Goal: Task Accomplishment & Management: Complete application form

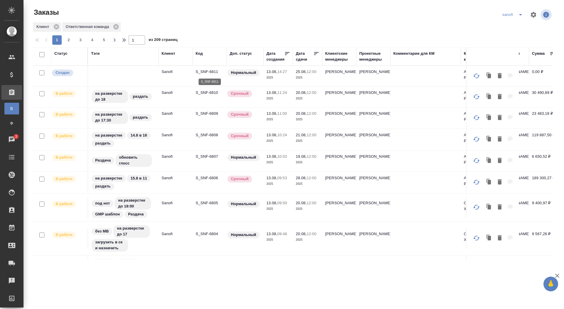
click at [206, 71] on p "S_SNF-6811" at bounding box center [210, 72] width 28 height 6
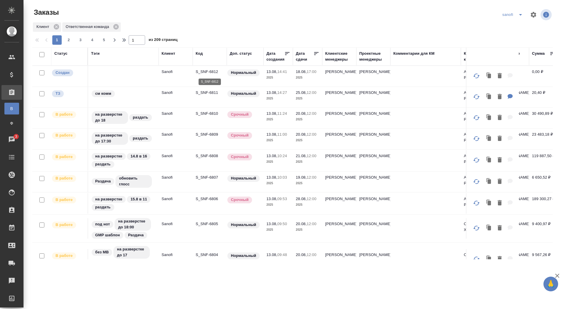
click at [213, 71] on p "S_SNF-6812" at bounding box center [210, 72] width 28 height 6
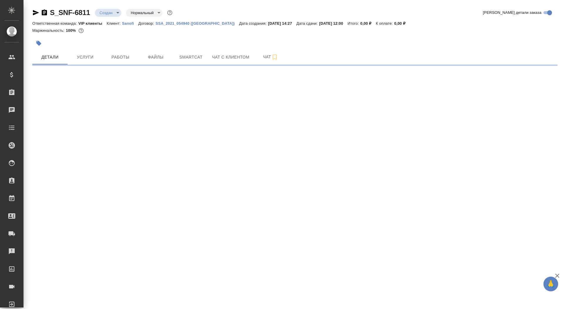
select select "RU"
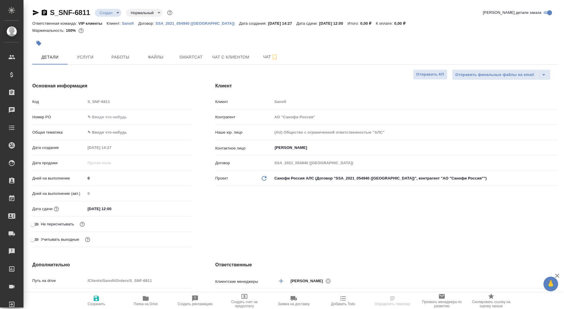
type textarea "x"
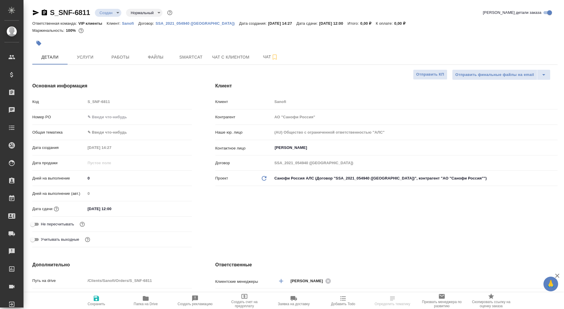
type textarea "x"
type input "[PERSON_NAME]"
type input "Комаров Роман"
drag, startPoint x: 90, startPoint y: 178, endPoint x: 74, endPoint y: 178, distance: 15.9
click at [74, 178] on div "Дней на выполнение 0" at bounding box center [112, 178] width 160 height 10
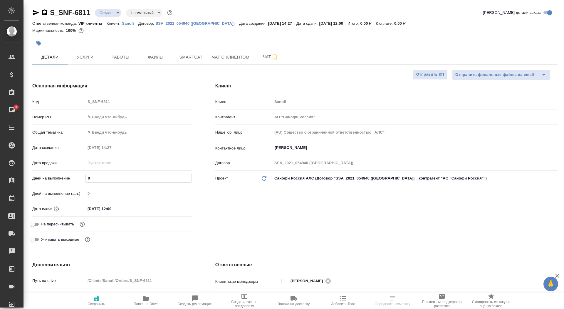
type input "1"
type textarea "x"
type input "12"
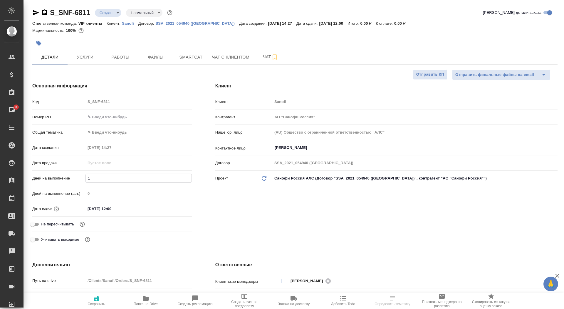
type textarea "x"
type input "12"
click at [94, 297] on icon "button" at bounding box center [96, 297] width 5 height 5
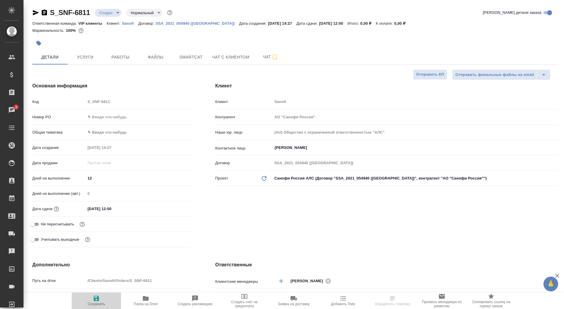
type textarea "x"
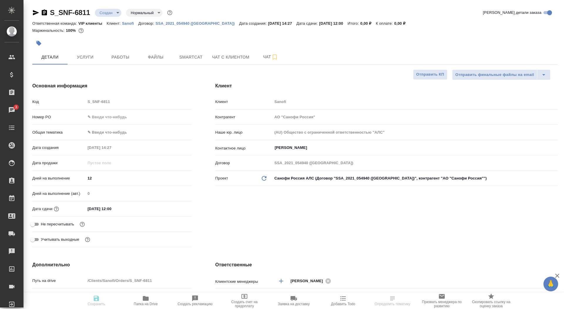
type textarea "x"
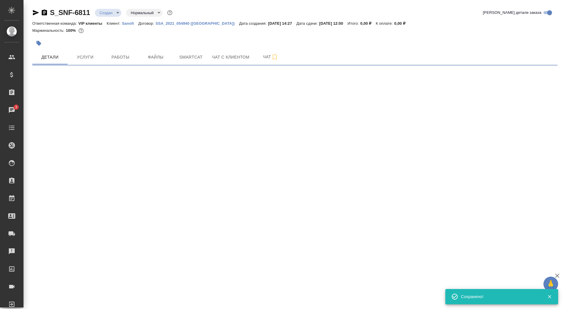
select select "RU"
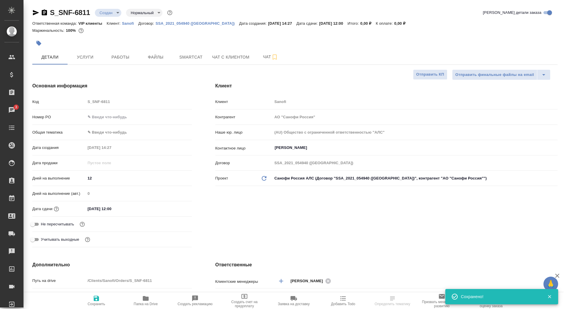
type textarea "x"
click at [36, 223] on input "Не пересчитывать" at bounding box center [32, 223] width 21 height 7
checkbox input "true"
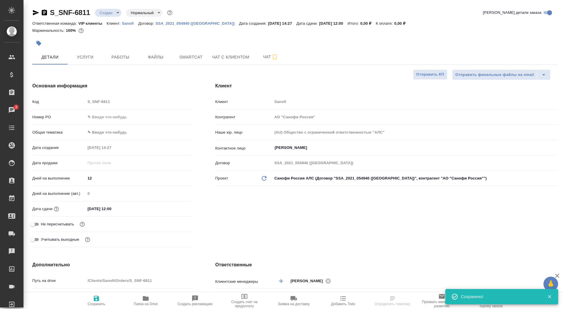
type textarea "x"
click at [104, 308] on button "Сохранить" at bounding box center [96, 300] width 49 height 16
type textarea "x"
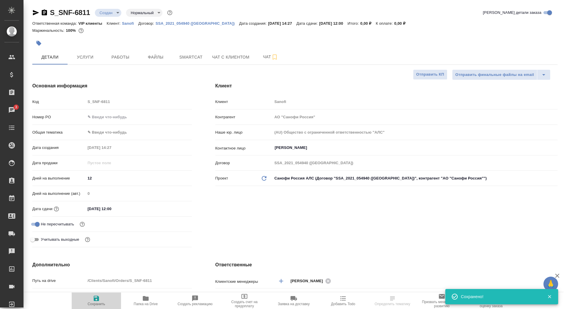
type textarea "x"
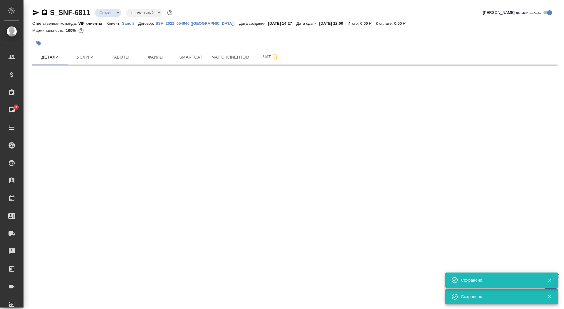
select select "RU"
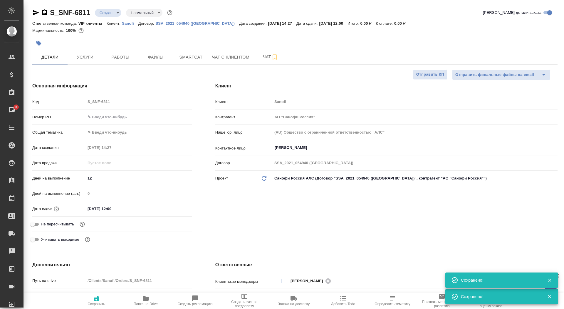
checkbox input "true"
type textarea "x"
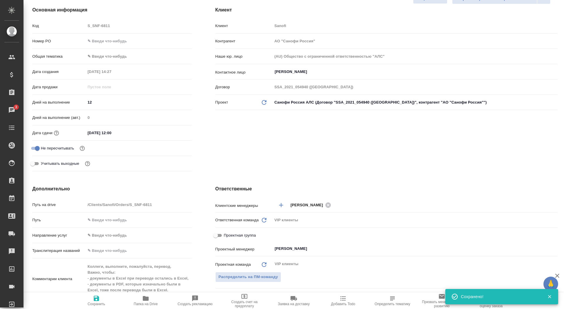
scroll to position [197, 0]
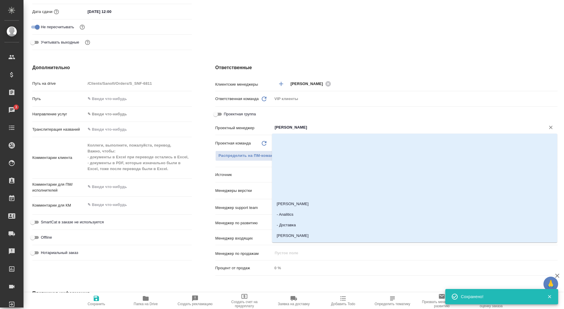
click at [291, 130] on input "Сайдашева Диляра" at bounding box center [405, 127] width 262 height 7
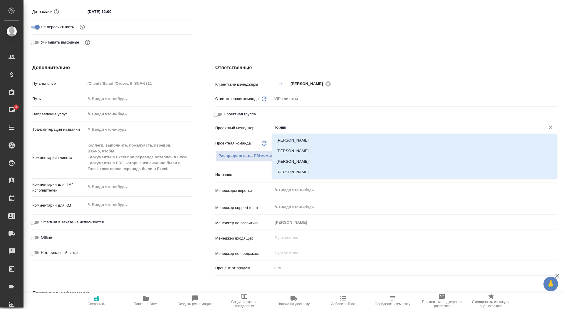
type input "горшко"
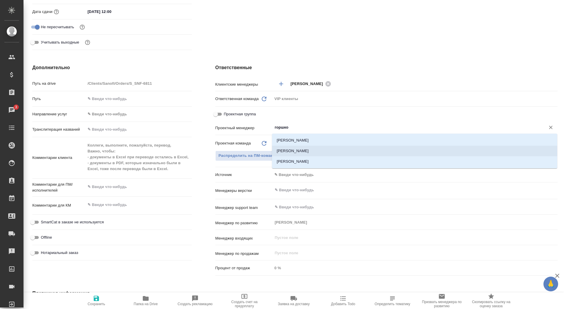
click at [292, 154] on li "Горшкова Валентина" at bounding box center [414, 151] width 285 height 11
type textarea "x"
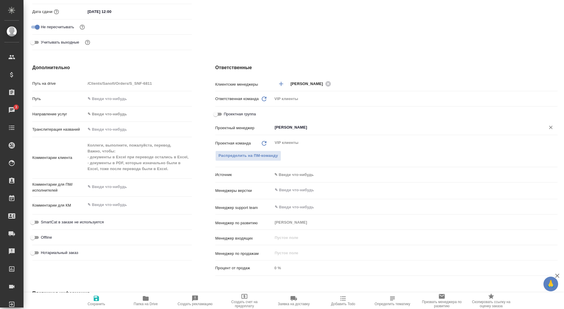
type input "[PERSON_NAME]"
click at [98, 305] on span "Сохранить" at bounding box center [97, 304] width 18 height 4
type textarea "x"
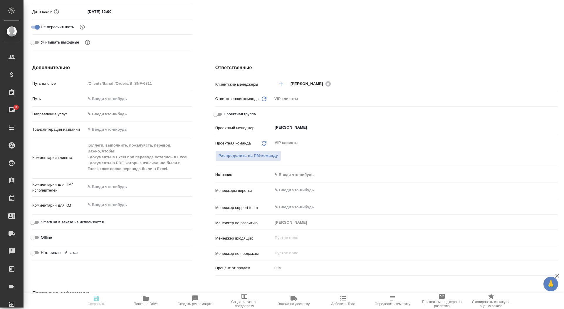
type textarea "x"
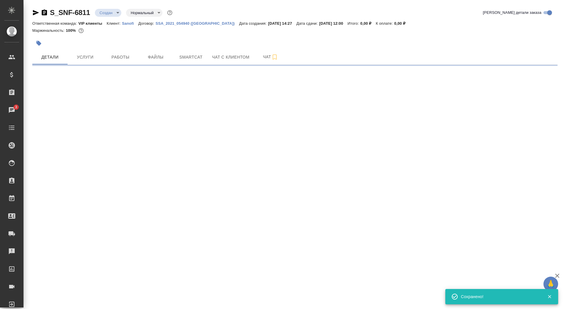
scroll to position [0, 0]
select select "RU"
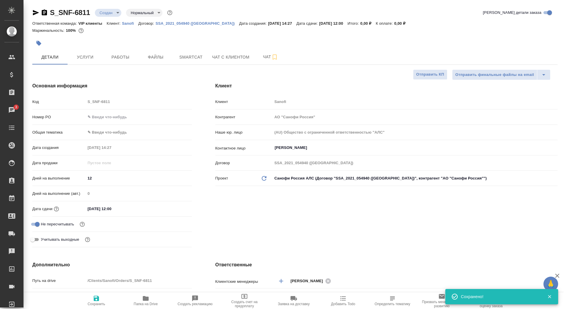
type textarea "x"
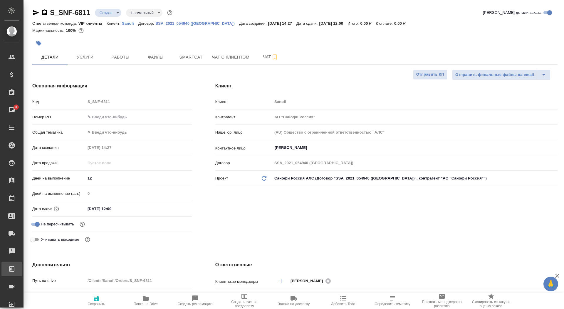
type textarea "x"
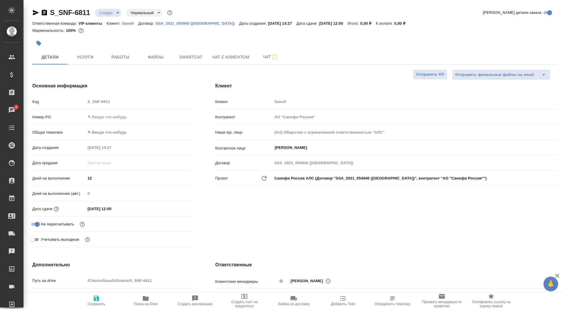
type textarea "x"
click at [140, 301] on span "Папка на Drive" at bounding box center [146, 300] width 42 height 11
type textarea "x"
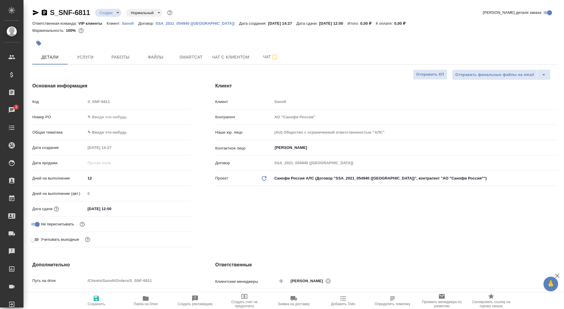
type textarea "x"
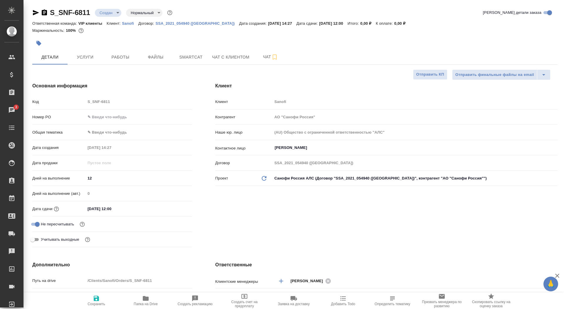
type textarea "x"
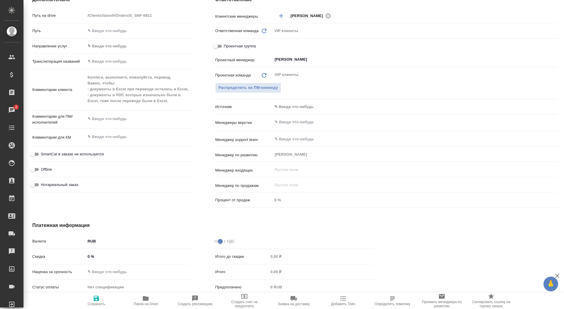
scroll to position [260, 0]
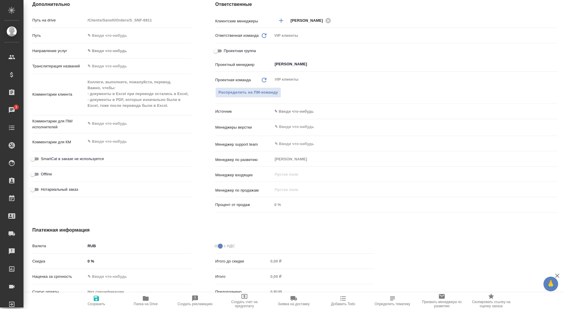
click at [168, 112] on div "Коллеги, выполните, пожалуйста, перевод. Важно, чтобы: - документы в Excel при …" at bounding box center [139, 94] width 106 height 36
type textarea "x"
click at [100, 138] on textarea at bounding box center [139, 141] width 106 height 10
type textarea "x"
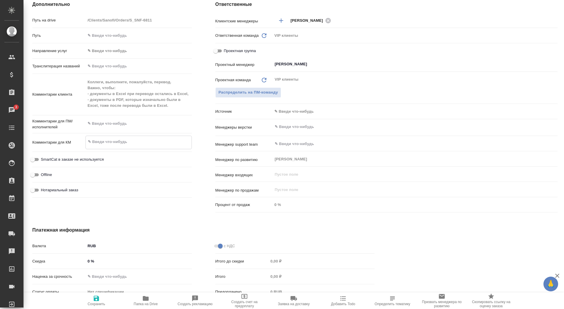
click at [98, 123] on textarea at bounding box center [139, 123] width 106 height 10
paste textarea "Важно, чтобы: - документы в Excel при переводе остались в Excel, - документы в …"
type textarea "Важно, чтобы: - документы в Excel при переводе остались в Excel, - документы в …"
type textarea "x"
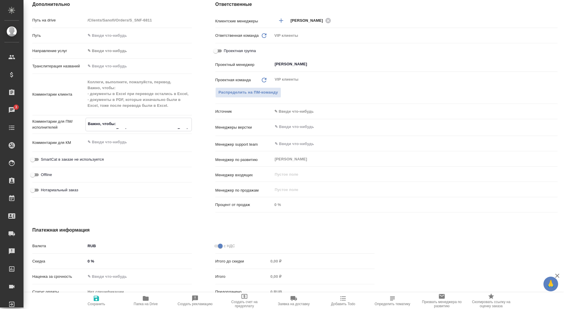
type textarea "x"
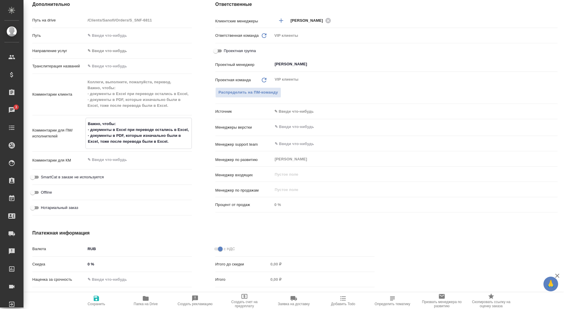
type textarea "Важно, чтобы: - документы в Excel при переводе остались в Excel, - документы в …"
type textarea "x"
click at [99, 302] on span "Сохранить" at bounding box center [97, 304] width 18 height 4
type textarea "x"
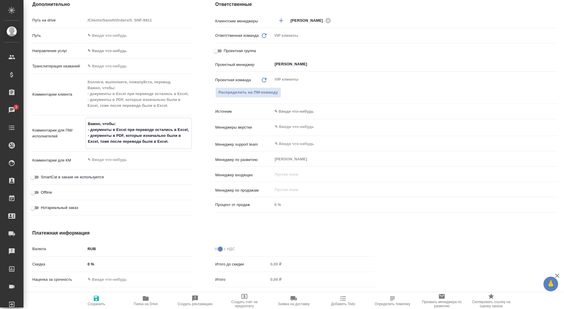
type textarea "x"
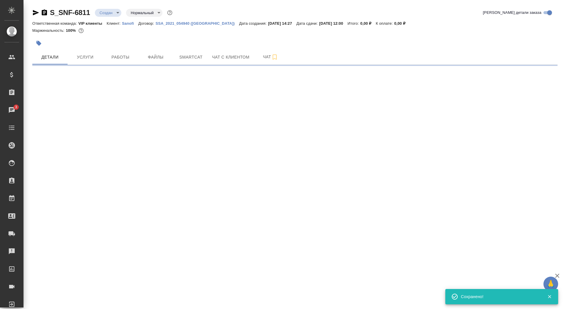
scroll to position [0, 0]
select select "RU"
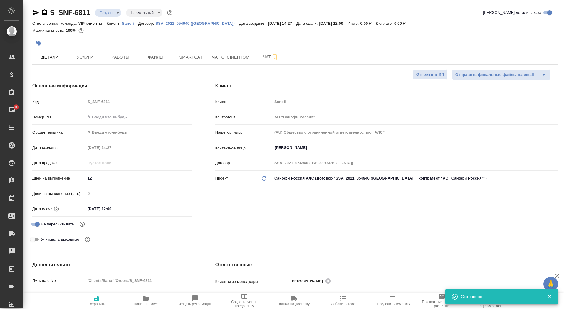
type textarea "x"
click at [96, 302] on span "Сохранить" at bounding box center [97, 304] width 18 height 4
type textarea "x"
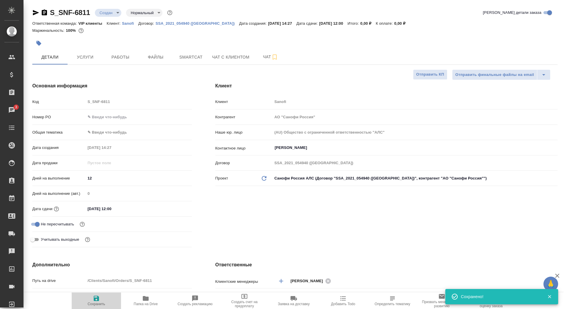
type textarea "x"
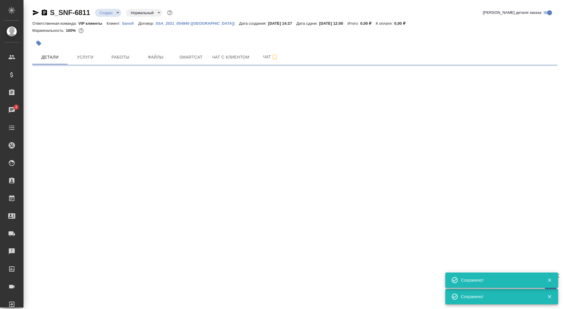
select select "RU"
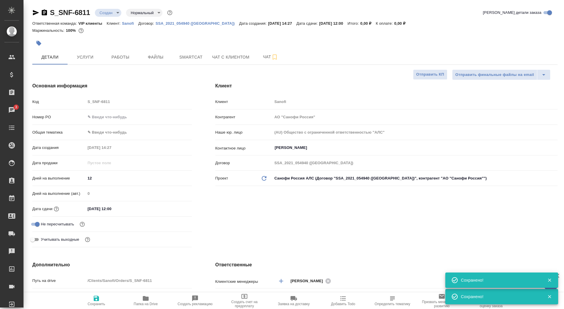
type textarea "x"
click at [109, 14] on body "🙏 .cls-1 fill:#fff; AWATERA Saydasheva Dilyara Клиенты Спецификации Заказы 3 Ча…" at bounding box center [282, 154] width 564 height 309
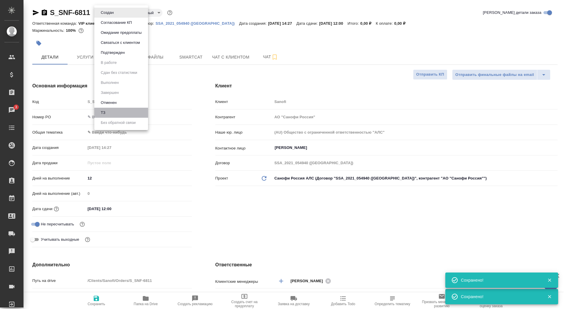
click at [115, 114] on li "ТЗ" at bounding box center [121, 113] width 54 height 10
type textarea "x"
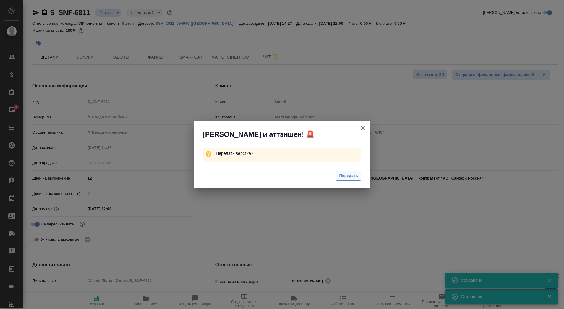
click at [346, 173] on span "Передать" at bounding box center [348, 175] width 19 height 7
type textarea "x"
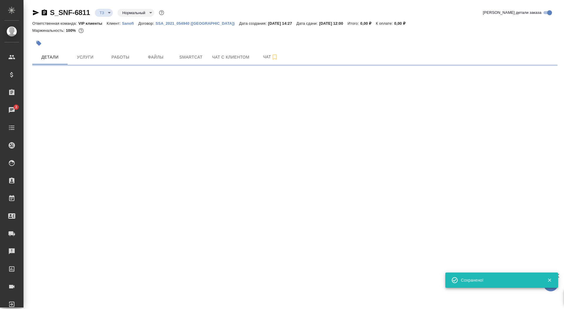
select select "RU"
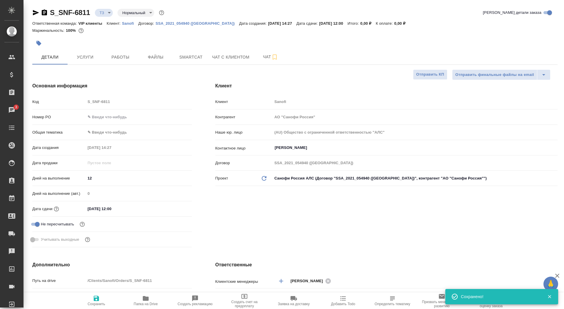
type textarea "x"
click at [40, 46] on button "button" at bounding box center [38, 43] width 13 height 13
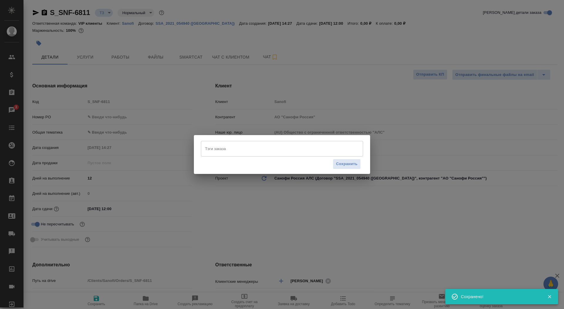
click at [244, 155] on div "Тэги заказа" at bounding box center [282, 148] width 162 height 15
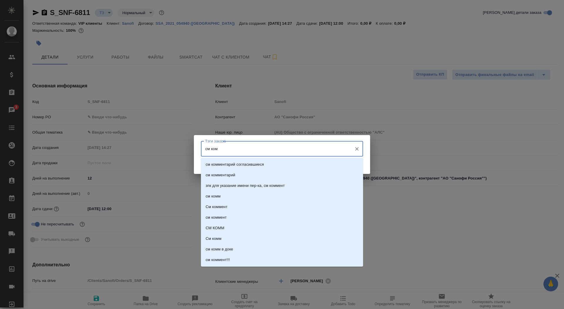
type input "см комм"
click at [233, 198] on li "см комм" at bounding box center [282, 196] width 162 height 11
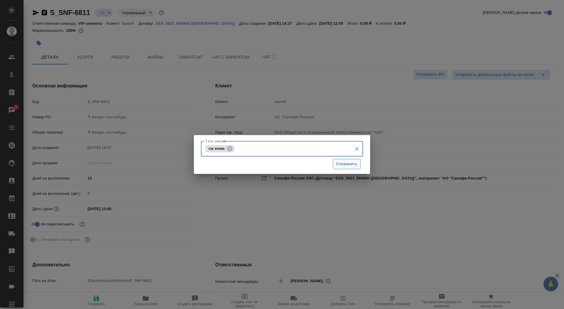
click at [345, 167] on span "Сохранить" at bounding box center [346, 164] width 21 height 7
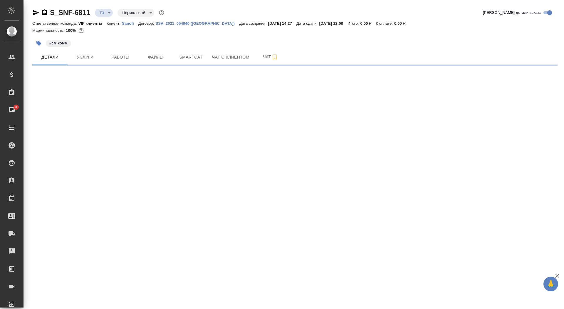
select select "RU"
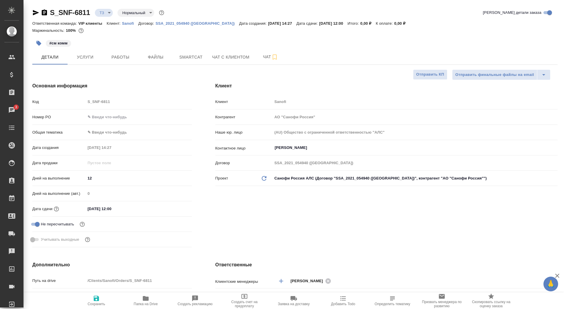
type textarea "x"
click at [83, 64] on button "Услуги" at bounding box center [85, 57] width 35 height 15
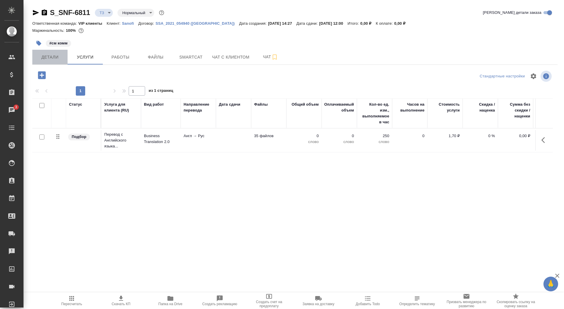
click at [58, 64] on button "Детали" at bounding box center [49, 57] width 35 height 15
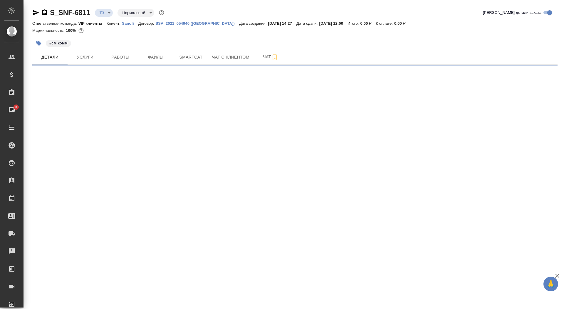
select select "RU"
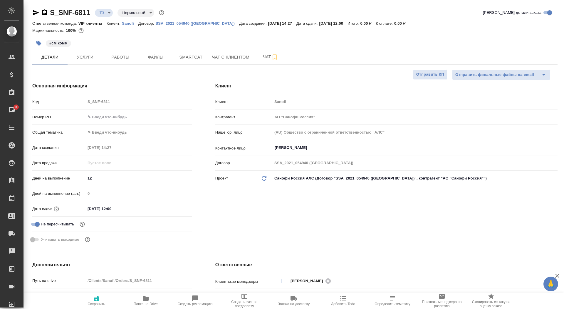
type textarea "x"
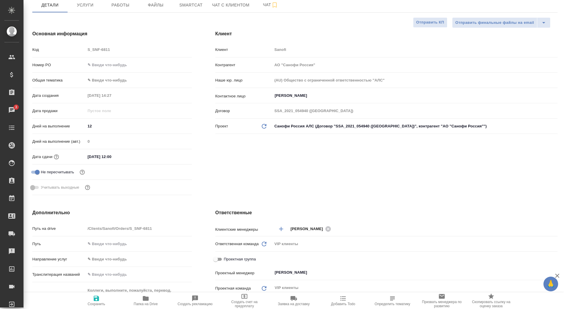
scroll to position [146, 0]
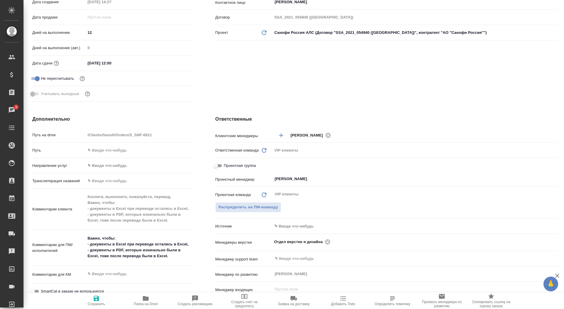
type textarea "x"
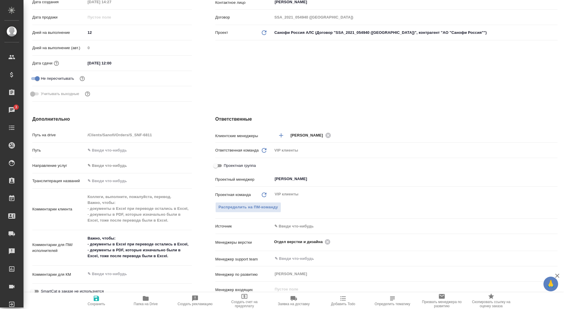
type textarea "x"
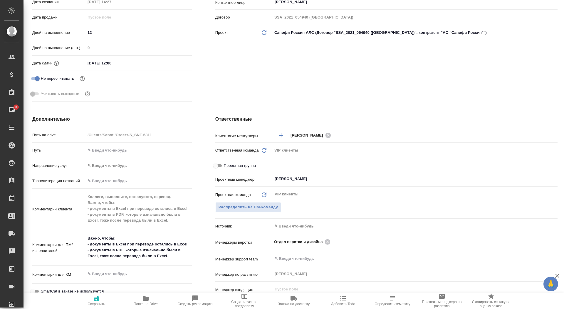
type textarea "x"
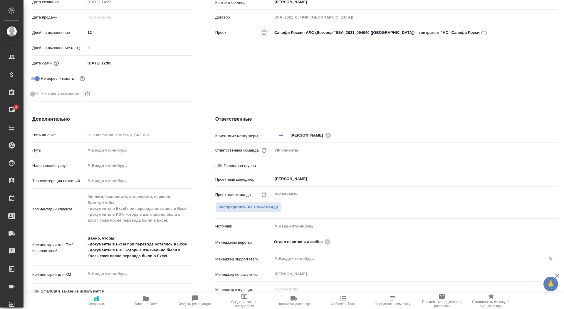
type textarea "x"
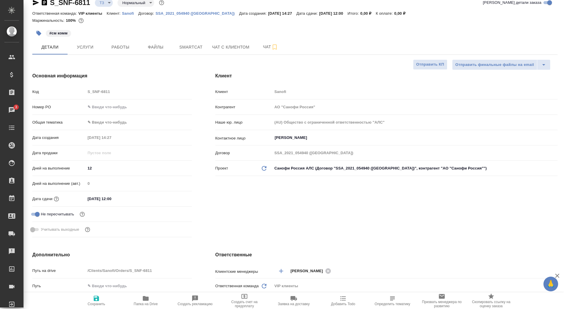
scroll to position [0, 0]
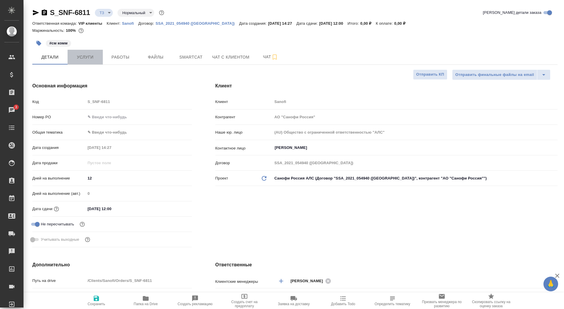
click at [87, 62] on button "Услуги" at bounding box center [85, 57] width 35 height 15
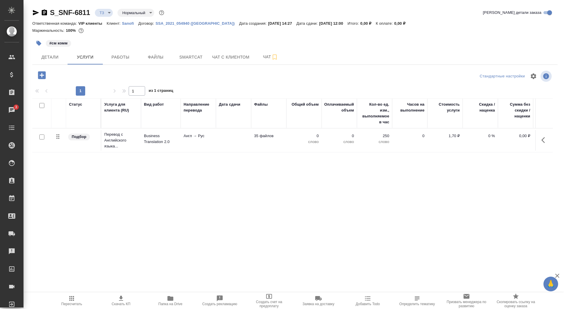
click at [212, 139] on td "Англ → Рус" at bounding box center [198, 140] width 35 height 21
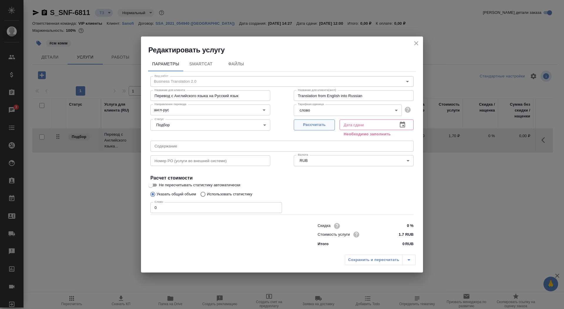
click at [322, 125] on span "Рассчитать" at bounding box center [314, 124] width 35 height 7
type input "25.08.2025 12:00"
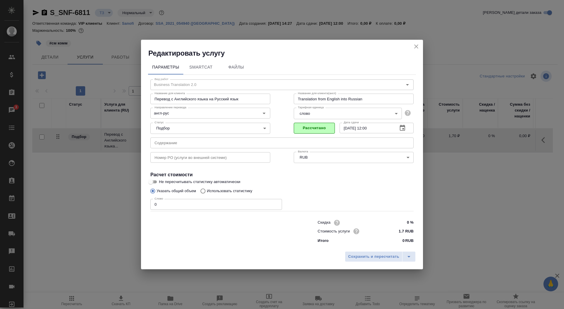
click at [155, 178] on input "Не пересчитывать статистику автоматически" at bounding box center [150, 181] width 21 height 7
checkbox input "true"
click at [167, 200] on input "0" at bounding box center [217, 204] width 132 height 11
type input "10"
click at [375, 263] on div "Сохранить и пересчитать" at bounding box center [282, 258] width 282 height 21
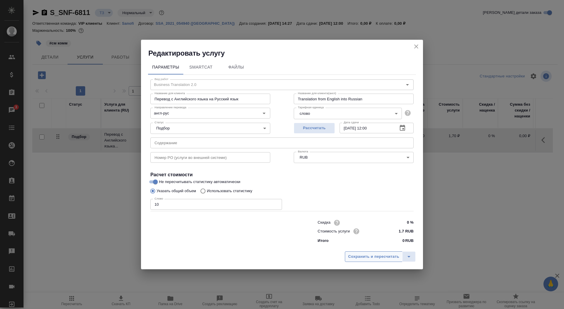
click at [371, 255] on span "Сохранить и пересчитать" at bounding box center [373, 256] width 51 height 7
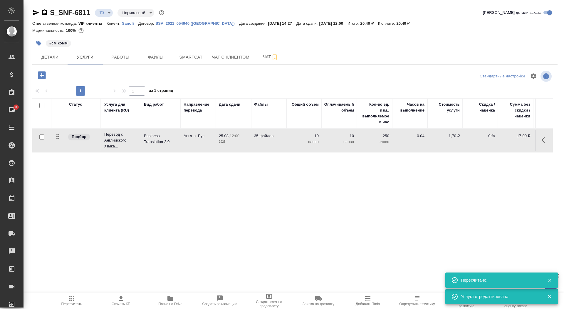
click at [40, 137] on input "checkbox" at bounding box center [41, 136] width 5 height 5
checkbox input "true"
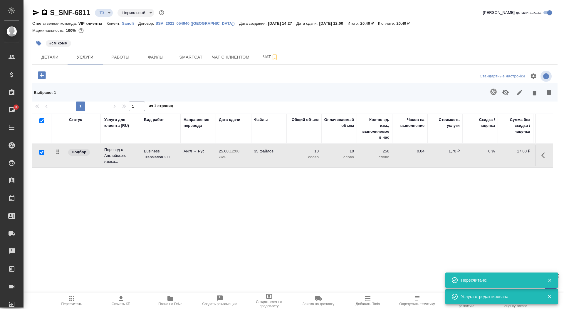
click at [494, 88] on icon "button" at bounding box center [493, 91] width 7 height 7
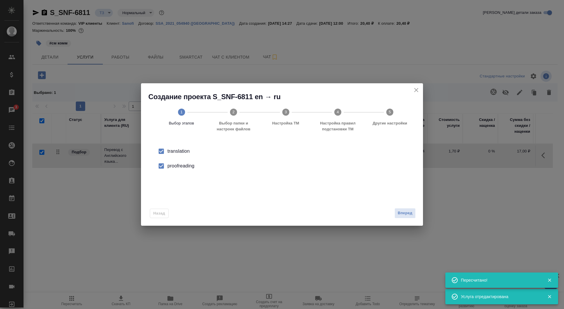
click at [393, 212] on div "Вперед" at bounding box center [404, 213] width 24 height 10
click at [403, 212] on span "Вперед" at bounding box center [405, 213] width 15 height 7
click at [352, 158] on input "Папка с файлами для перевода" at bounding box center [273, 154] width 245 height 7
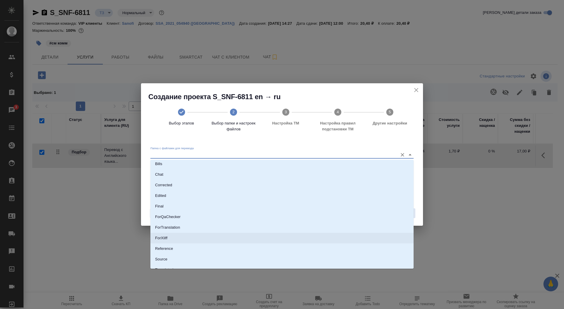
scroll to position [14, 0]
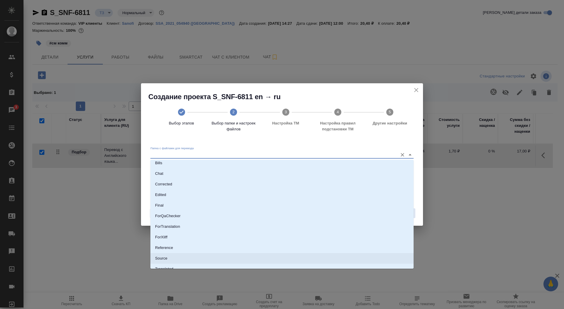
click at [309, 256] on li "Source" at bounding box center [282, 258] width 263 height 11
type input "Source"
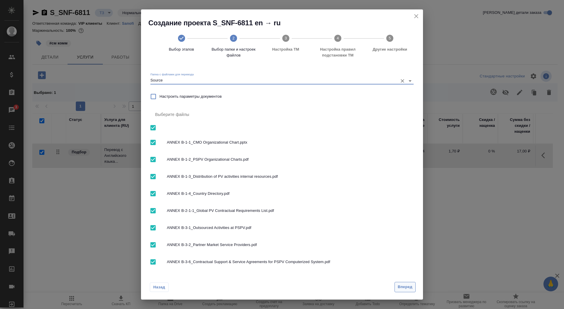
click at [406, 286] on span "Вперед" at bounding box center [405, 286] width 15 height 7
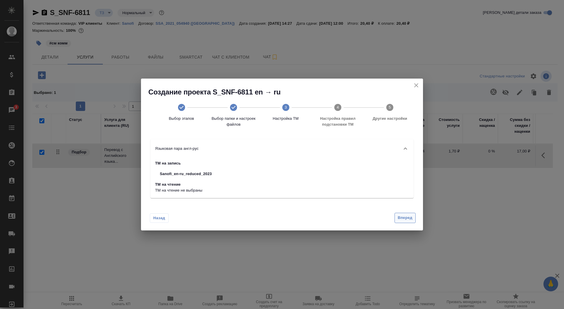
click at [407, 222] on button "Вперед" at bounding box center [405, 218] width 21 height 10
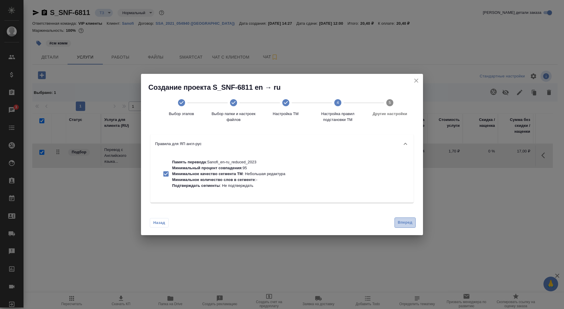
click at [407, 225] on span "Вперед" at bounding box center [405, 222] width 15 height 7
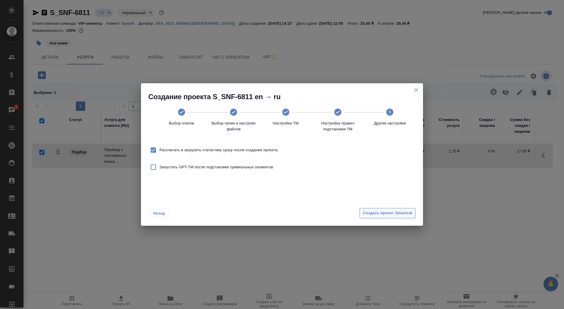
click at [401, 211] on span "Создать проект Smartcat" at bounding box center [388, 213] width 50 height 7
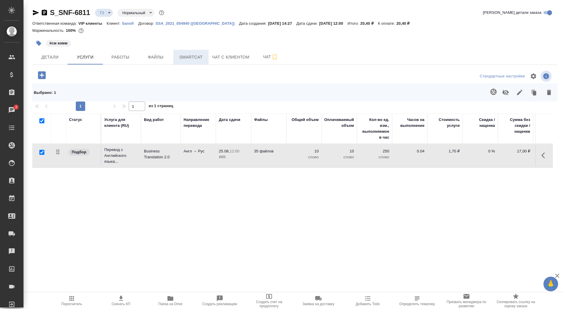
click at [198, 56] on span "Smartcat" at bounding box center [191, 57] width 28 height 7
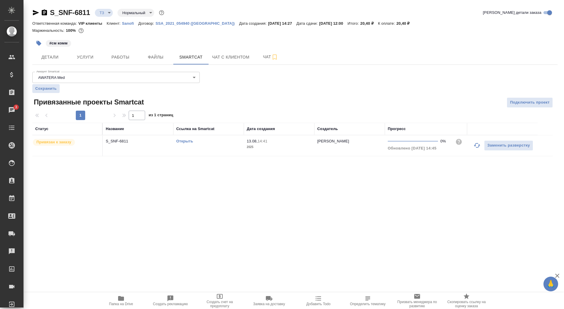
click at [188, 142] on link "Открыть" at bounding box center [184, 141] width 17 height 4
click at [258, 60] on span "Чат" at bounding box center [271, 56] width 28 height 7
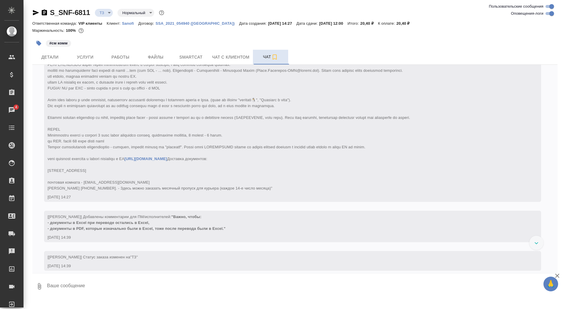
scroll to position [151, 0]
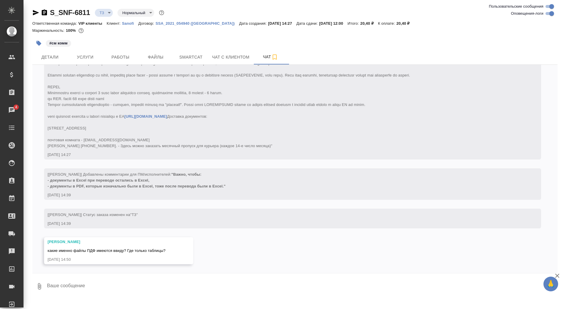
click at [100, 284] on textarea at bounding box center [302, 286] width 512 height 20
type textarea "пока давай таблицы только посчитаем, щас спрошу у кл"
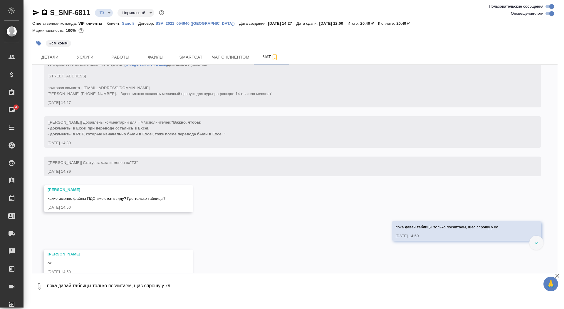
scroll to position [215, 0]
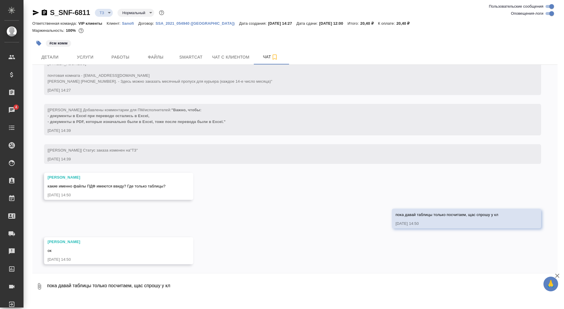
click at [44, 13] on icon "button" at bounding box center [44, 12] width 5 height 6
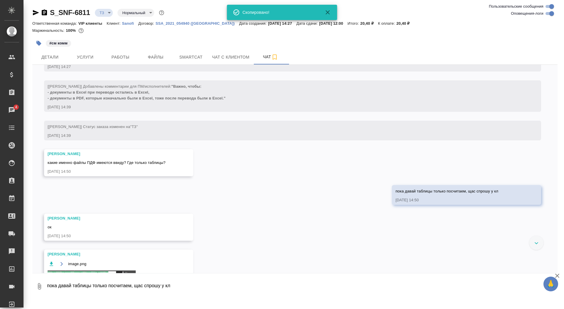
scroll to position [263, 0]
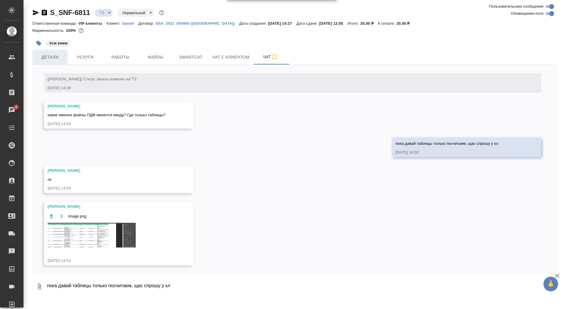
click at [51, 56] on span "Детали" at bounding box center [50, 57] width 28 height 7
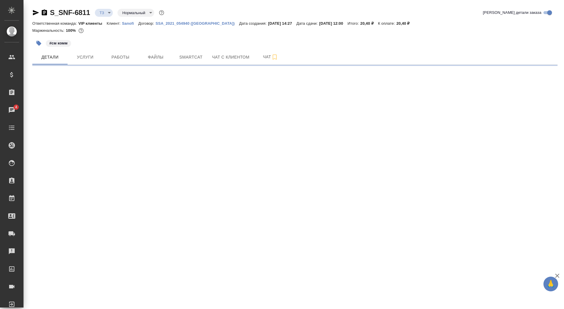
select select "RU"
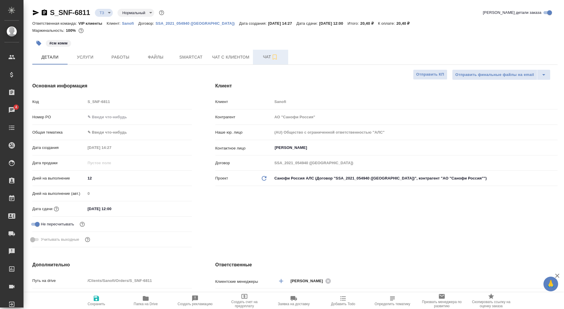
click at [266, 55] on span "Чат" at bounding box center [271, 56] width 28 height 7
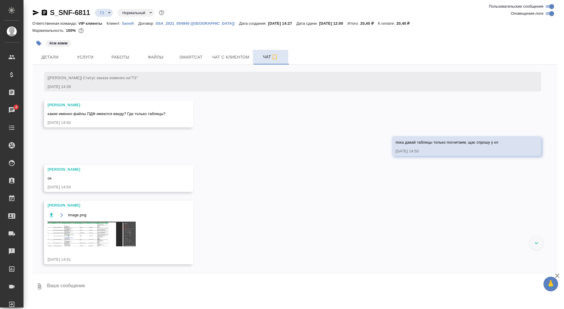
scroll to position [287, 0]
click at [111, 225] on img at bounding box center [92, 233] width 88 height 25
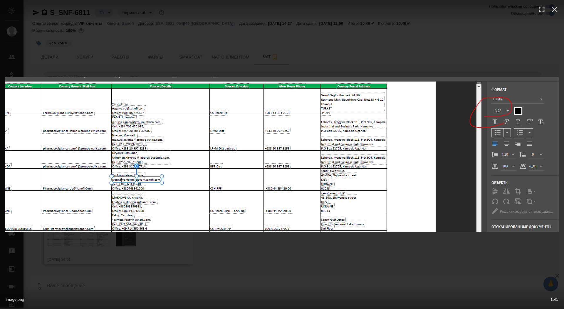
click at [103, 261] on div "image.png 1 of 1" at bounding box center [282, 154] width 564 height 309
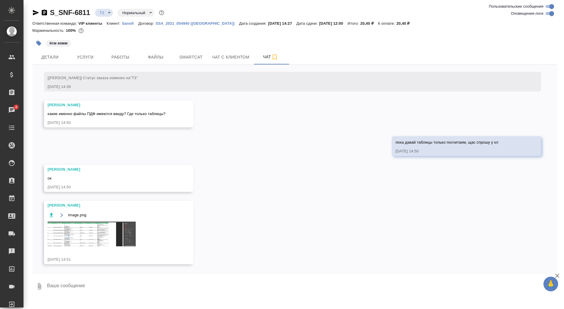
click at [103, 233] on img at bounding box center [92, 233] width 88 height 25
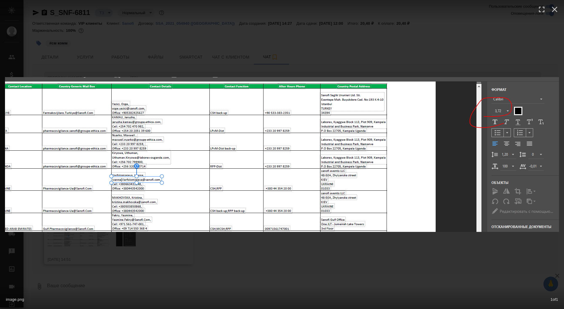
click at [97, 251] on div "image.png 1 of 1" at bounding box center [282, 154] width 564 height 309
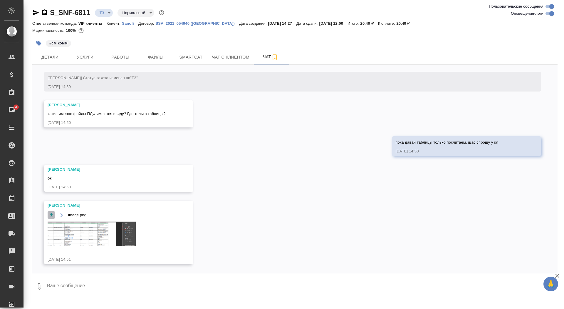
click at [51, 215] on icon "button" at bounding box center [52, 215] width 6 height 6
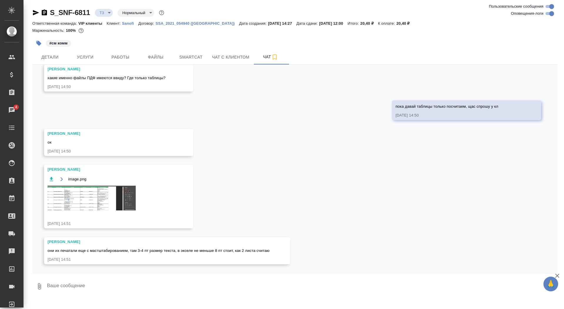
scroll to position [323, 0]
click at [74, 286] on textarea at bounding box center [302, 286] width 512 height 20
type textarea "оки"
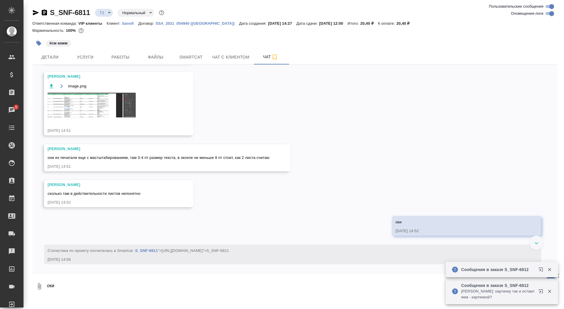
scroll to position [416, 0]
click at [46, 15] on icon "button" at bounding box center [44, 12] width 7 height 7
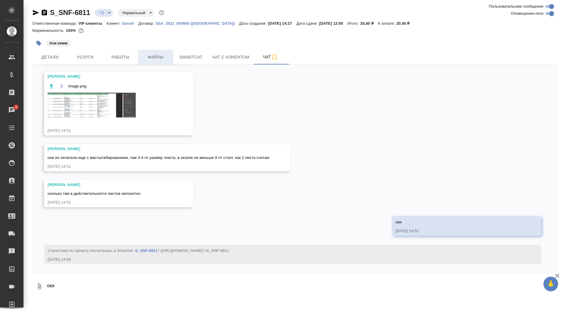
click at [160, 59] on span "Файлы" at bounding box center [156, 57] width 28 height 7
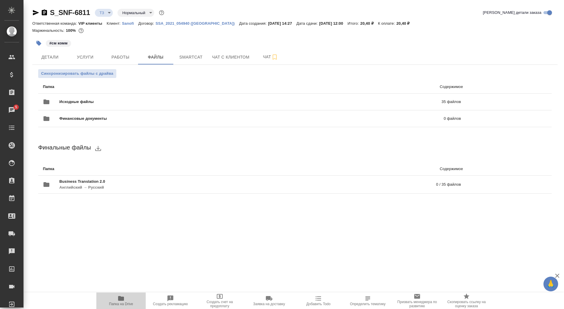
click at [121, 298] on icon "button" at bounding box center [121, 298] width 6 height 5
click at [264, 56] on span "Чат" at bounding box center [271, 56] width 28 height 7
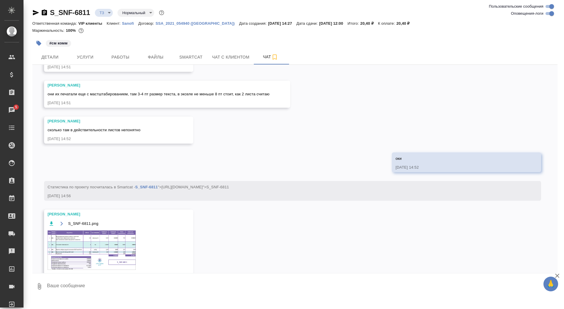
scroll to position [492, 0]
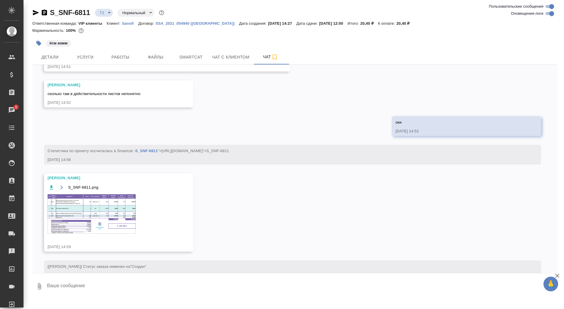
click at [115, 290] on textarea at bounding box center [302, 286] width 512 height 20
type textarea "спасибо!"
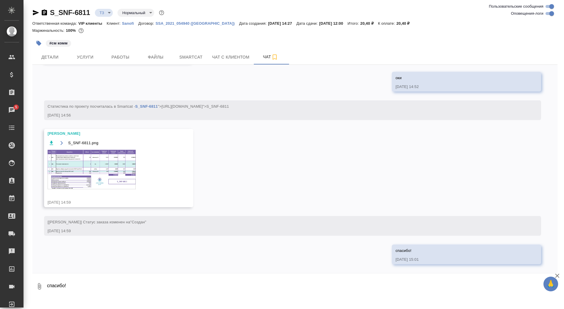
scroll to position [560, 0]
click at [89, 176] on img at bounding box center [92, 169] width 88 height 39
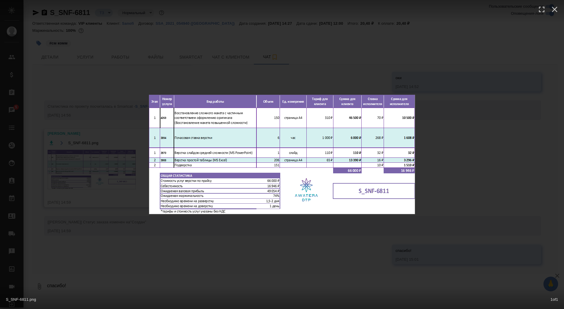
click at [54, 134] on div "S_SNF-6811.png 1 of 1" at bounding box center [282, 154] width 564 height 309
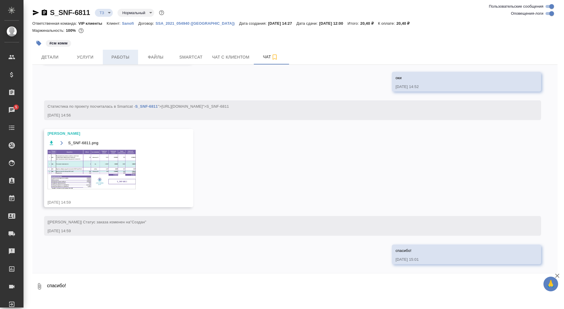
click at [109, 57] on span "Работы" at bounding box center [120, 57] width 28 height 7
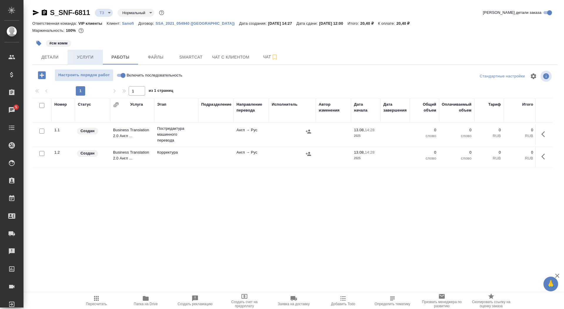
click at [96, 56] on span "Услуги" at bounding box center [85, 57] width 28 height 7
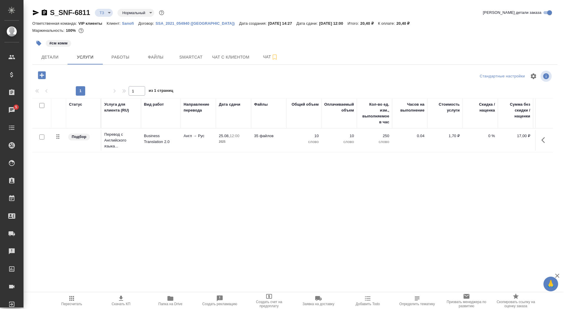
click at [177, 134] on p "Business Translation 2.0" at bounding box center [161, 139] width 34 height 12
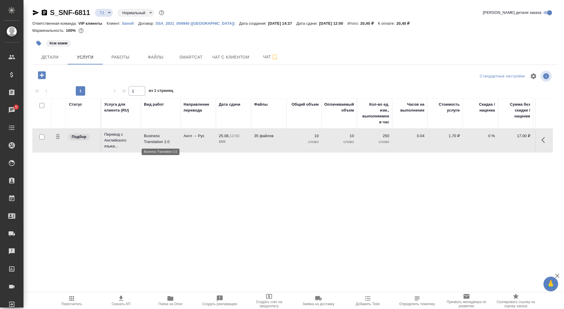
click at [177, 134] on p "Business Translation 2.0" at bounding box center [161, 139] width 34 height 12
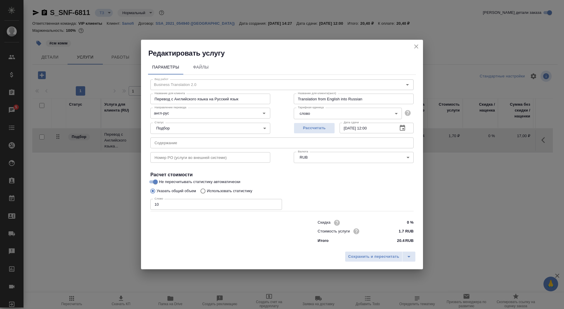
click at [244, 191] on p "Использовать статистику" at bounding box center [230, 191] width 46 height 6
click at [207, 191] on input "Использовать статистику" at bounding box center [202, 190] width 9 height 11
radio input "true"
radio input "false"
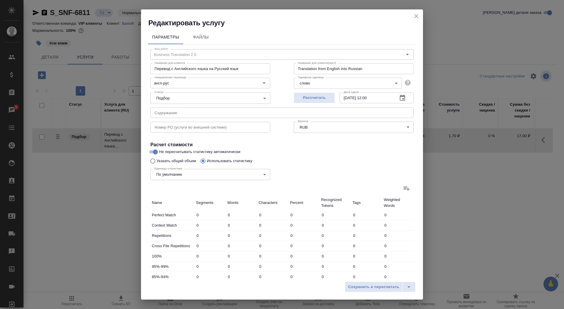
click at [417, 191] on div "Параметры Файлы Вид работ Business Translation 2.0 Вид работ Название для клиен…" at bounding box center [282, 153] width 282 height 251
click at [408, 188] on icon at bounding box center [407, 188] width 6 height 4
click at [0, 0] on input "file" at bounding box center [0, 0] width 0 height 0
type input "10832"
type input "44916"
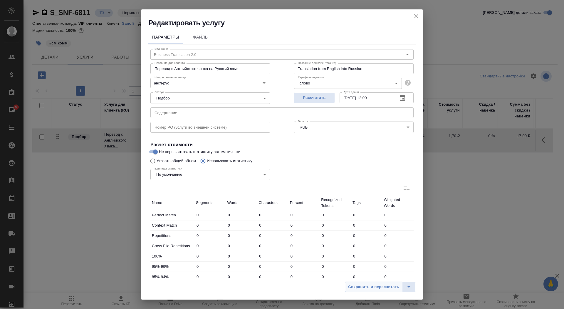
type input "312074"
type input "1515"
type input "14454"
type input "110970"
type input "117"
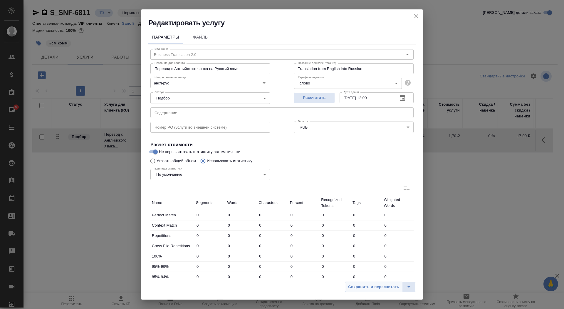
type input "281"
type input "1766"
type input "9955"
type input "20539"
type input "150326"
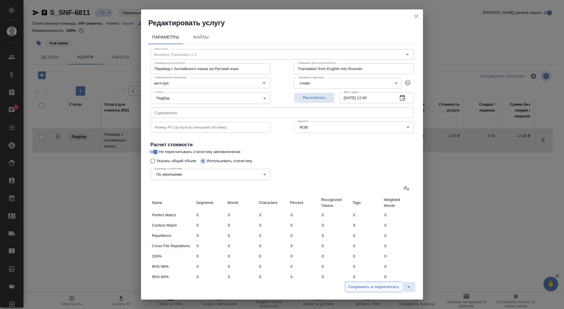
type input "398"
type input "3311"
type input "26139"
type input "234"
type input "2481"
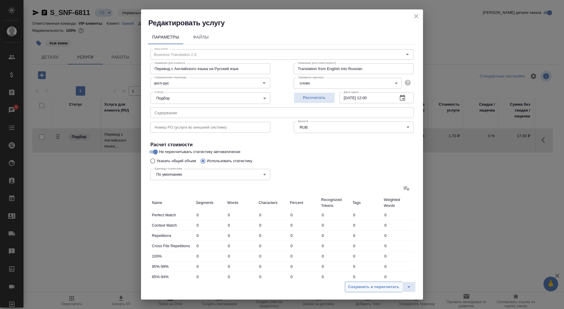
type input "18386"
type input "461"
type input "2415"
type input "17943"
type input "1212"
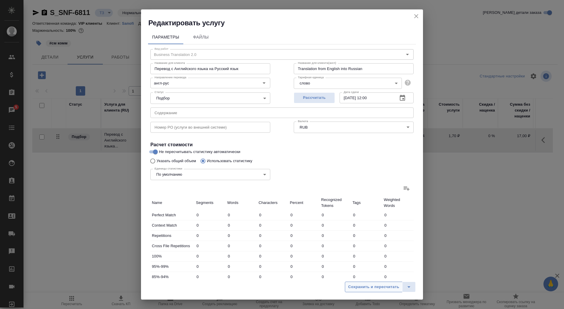
type input "12804"
type input "89555"
type input "23089"
type input "86463"
type input "614418"
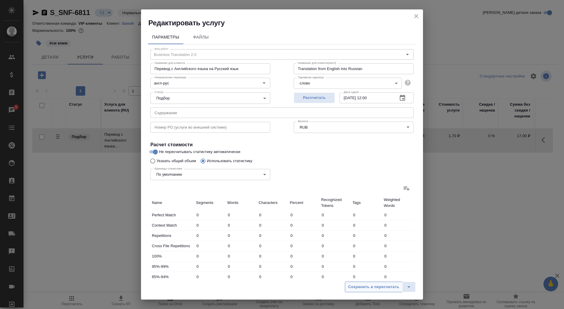
type input "24721"
type input "101198"
type input "727154"
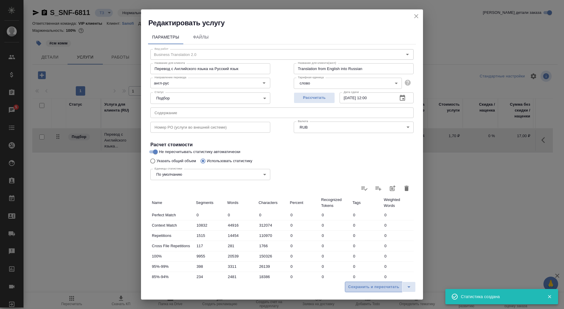
click at [353, 286] on span "Сохранить и пересчитать" at bounding box center [373, 286] width 51 height 7
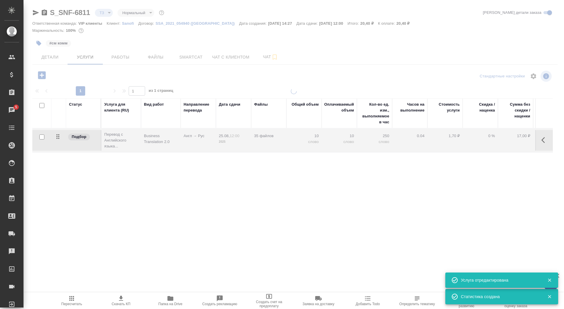
type input "new"
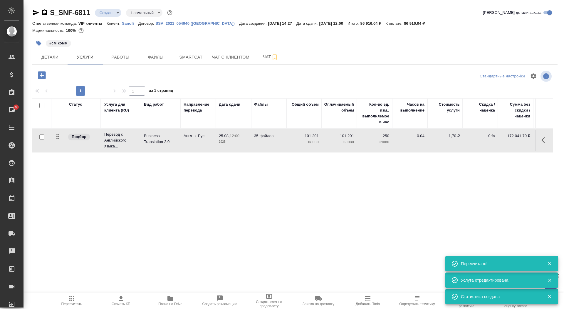
click at [268, 143] on td "35 файлов" at bounding box center [268, 140] width 35 height 21
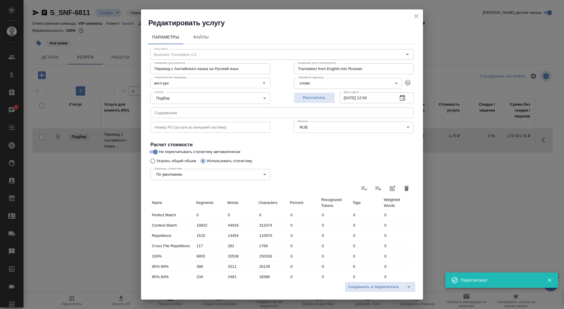
scroll to position [91, 0]
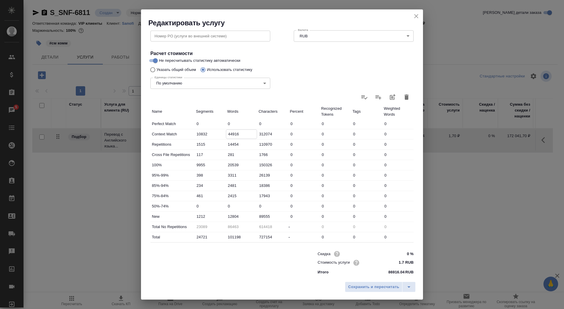
drag, startPoint x: 231, startPoint y: 134, endPoint x: 228, endPoint y: 134, distance: 3.0
click at [228, 134] on input "44916" at bounding box center [241, 134] width 31 height 9
type input "24916"
click at [227, 215] on input "12804" at bounding box center [241, 216] width 31 height 9
type input "32804"
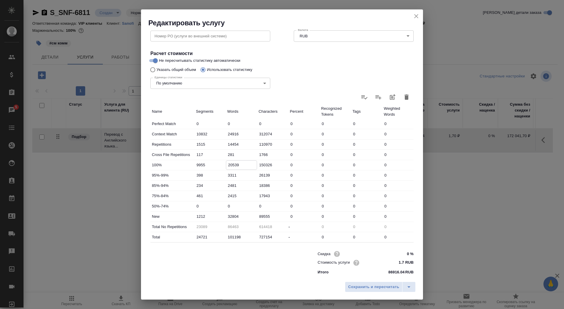
drag, startPoint x: 233, startPoint y: 164, endPoint x: 228, endPoint y: 164, distance: 5.0
click at [228, 164] on input "20539" at bounding box center [241, 165] width 31 height 9
type input "10539"
drag, startPoint x: 231, startPoint y: 213, endPoint x: 228, endPoint y: 213, distance: 3.2
click at [228, 213] on input "32804" at bounding box center [241, 216] width 31 height 9
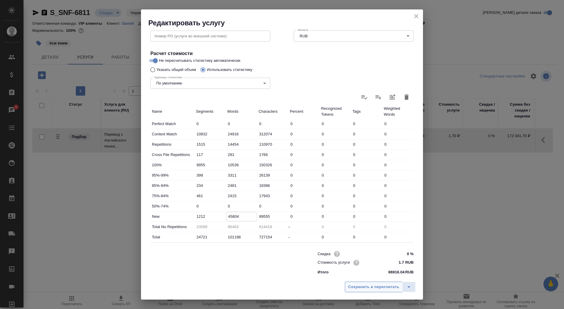
type input "45804"
click at [377, 290] on button "Сохранить и пересчитать" at bounding box center [374, 286] width 58 height 11
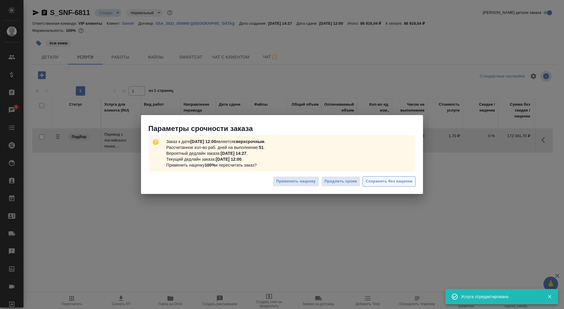
click at [398, 177] on button "Сохранить без наценки" at bounding box center [389, 181] width 53 height 10
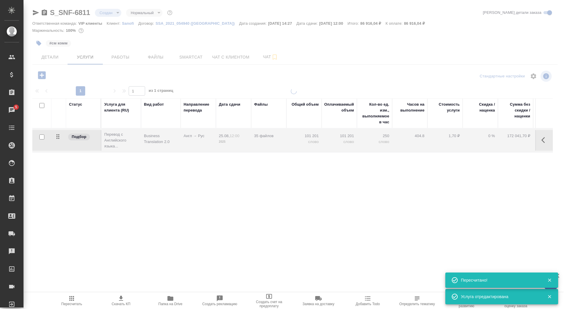
type input "urgent"
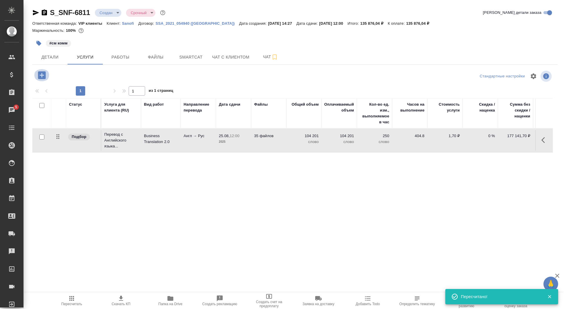
click at [38, 76] on icon "button" at bounding box center [42, 75] width 8 height 8
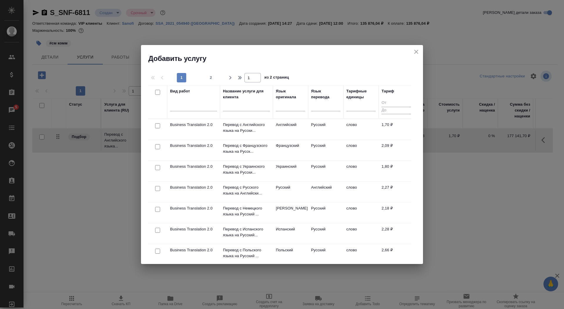
click at [238, 112] on div at bounding box center [246, 108] width 47 height 14
click at [238, 107] on input "text" at bounding box center [246, 107] width 47 height 7
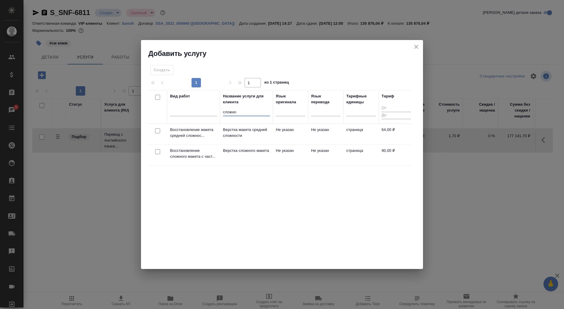
type input "сложно"
click at [231, 138] on p "Верстка сложного макета" at bounding box center [246, 133] width 47 height 12
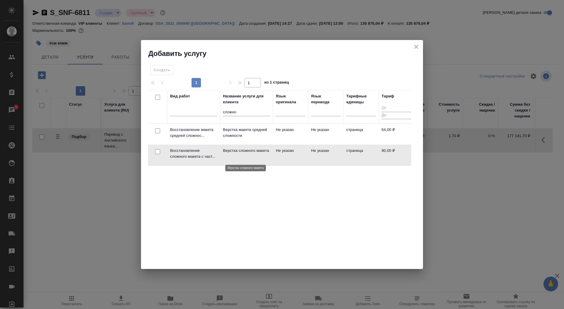
click at [231, 153] on p "Верстка сложного макета" at bounding box center [246, 151] width 47 height 6
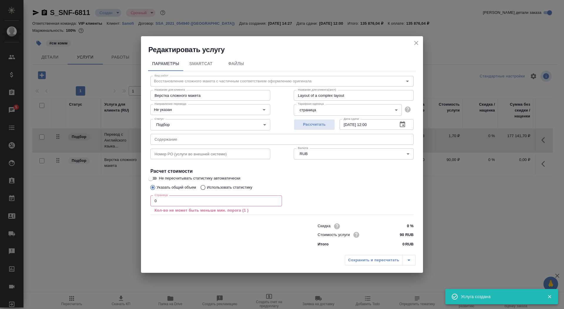
click at [205, 203] on input "0" at bounding box center [217, 200] width 132 height 11
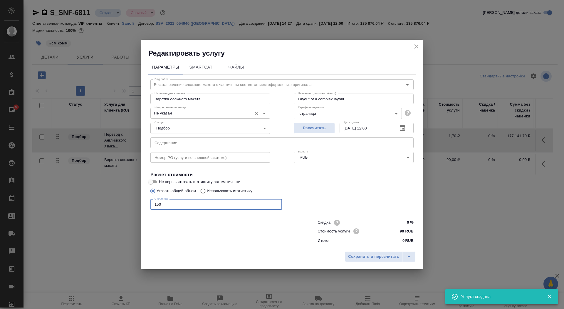
type input "150"
click at [168, 114] on input "Не указан" at bounding box center [200, 112] width 97 height 7
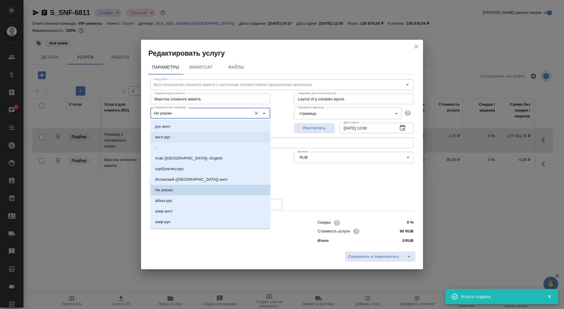
click at [168, 135] on p "англ-рус" at bounding box center [162, 137] width 15 height 6
type input "англ-рус"
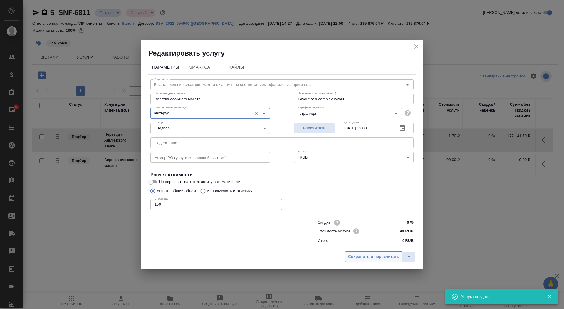
click at [366, 255] on span "Сохранить и пересчитать" at bounding box center [373, 256] width 51 height 7
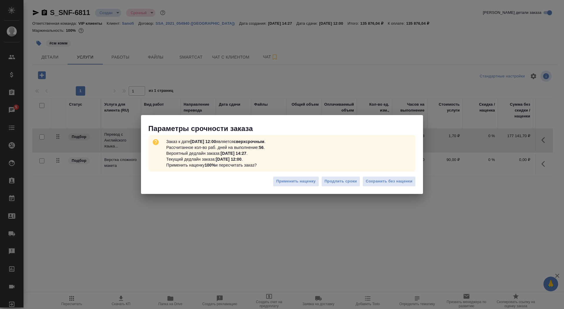
click at [388, 188] on div "Применить наценку Продлить сроки Сохранить без наценки" at bounding box center [282, 183] width 282 height 21
click at [388, 180] on span "Сохранить без наценки" at bounding box center [389, 181] width 47 height 7
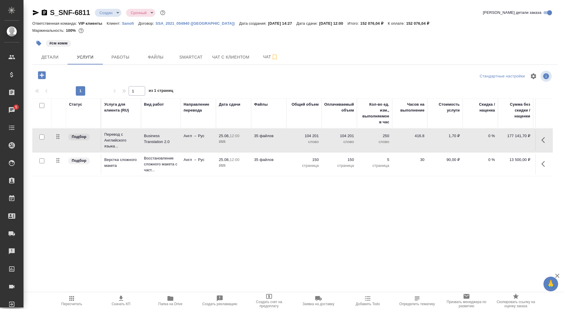
click at [46, 78] on icon "button" at bounding box center [42, 75] width 10 height 10
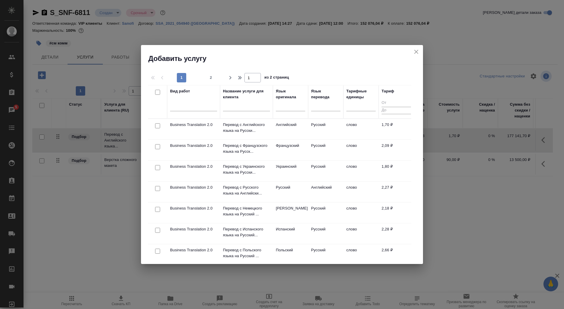
click at [256, 111] on input "text" at bounding box center [246, 107] width 47 height 7
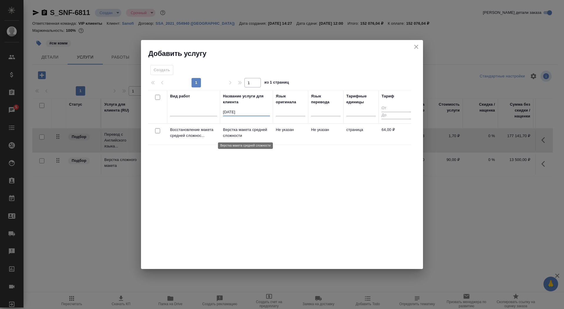
type input "сред"
click at [252, 133] on p "Верстка макета средней сложности" at bounding box center [246, 133] width 47 height 12
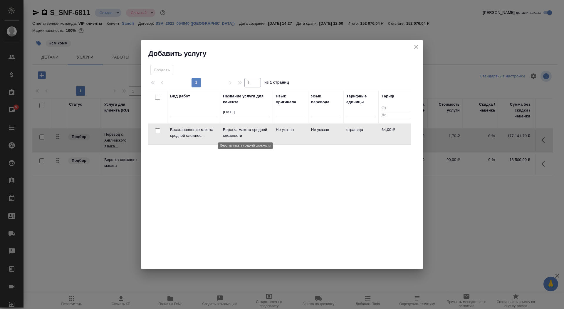
click at [252, 133] on p "Верстка макета средней сложности" at bounding box center [246, 133] width 47 height 12
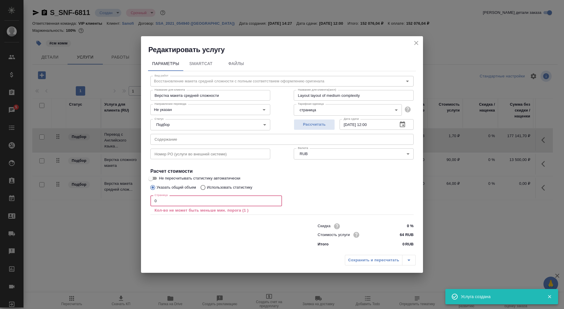
click at [205, 198] on input "0" at bounding box center [217, 200] width 132 height 11
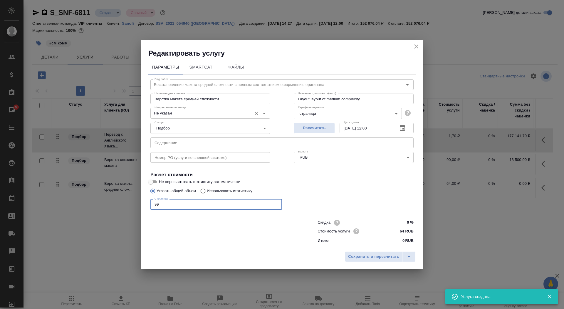
type input "99"
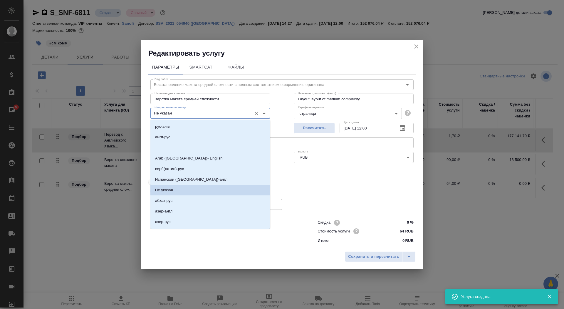
click at [187, 114] on input "Не указан" at bounding box center [200, 112] width 97 height 7
click at [187, 136] on li "англ-рус" at bounding box center [211, 137] width 120 height 11
type input "англ-рус"
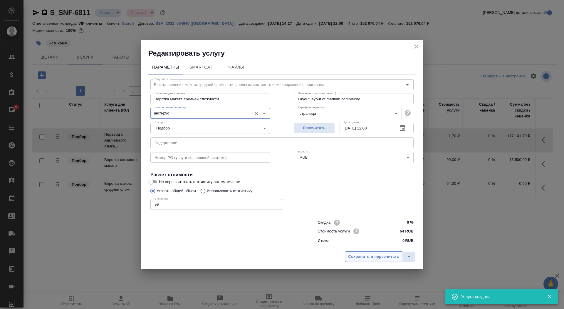
click at [366, 255] on span "Сохранить и пересчитать" at bounding box center [373, 256] width 51 height 7
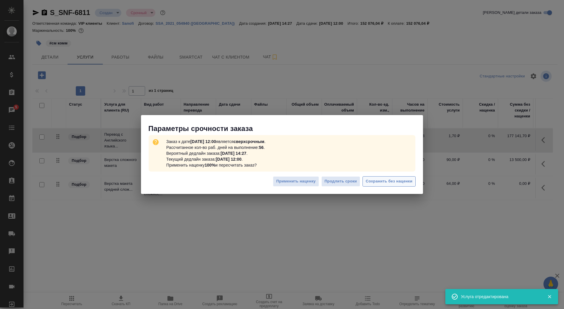
click at [411, 185] on button "Сохранить без наценки" at bounding box center [389, 181] width 53 height 10
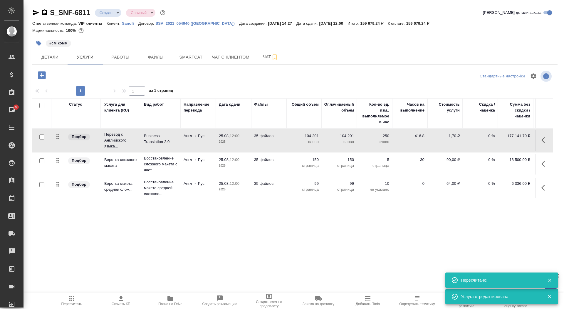
click at [42, 75] on icon "button" at bounding box center [42, 75] width 10 height 10
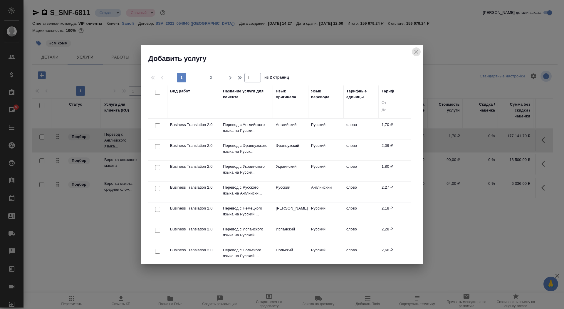
click at [420, 53] on icon "close" at bounding box center [416, 51] width 7 height 7
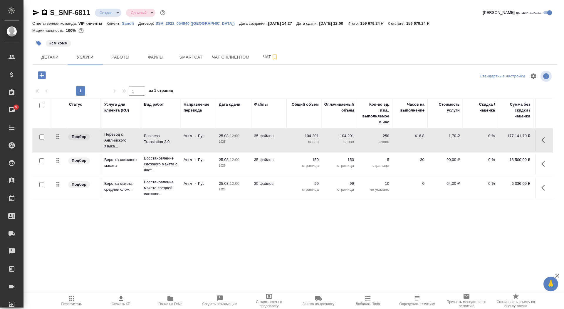
click at [245, 189] on p "2025" at bounding box center [233, 189] width 29 height 6
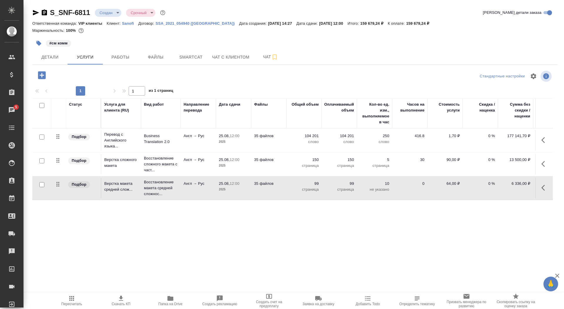
click at [245, 189] on p "2025" at bounding box center [233, 189] width 29 height 6
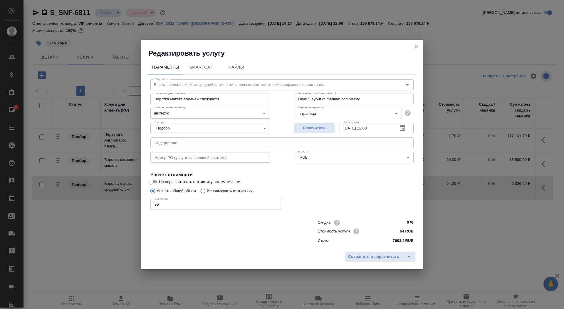
click at [188, 203] on input "99" at bounding box center [217, 204] width 132 height 11
type input "94"
click at [379, 254] on span "Сохранить и пересчитать" at bounding box center [373, 256] width 51 height 7
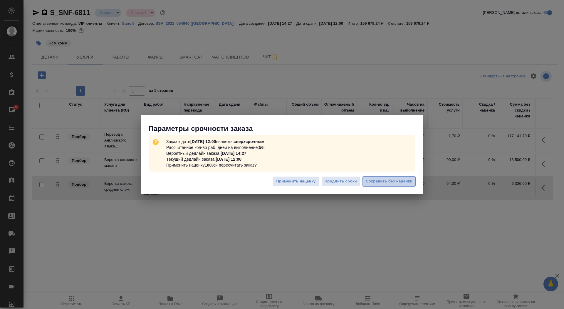
click at [396, 180] on span "Сохранить без наценки" at bounding box center [389, 181] width 47 height 7
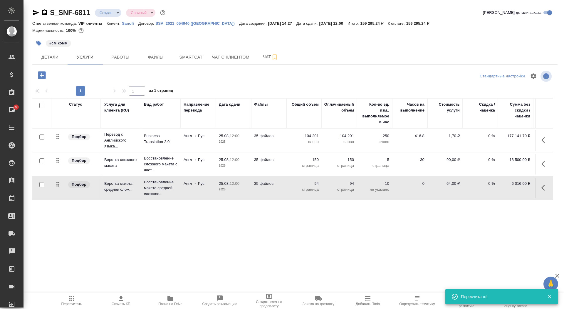
click at [39, 74] on icon "button" at bounding box center [42, 75] width 8 height 8
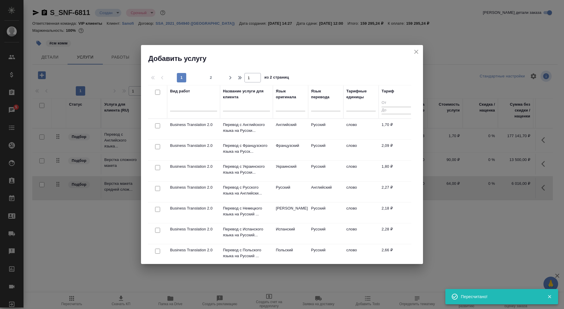
click at [242, 108] on input "text" at bounding box center [246, 107] width 47 height 7
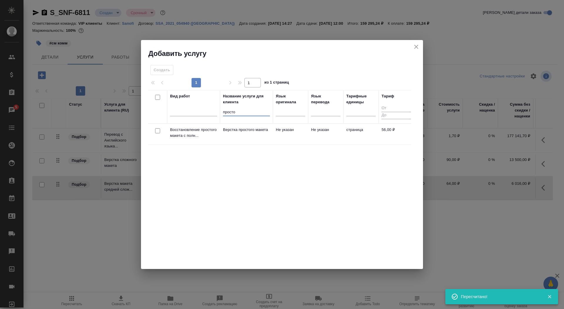
type input "просто"
click at [247, 135] on td "Верстка простого макета" at bounding box center [246, 134] width 53 height 21
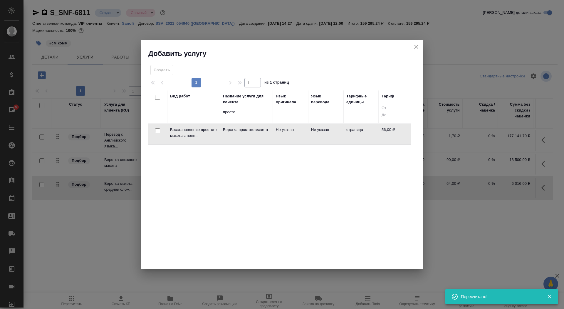
click at [247, 135] on td "Верстка простого макета" at bounding box center [246, 134] width 53 height 21
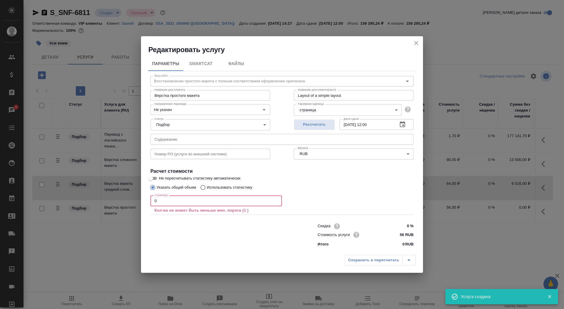
drag, startPoint x: 180, startPoint y: 202, endPoint x: 133, endPoint y: 201, distance: 46.8
click at [133, 201] on div "Редактировать услугу Параметры SmartCat Файлы Вид работ Восстановление простого…" at bounding box center [282, 154] width 564 height 309
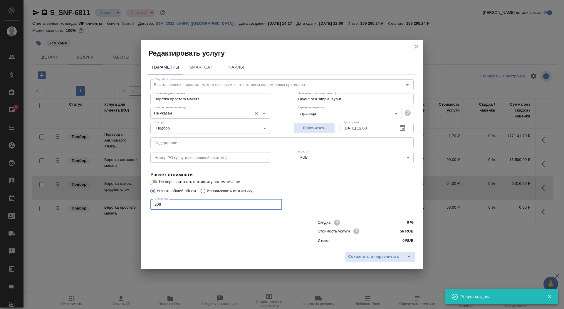
type input "206"
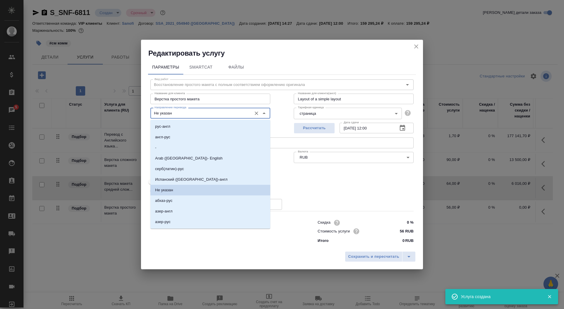
click at [169, 110] on input "Не указан" at bounding box center [200, 112] width 97 height 7
click at [178, 135] on li "англ-рус" at bounding box center [211, 137] width 120 height 11
type input "англ-рус"
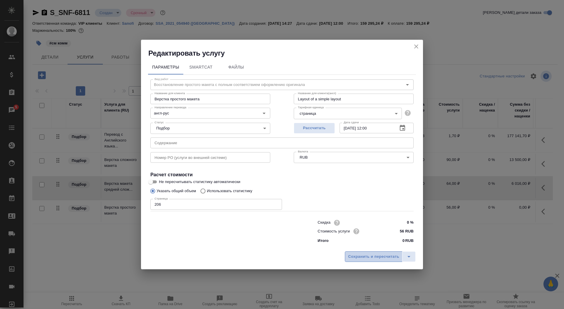
click at [355, 255] on span "Сохранить и пересчитать" at bounding box center [373, 256] width 51 height 7
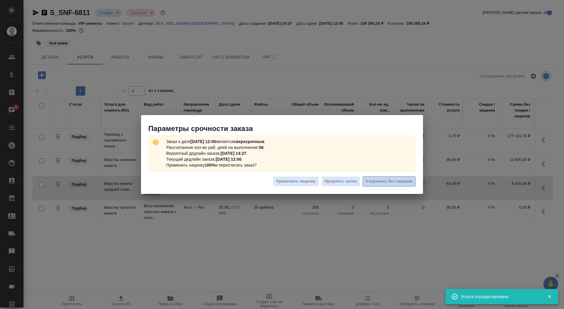
click at [387, 180] on span "Сохранить без наценки" at bounding box center [389, 181] width 47 height 7
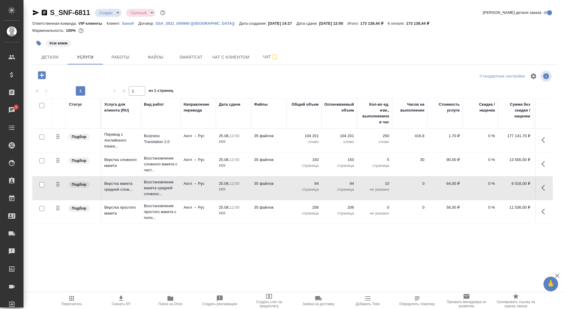
click at [223, 139] on p "2025" at bounding box center [233, 142] width 29 height 6
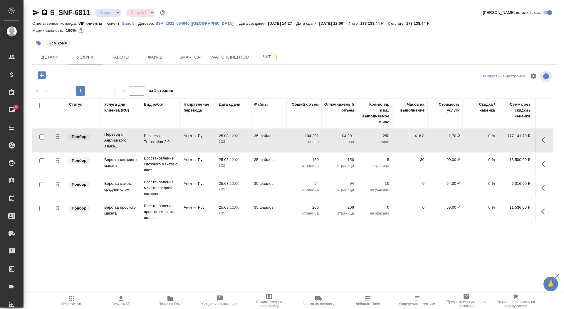
click at [223, 139] on p "2025" at bounding box center [233, 142] width 29 height 6
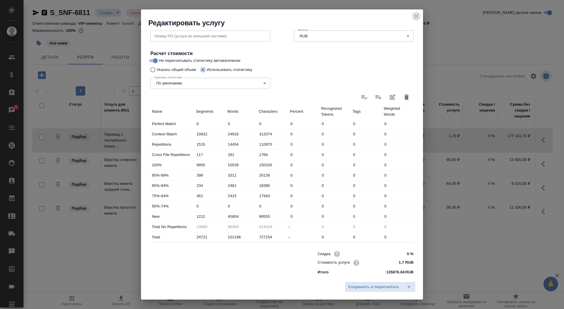
click at [417, 14] on icon "close" at bounding box center [416, 16] width 7 height 7
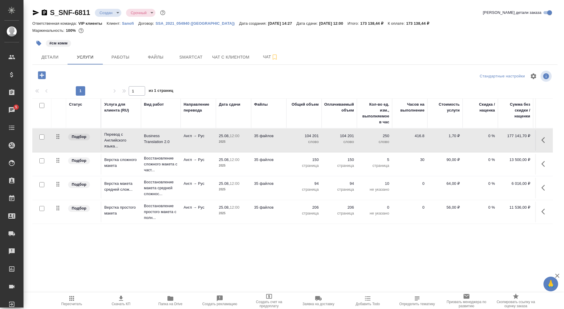
click at [242, 182] on span "25.08, 12:00" at bounding box center [233, 184] width 29 height 6
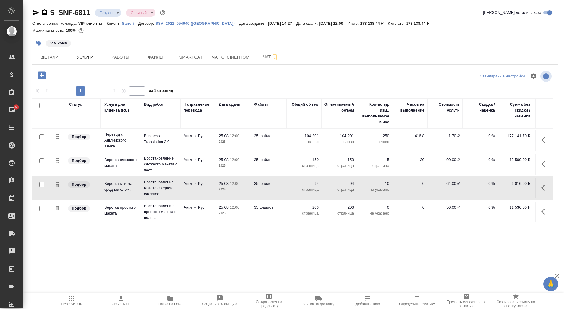
click at [242, 182] on span "25.08, 12:00" at bounding box center [233, 184] width 29 height 6
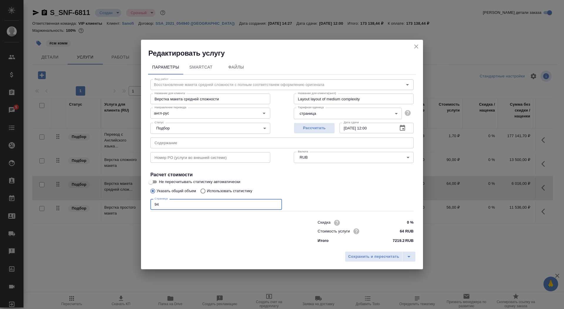
click at [188, 203] on input "94" at bounding box center [217, 204] width 132 height 11
type input "95"
click at [360, 264] on div "Сохранить и пересчитать" at bounding box center [282, 258] width 282 height 21
click at [360, 258] on span "Сохранить и пересчитать" at bounding box center [373, 256] width 51 height 7
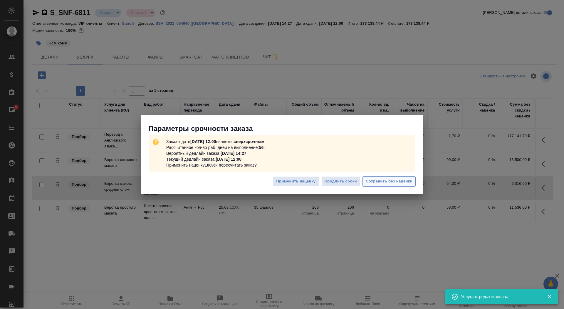
click at [378, 176] on button "Сохранить без наценки" at bounding box center [389, 181] width 53 height 10
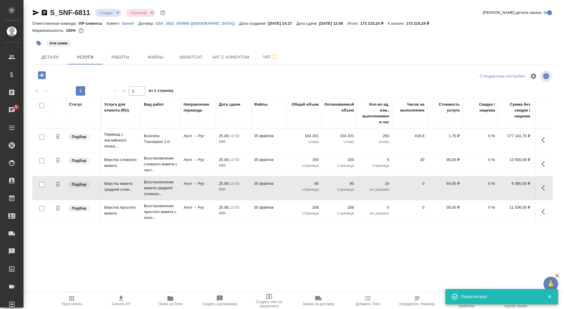
click at [308, 133] on p "104 201" at bounding box center [304, 136] width 29 height 6
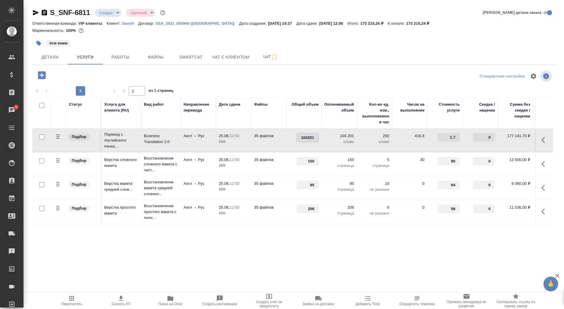
click at [308, 133] on input "104201" at bounding box center [307, 137] width 21 height 9
click at [287, 136] on td "104201" at bounding box center [304, 140] width 35 height 21
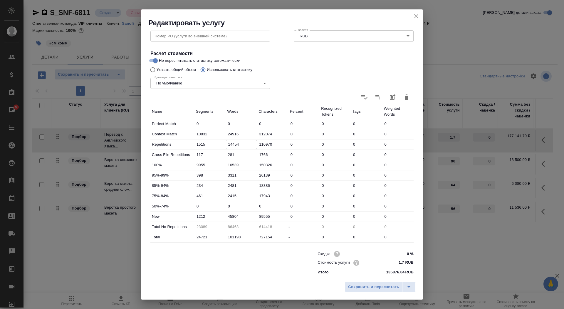
click at [230, 144] on input "14454" at bounding box center [241, 144] width 31 height 9
type input "10454"
type input "90463"
click at [233, 217] on input "45804" at bounding box center [241, 216] width 31 height 9
click at [364, 289] on span "Сохранить и пересчитать" at bounding box center [373, 286] width 51 height 7
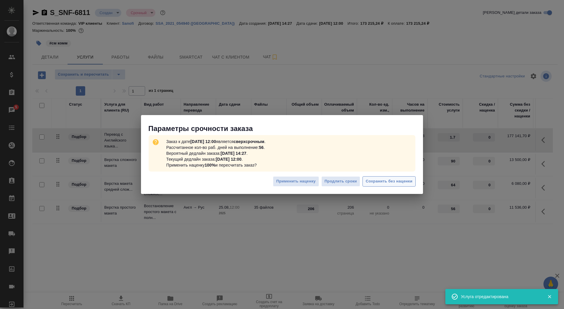
click at [368, 179] on span "Сохранить без наценки" at bounding box center [389, 181] width 47 height 7
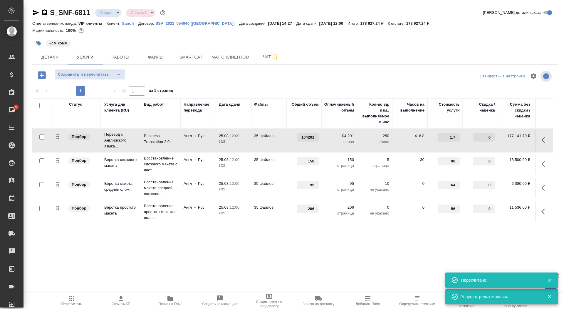
click at [119, 304] on span "Скачать КП" at bounding box center [121, 304] width 19 height 4
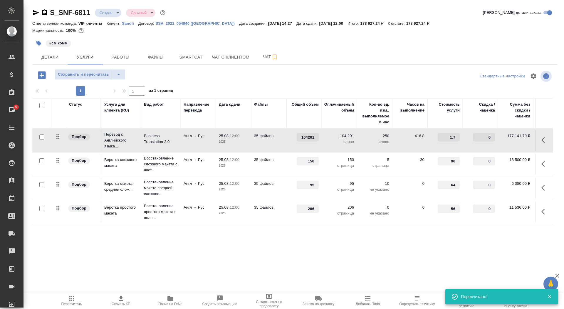
click at [44, 48] on div "#см комм" at bounding box center [207, 43] width 350 height 13
click at [46, 56] on span "Детали" at bounding box center [50, 57] width 28 height 7
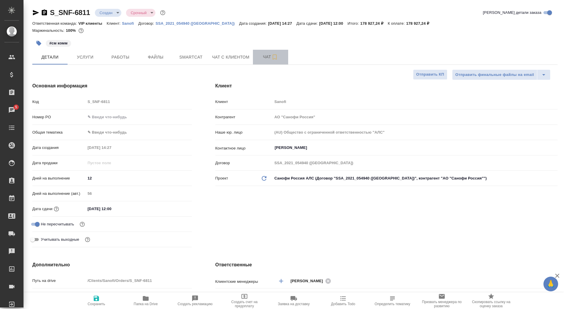
click at [260, 60] on span "Чат" at bounding box center [271, 56] width 28 height 7
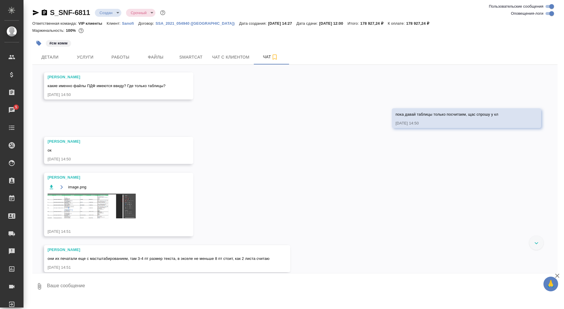
scroll to position [278, 0]
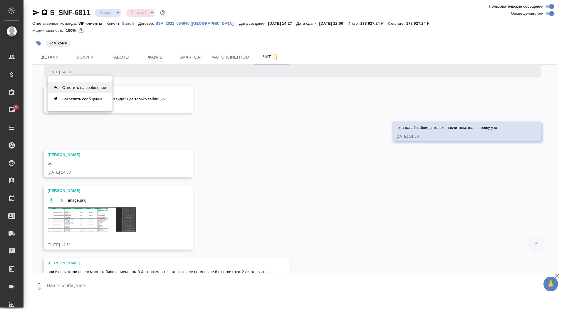
click at [98, 89] on button "Ответить на сообщение" at bounding box center [80, 87] width 64 height 11
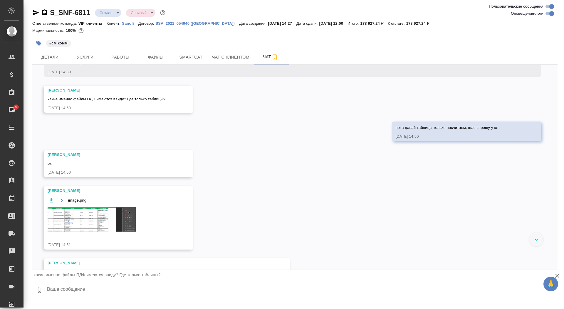
click at [184, 290] on textarea at bounding box center [302, 290] width 512 height 20
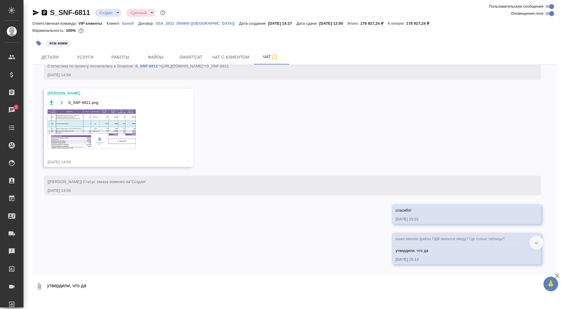
scroll to position [601, 0]
click at [55, 57] on span "Детали" at bounding box center [50, 57] width 28 height 7
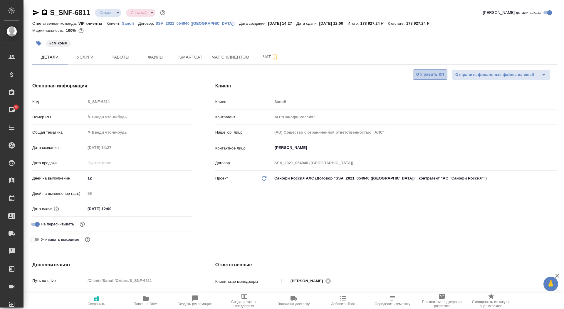
click at [423, 74] on span "Отправить КП" at bounding box center [431, 74] width 28 height 7
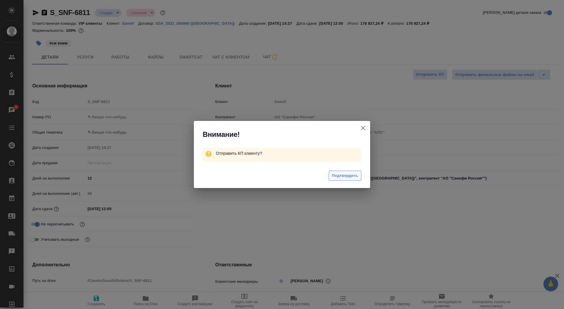
click at [352, 178] on span "Подтвердить" at bounding box center [345, 175] width 26 height 7
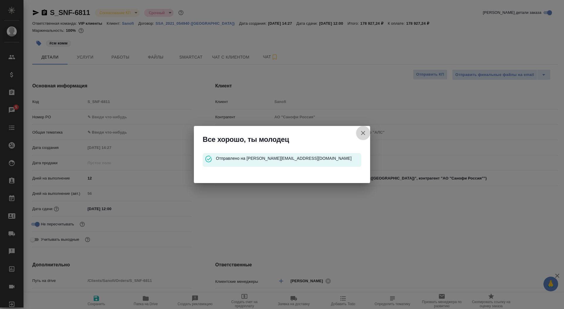
click at [361, 131] on icon "button" at bounding box center [363, 132] width 7 height 7
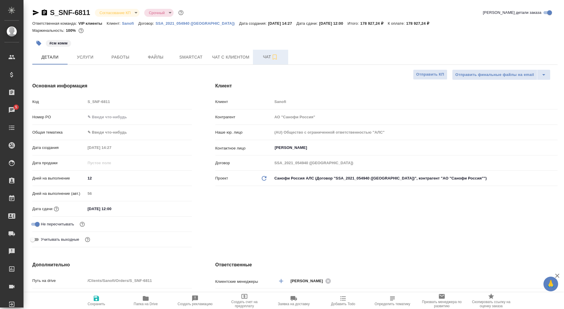
click at [267, 62] on button "Чат" at bounding box center [270, 57] width 35 height 15
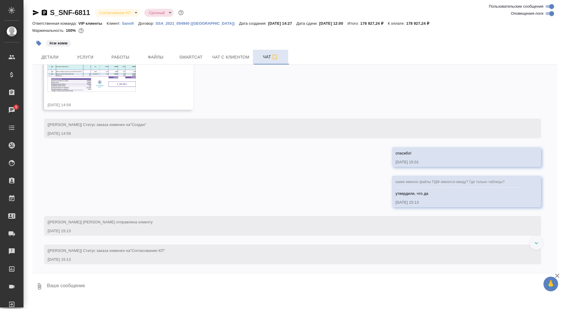
scroll to position [657, 0]
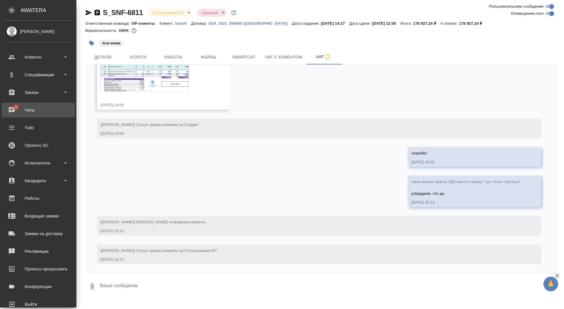
click at [24, 104] on link "5 Чаты" at bounding box center [37, 110] width 73 height 15
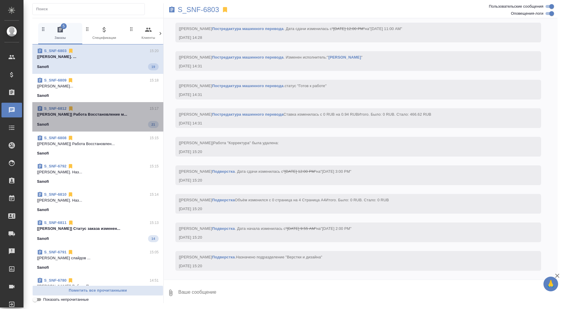
click at [92, 111] on p "[Ямковенко Вера] Работа Восстановление м..." at bounding box center [98, 114] width 122 height 6
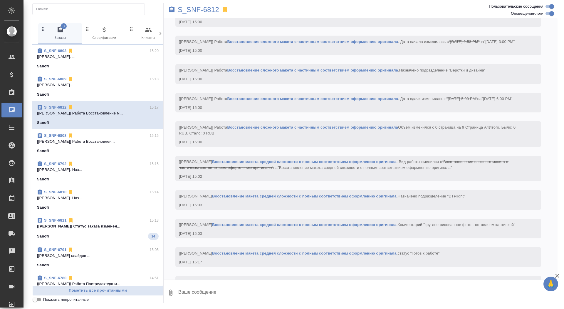
scroll to position [1000, 0]
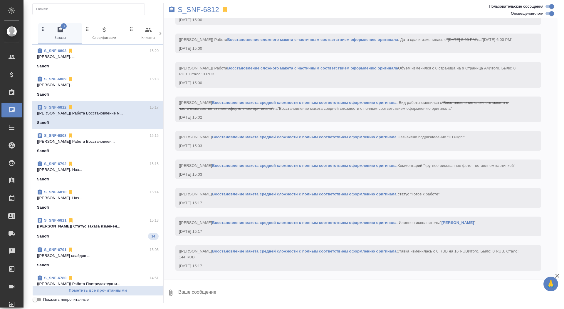
click at [85, 224] on p "[Сайдашева Диляра] Статус заказа изменен..." at bounding box center [98, 226] width 122 height 6
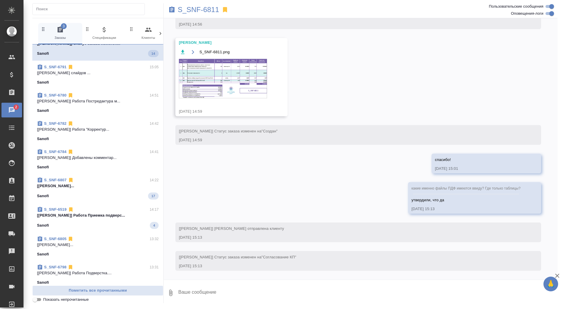
scroll to position [184, 0]
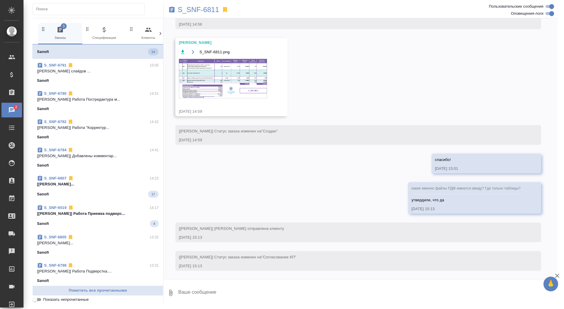
click at [85, 224] on div "Sanofi 4" at bounding box center [98, 223] width 122 height 7
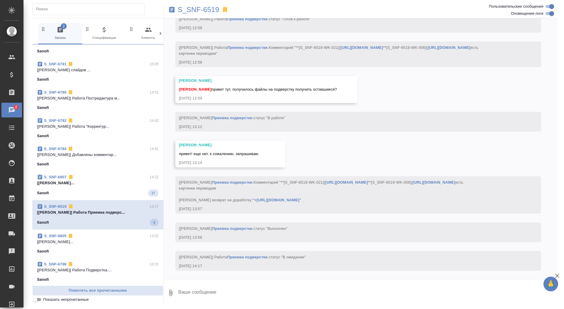
click at [94, 181] on p "[Горшкова Валентина] Работа Постредактур..." at bounding box center [98, 183] width 122 height 6
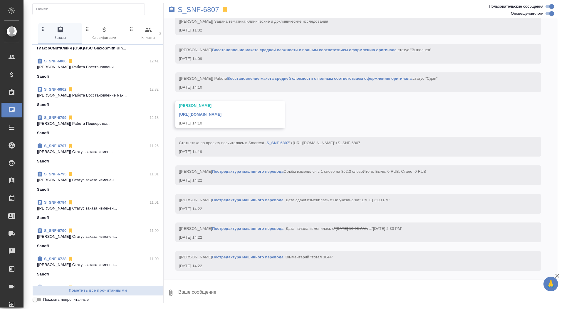
scroll to position [443, 0]
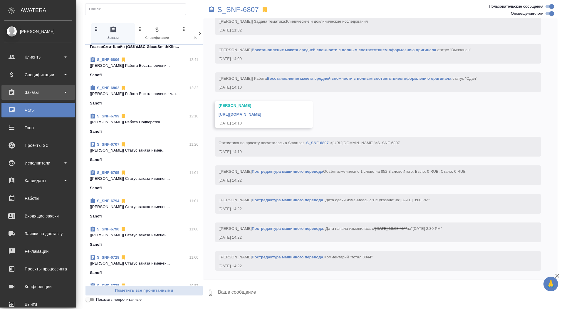
click at [16, 96] on div "Заказы" at bounding box center [38, 92] width 68 height 9
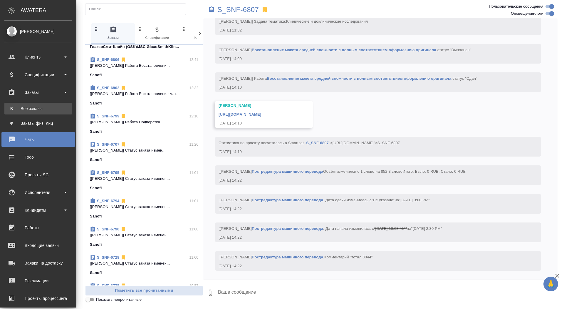
click at [16, 111] on link "В Все заказы" at bounding box center [38, 109] width 68 height 12
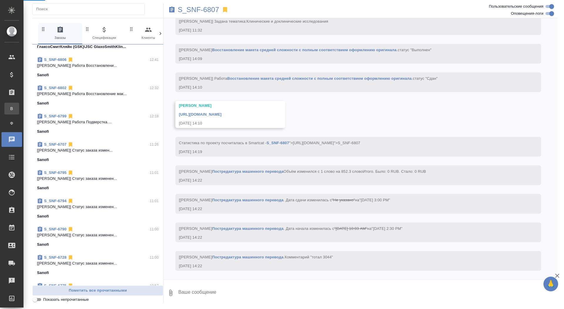
scroll to position [1207, 0]
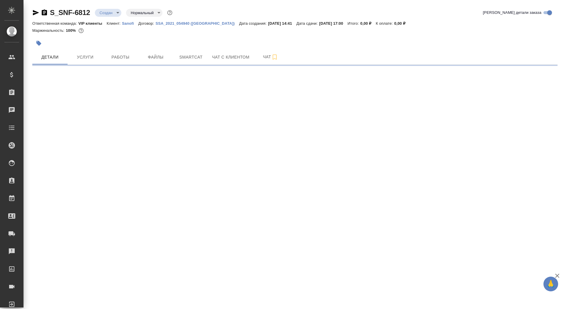
select select "RU"
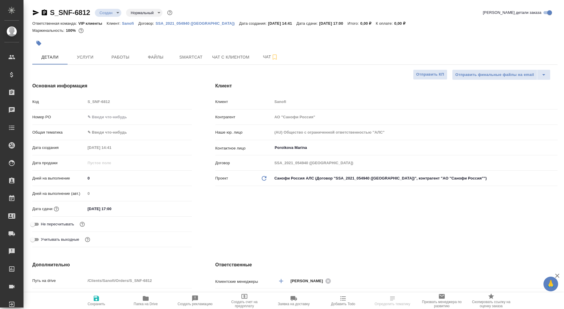
type textarea "x"
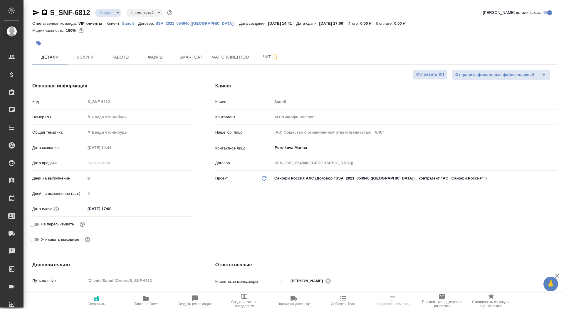
type textarea "x"
select select "RU"
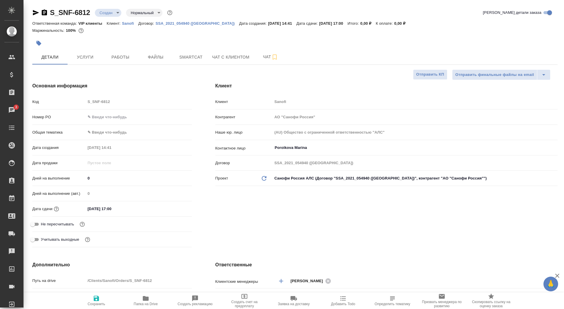
type textarea "x"
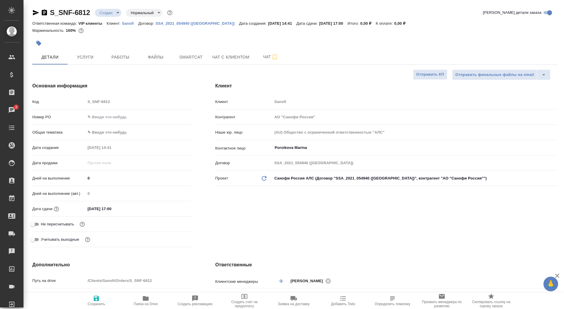
type textarea "x"
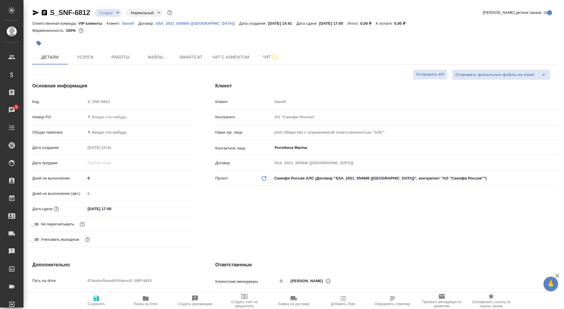
type textarea "x"
drag, startPoint x: 94, startPoint y: 180, endPoint x: 81, endPoint y: 179, distance: 12.7
click at [81, 179] on div "Дней на выполнение 0" at bounding box center [112, 178] width 160 height 10
type input "5"
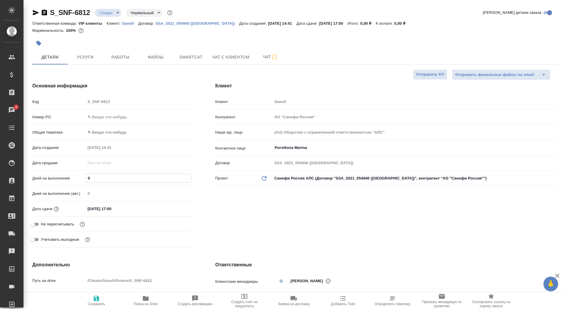
type textarea "x"
type input "5"
click at [99, 300] on icon "button" at bounding box center [96, 298] width 7 height 7
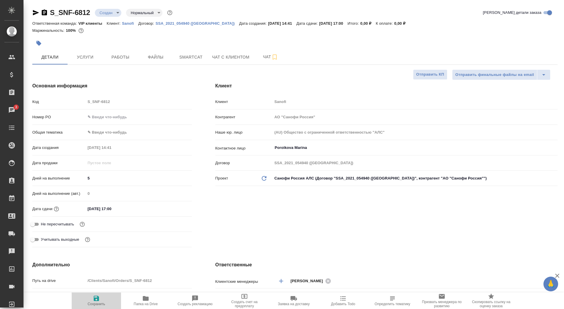
type textarea "x"
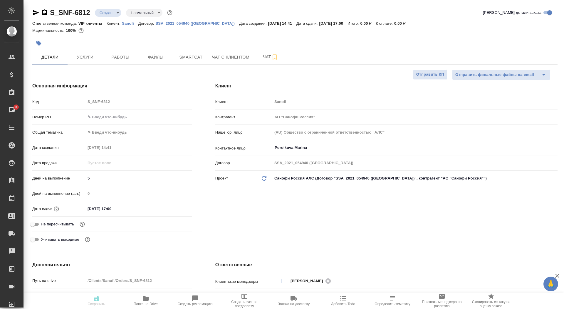
type textarea "x"
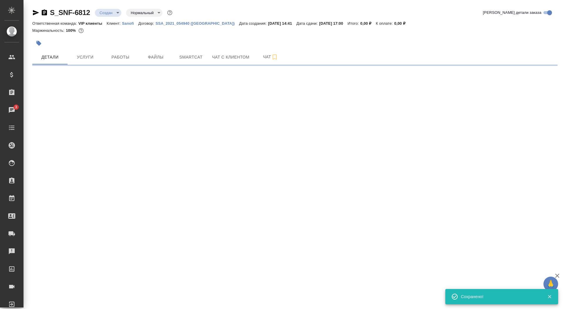
select select "RU"
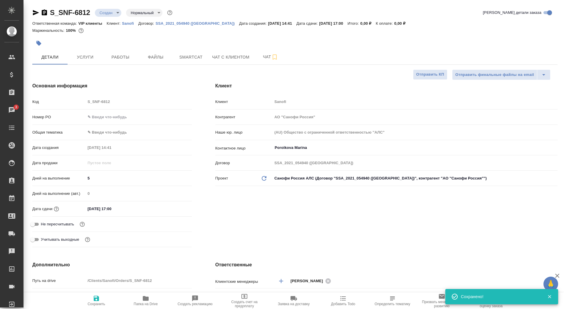
type textarea "x"
click at [34, 221] on input "Не пересчитывать" at bounding box center [32, 223] width 21 height 7
checkbox input "true"
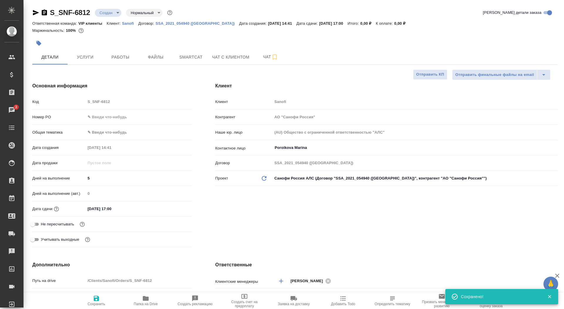
type textarea "x"
click at [96, 303] on span "Сохранить" at bounding box center [97, 304] width 18 height 4
type textarea "x"
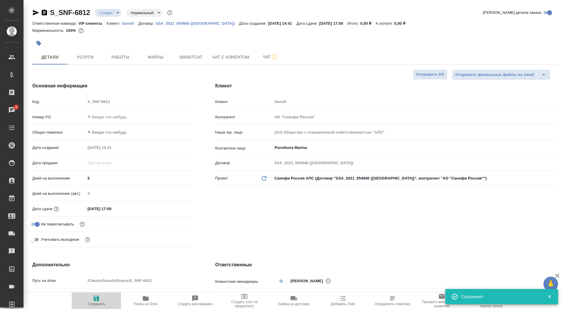
type textarea "x"
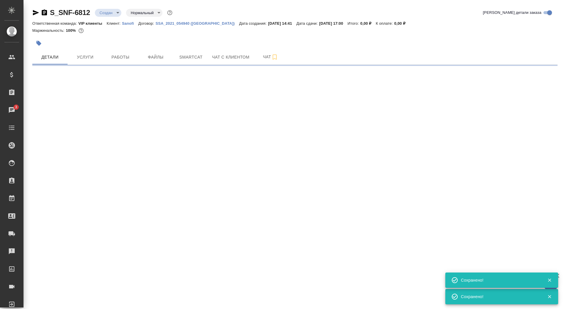
select select "RU"
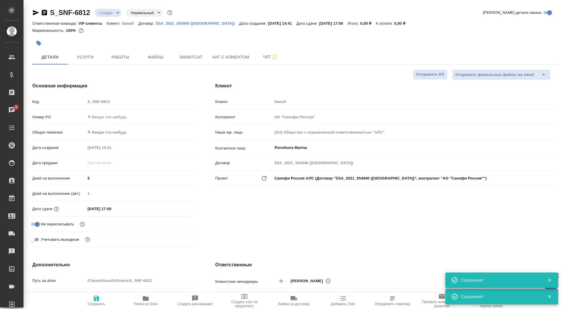
type textarea "x"
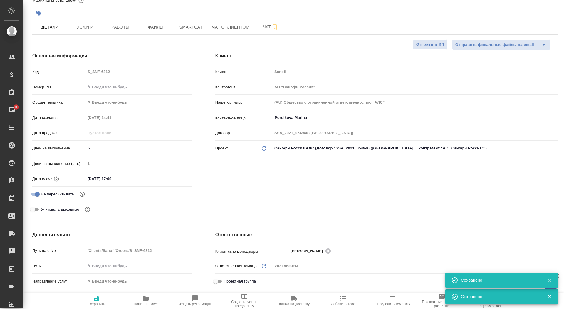
scroll to position [96, 0]
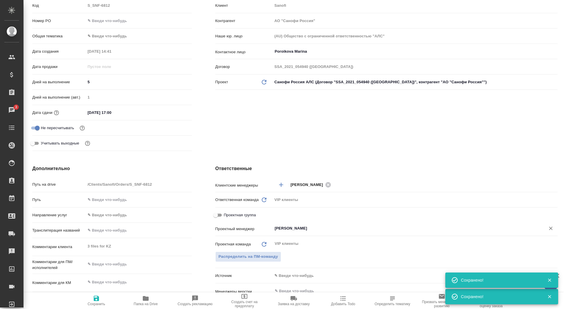
click at [285, 230] on input "[PERSON_NAME]" at bounding box center [405, 228] width 262 height 7
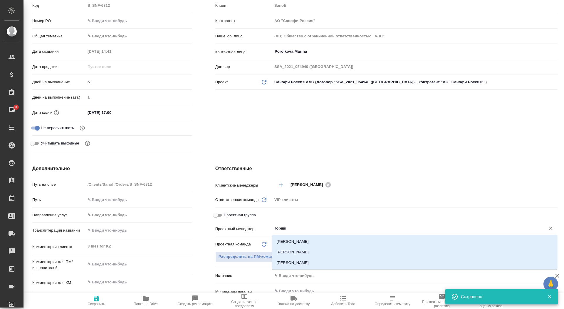
type input "горшко"
click at [295, 253] on li "[PERSON_NAME]" at bounding box center [414, 252] width 285 height 11
type textarea "x"
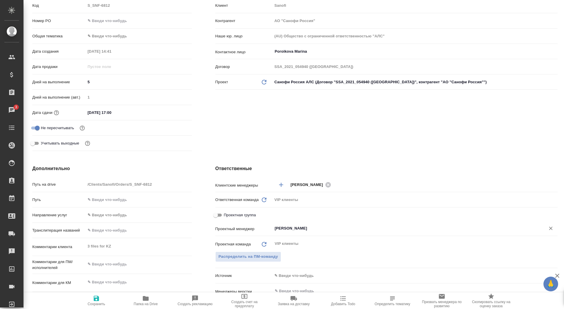
type input "[PERSON_NAME]"
click at [82, 308] on button "Сохранить" at bounding box center [96, 300] width 49 height 16
type textarea "x"
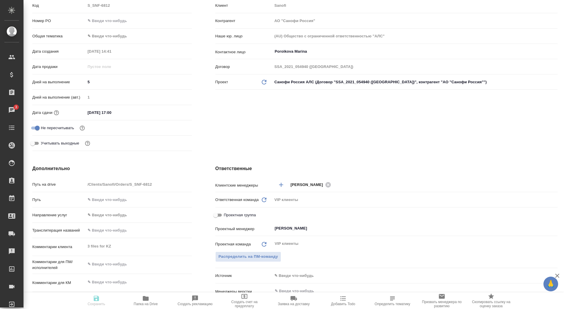
type textarea "x"
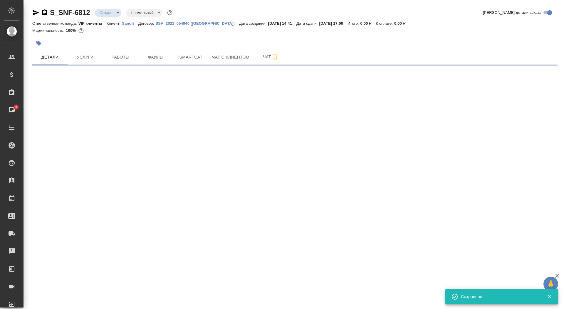
scroll to position [0, 0]
select select "RU"
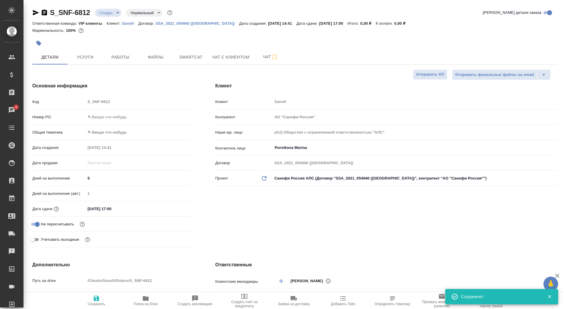
type textarea "x"
click at [152, 299] on span "Папка на Drive" at bounding box center [146, 300] width 42 height 11
type textarea "x"
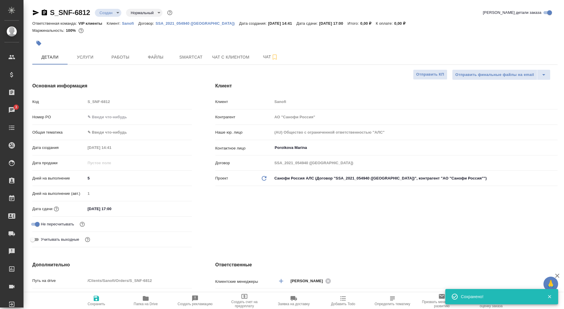
type textarea "x"
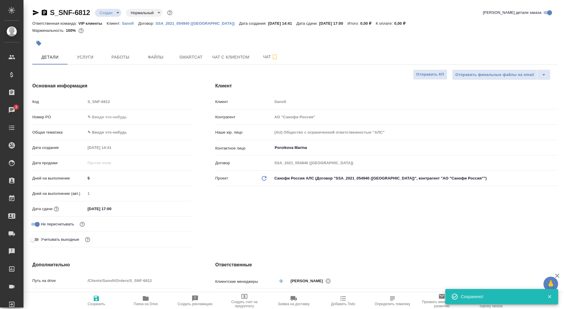
click at [113, 12] on body "🙏 .cls-1 fill:#fff; AWATERA Saydasheva Dilyara Клиенты Спецификации Заказы 3 Ча…" at bounding box center [282, 154] width 564 height 309
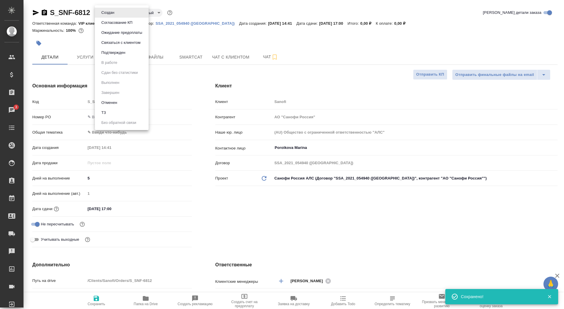
click at [111, 111] on li "ТЗ" at bounding box center [122, 113] width 54 height 10
type textarea "x"
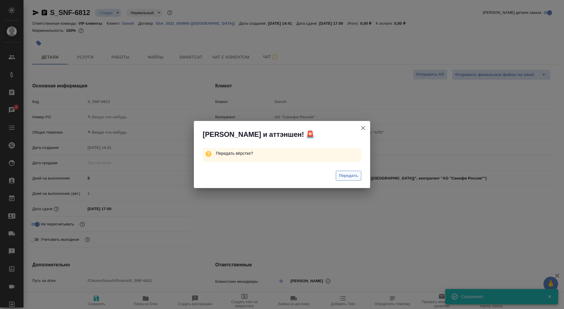
click at [342, 178] on span "Передать" at bounding box center [348, 175] width 19 height 7
type textarea "x"
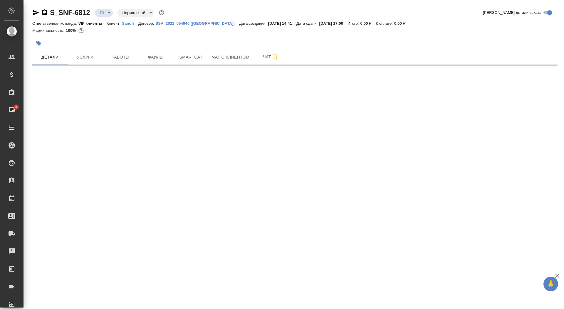
select select "RU"
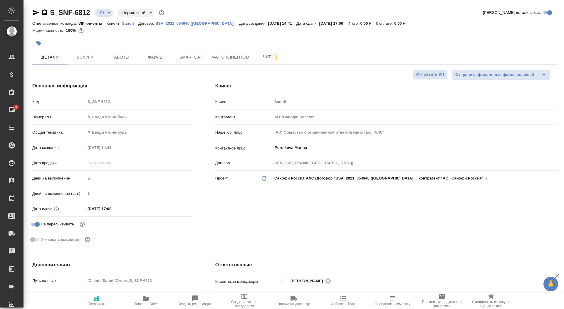
type textarea "x"
click at [89, 55] on span "Услуги" at bounding box center [85, 57] width 28 height 7
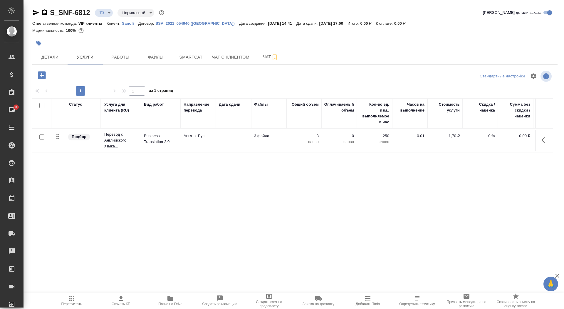
click at [253, 142] on td "3 файла" at bounding box center [268, 140] width 35 height 21
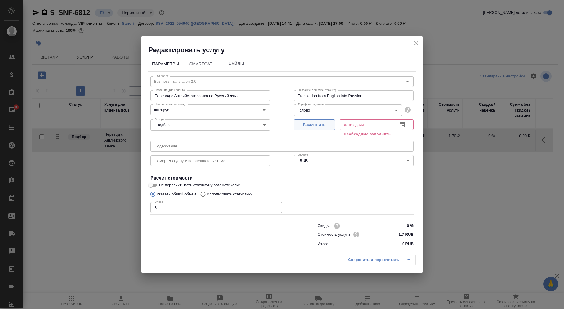
click at [320, 126] on span "Рассчитать" at bounding box center [314, 124] width 35 height 7
type input "18.08.2025 17:00"
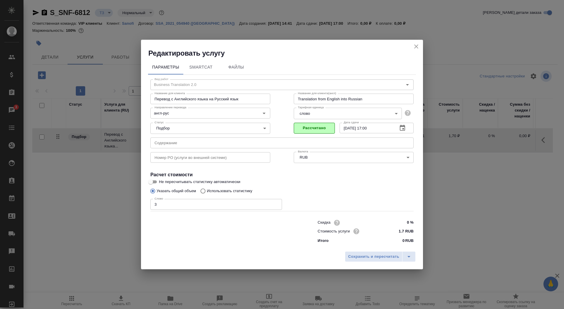
click at [152, 179] on input "Не пересчитывать статистику автоматически" at bounding box center [150, 181] width 21 height 7
checkbox input "true"
click at [367, 252] on button "Сохранить и пересчитать" at bounding box center [374, 256] width 58 height 11
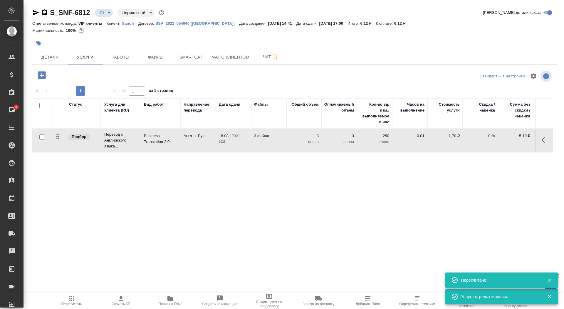
click at [41, 139] on input "checkbox" at bounding box center [41, 136] width 5 height 5
checkbox input "true"
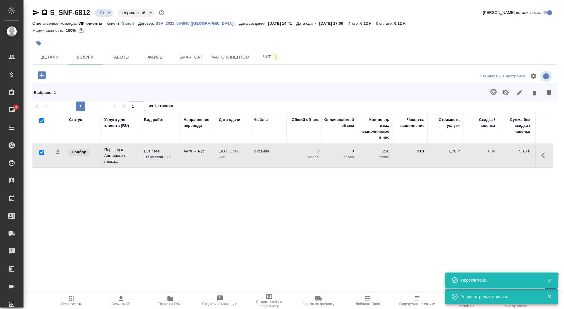
click at [492, 95] on button "button" at bounding box center [494, 92] width 14 height 14
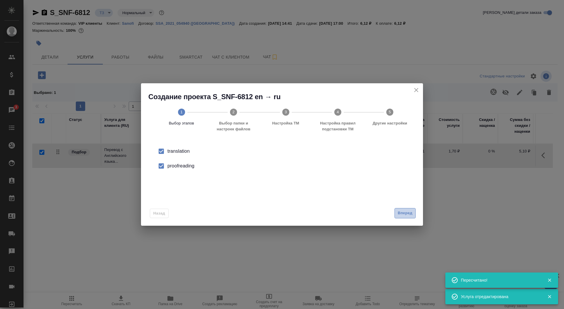
click at [409, 212] on span "Вперед" at bounding box center [405, 213] width 15 height 7
click at [343, 143] on div "Папка с файлами для перевода" at bounding box center [282, 151] width 268 height 20
click at [343, 156] on input "Папка с файлами для перевода" at bounding box center [273, 154] width 245 height 7
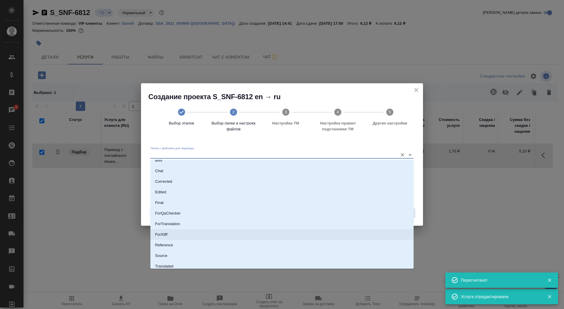
scroll to position [20, 0]
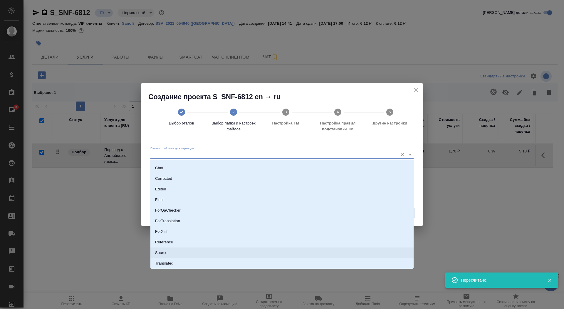
click at [289, 254] on li "Source" at bounding box center [282, 252] width 263 height 11
type input "Source"
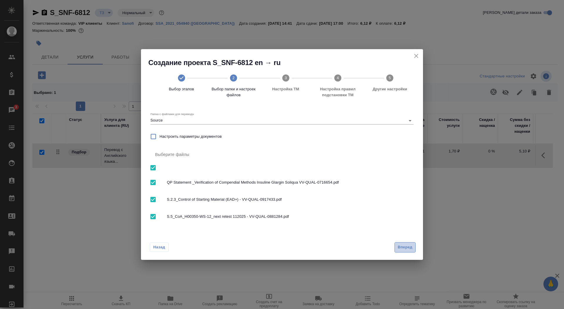
click at [409, 248] on span "Вперед" at bounding box center [405, 247] width 15 height 7
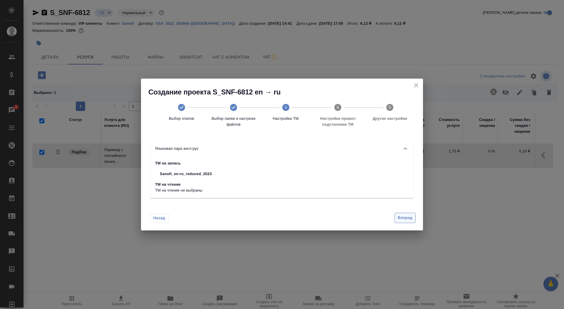
click at [400, 220] on span "Вперед" at bounding box center [405, 217] width 15 height 7
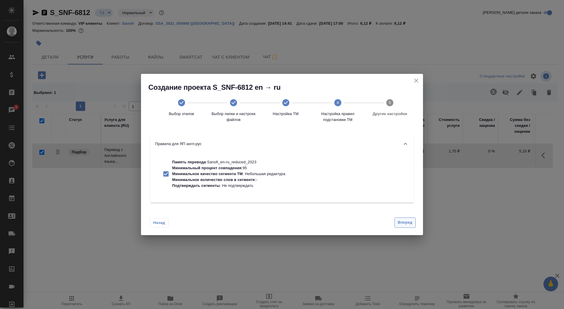
click at [401, 220] on span "Вперед" at bounding box center [405, 222] width 15 height 7
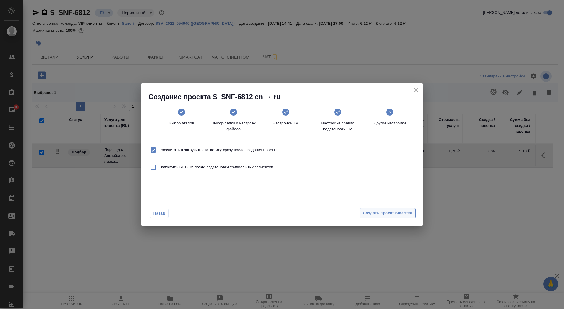
click at [396, 213] on span "Создать проект Smartcat" at bounding box center [388, 213] width 50 height 7
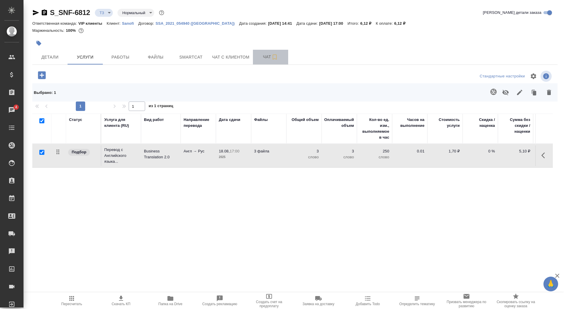
click at [257, 58] on button "Чат" at bounding box center [270, 57] width 35 height 15
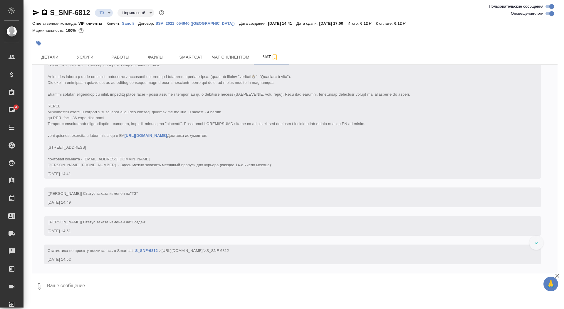
scroll to position [131, 0]
click at [73, 51] on button "Услуги" at bounding box center [85, 57] width 35 height 15
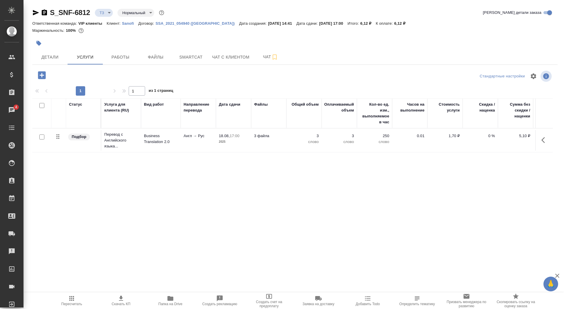
click at [148, 144] on td "Business Translation 2.0" at bounding box center [161, 140] width 40 height 21
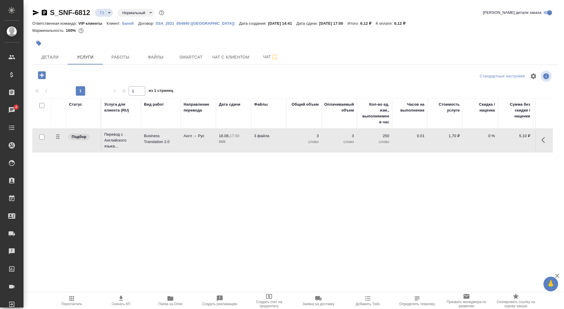
click at [148, 144] on td "Business Translation 2.0" at bounding box center [161, 140] width 40 height 21
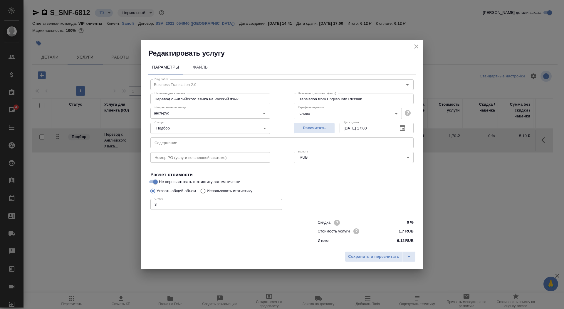
click at [214, 191] on p "Использовать статистику" at bounding box center [230, 191] width 46 height 6
click at [207, 191] on input "Использовать статистику" at bounding box center [202, 190] width 9 height 11
radio input "true"
radio input "false"
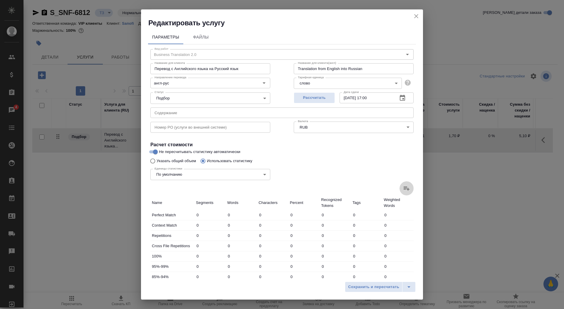
click at [407, 190] on icon at bounding box center [406, 188] width 7 height 7
click at [0, 0] on input "file" at bounding box center [0, 0] width 0 height 0
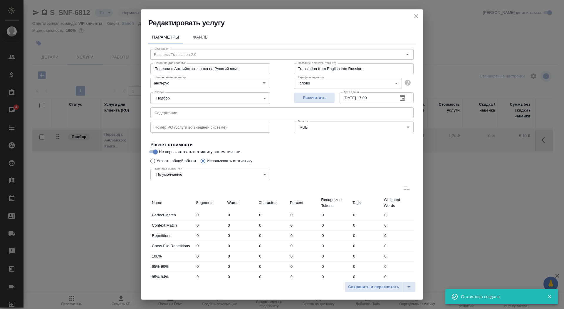
type input "71"
type input "196"
type input "1300"
type input "17"
type input "125"
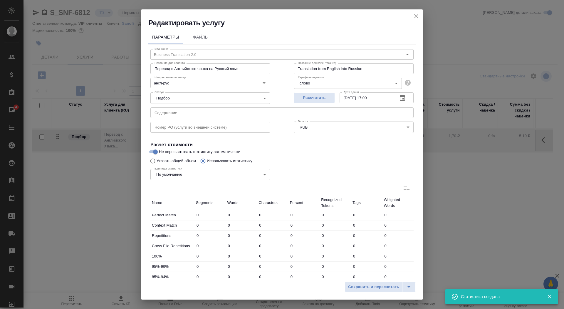
type input "669"
type input "75"
type input "193"
type input "1278"
type input "7"
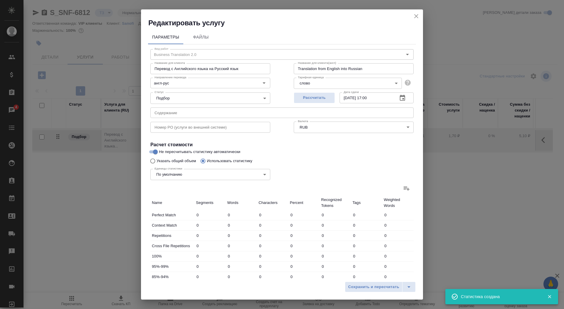
type input "33"
type input "198"
type input "5"
type input "21"
type input "147"
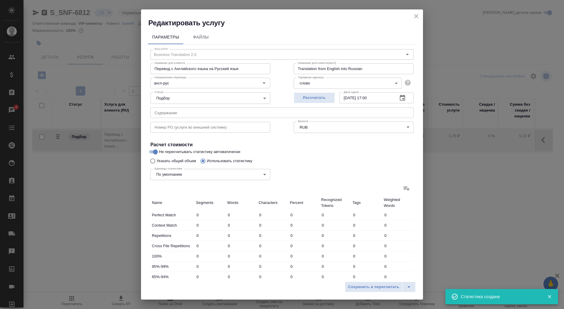
type input "25"
type input "129"
type input "758"
type input "98"
type input "795"
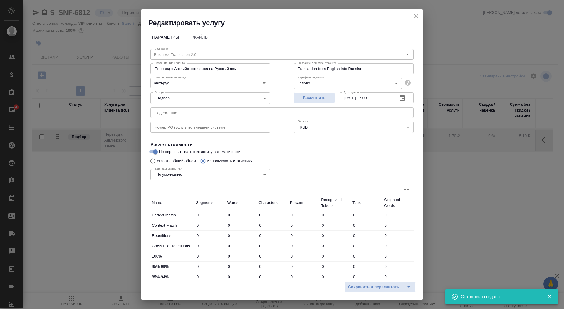
type input "5088"
type input "278"
type input "1365"
type input "8766"
type input "295"
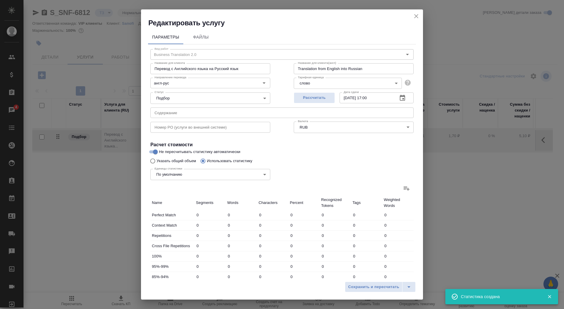
type input "1490"
type input "9435"
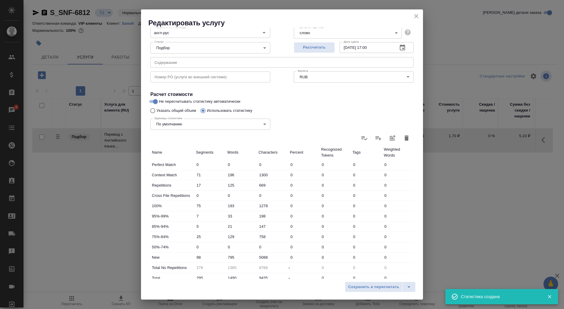
scroll to position [91, 0]
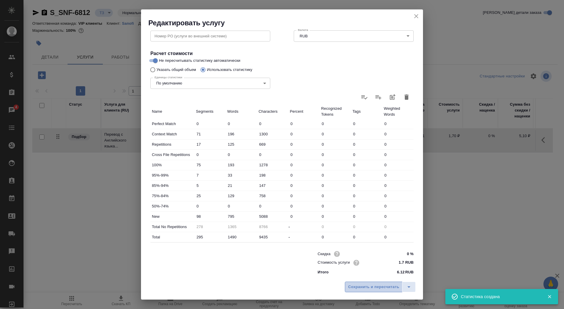
click at [367, 287] on span "Сохранить и пересчитать" at bounding box center [373, 286] width 51 height 7
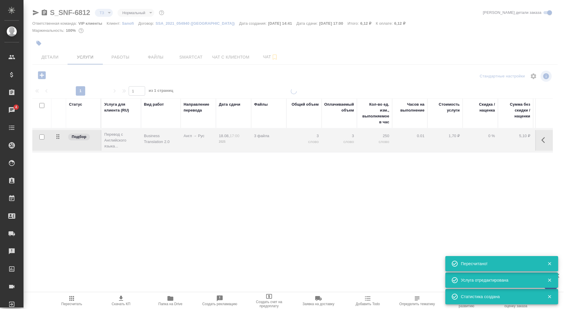
type input "new"
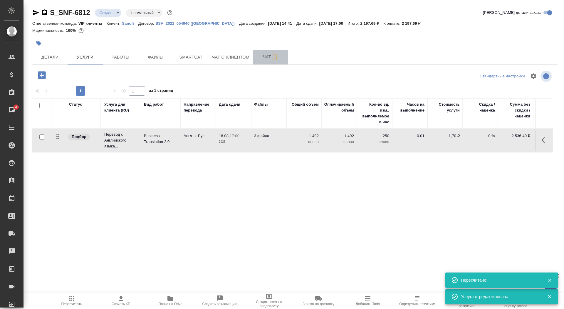
click at [262, 62] on button "Чат" at bounding box center [270, 57] width 35 height 15
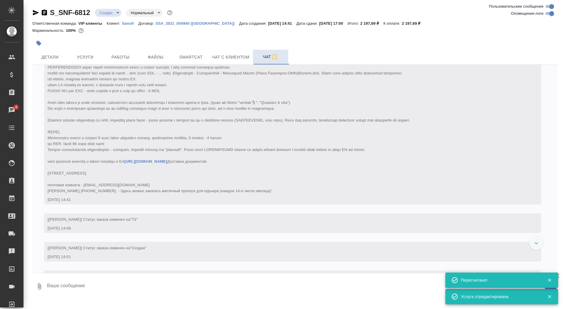
scroll to position [131, 0]
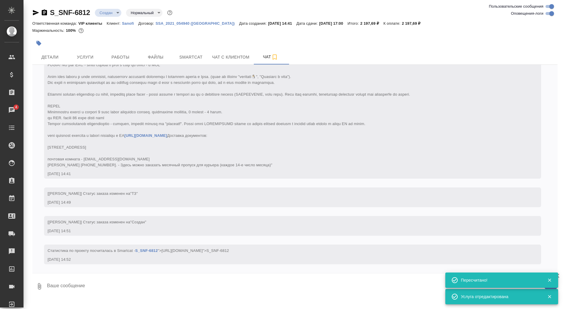
click at [139, 289] on textarea at bounding box center [302, 286] width 512 height 20
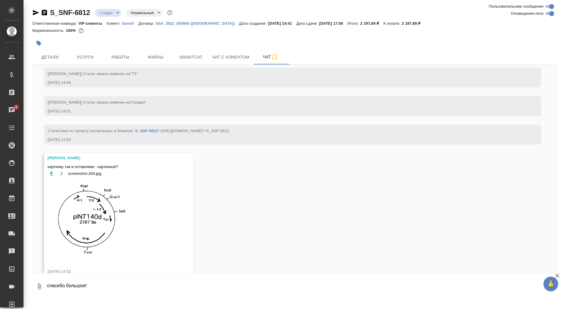
scroll to position [233, 0]
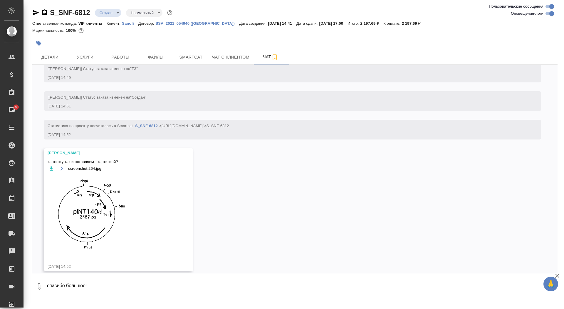
drag, startPoint x: 92, startPoint y: 290, endPoint x: 126, endPoint y: 282, distance: 34.1
click at [126, 282] on textarea "спасибо большое!" at bounding box center [297, 286] width 502 height 20
type textarea "спасибо большое! картинкой, да"
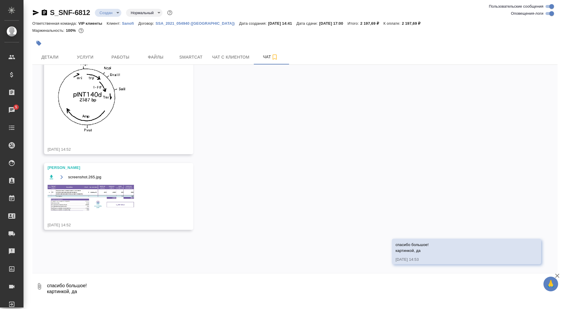
scroll to position [373, 0]
click at [120, 208] on img at bounding box center [92, 198] width 88 height 28
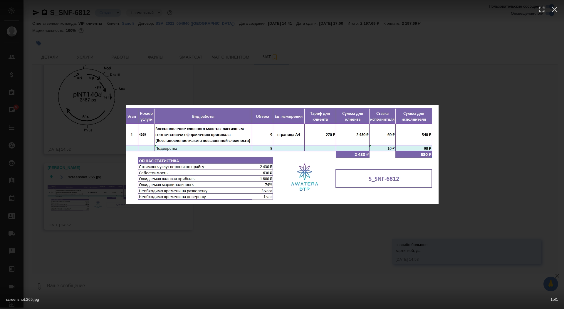
click at [120, 209] on div "screenshot.265.jpg 1 of 1" at bounding box center [282, 154] width 564 height 309
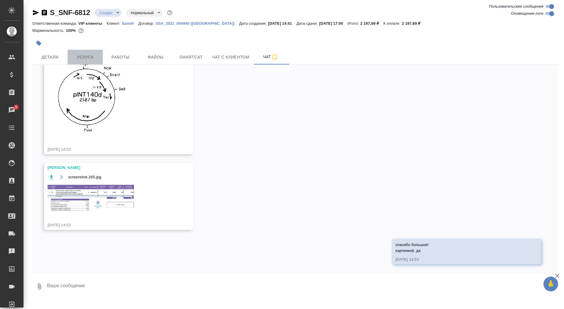
click at [87, 51] on button "Услуги" at bounding box center [85, 57] width 35 height 15
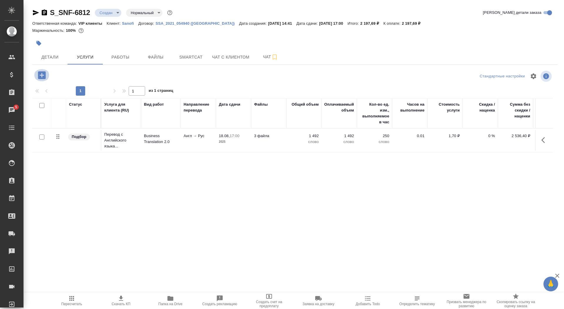
click at [44, 74] on icon "button" at bounding box center [42, 75] width 8 height 8
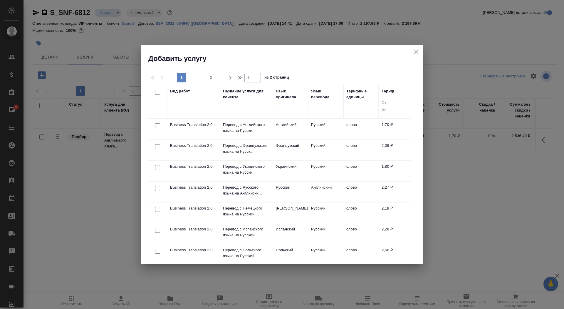
click at [231, 108] on input "text" at bounding box center [246, 107] width 47 height 7
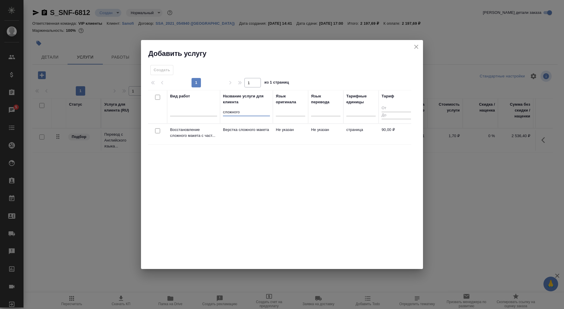
type input "сложного"
click at [235, 130] on p "Верстка сложного макета" at bounding box center [246, 130] width 47 height 6
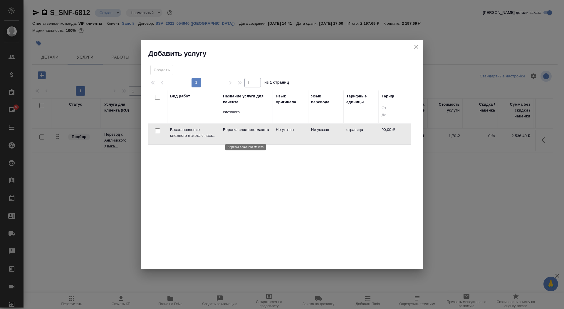
click at [235, 130] on p "Верстка сложного макета" at bounding box center [246, 130] width 47 height 6
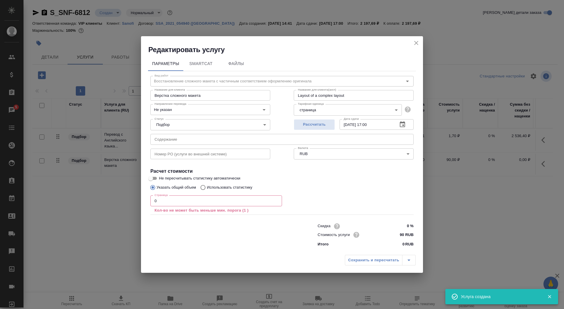
click at [193, 204] on input "0" at bounding box center [217, 200] width 132 height 11
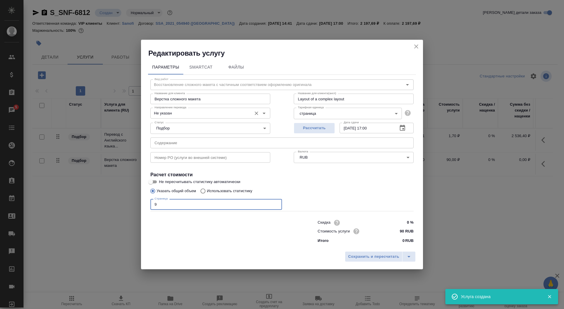
type input "9"
click at [192, 112] on input "Не указан" at bounding box center [200, 112] width 97 height 7
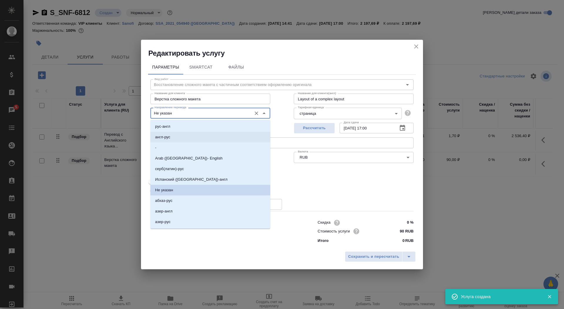
click at [194, 136] on li "англ-рус" at bounding box center [211, 137] width 120 height 11
type input "англ-рус"
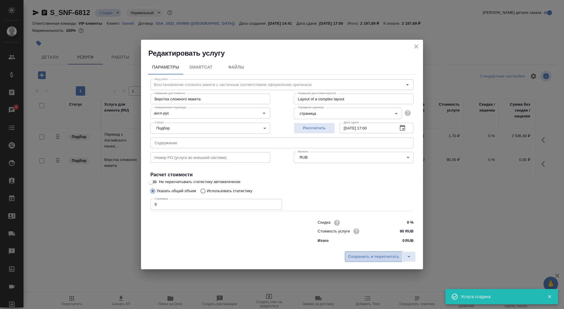
click at [348, 259] on button "Сохранить и пересчитать" at bounding box center [374, 256] width 58 height 11
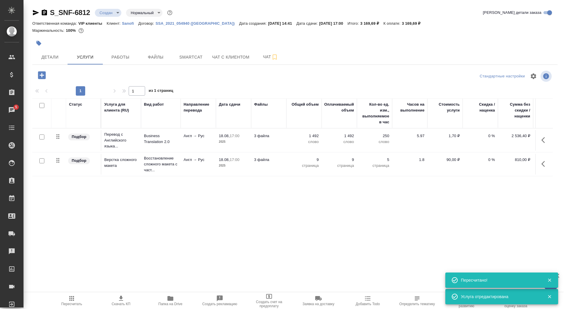
click at [265, 65] on div "S_SNF-6812 Создан new Нормальный normal Кратко детали заказа Ответственная кома…" at bounding box center [295, 120] width 532 height 240
click at [264, 62] on button "Чат" at bounding box center [270, 57] width 35 height 15
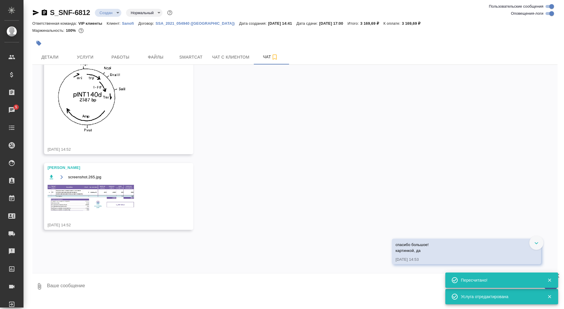
scroll to position [373, 0]
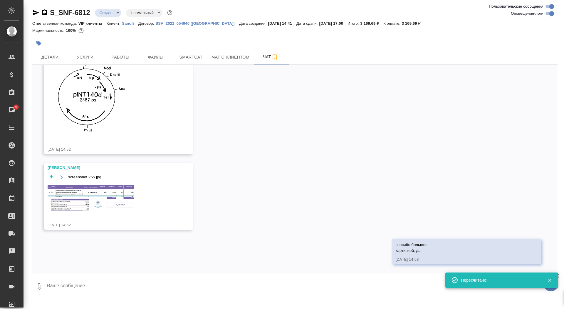
click at [110, 189] on img at bounding box center [92, 198] width 88 height 28
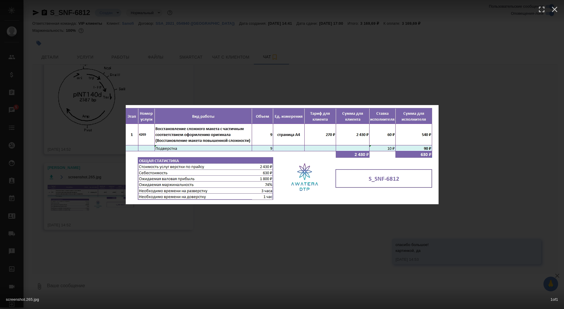
click at [100, 190] on div "screenshot.265.jpg 1 of 1" at bounding box center [282, 154] width 564 height 309
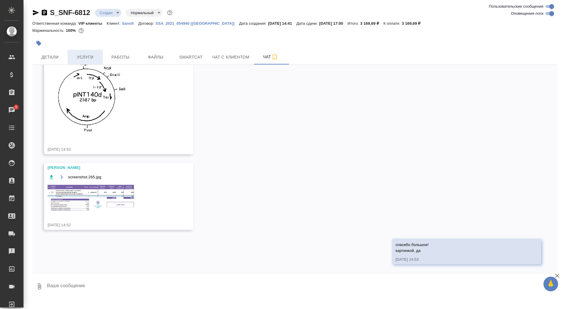
click at [90, 60] on span "Услуги" at bounding box center [85, 57] width 28 height 7
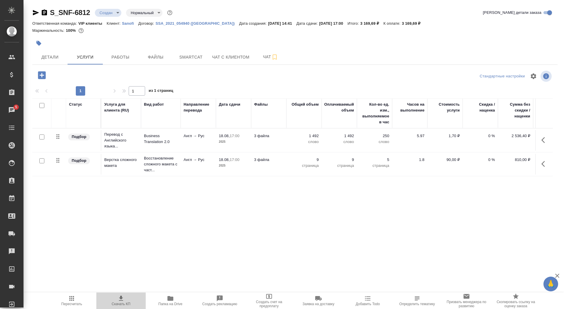
click at [121, 305] on span "Скачать КП" at bounding box center [121, 304] width 19 height 4
click at [219, 142] on p "2025" at bounding box center [233, 142] width 29 height 6
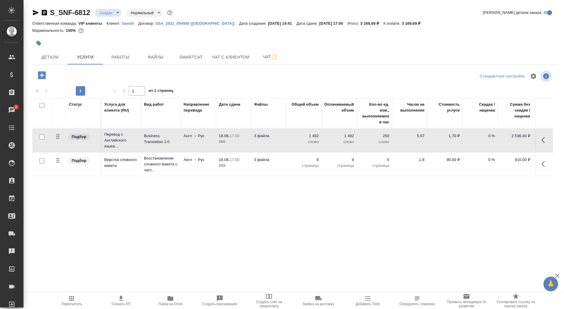
click at [219, 142] on p "2025" at bounding box center [233, 142] width 29 height 6
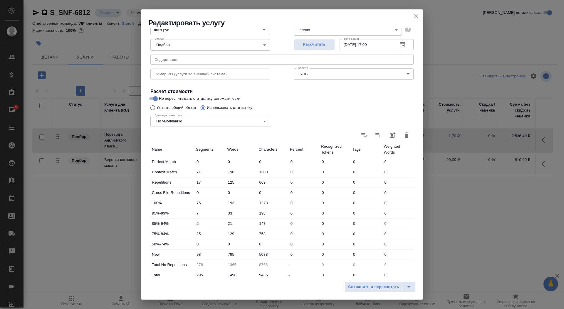
scroll to position [91, 0]
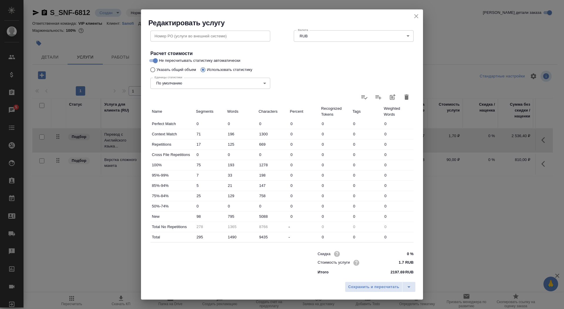
click at [422, 17] on div "Редактировать услугу" at bounding box center [282, 18] width 282 height 18
click at [408, 16] on div "Редактировать услугу" at bounding box center [282, 18] width 282 height 18
click at [419, 16] on icon "close" at bounding box center [416, 16] width 7 height 7
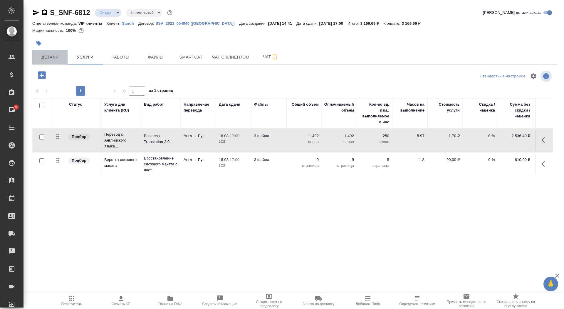
click at [54, 61] on button "Детали" at bounding box center [49, 57] width 35 height 15
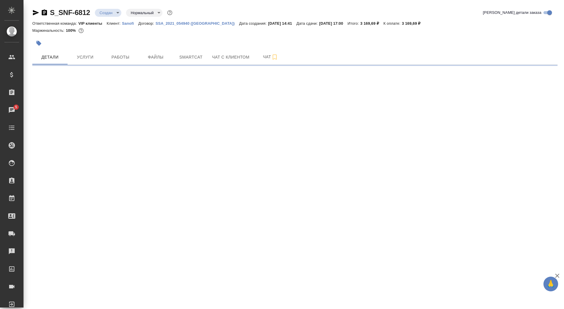
select select "RU"
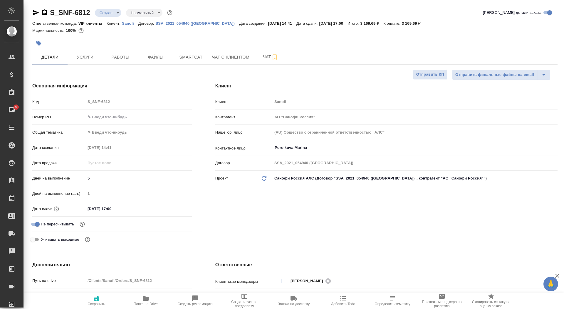
type textarea "x"
click at [97, 302] on span "Сохранить" at bounding box center [97, 304] width 18 height 4
type textarea "x"
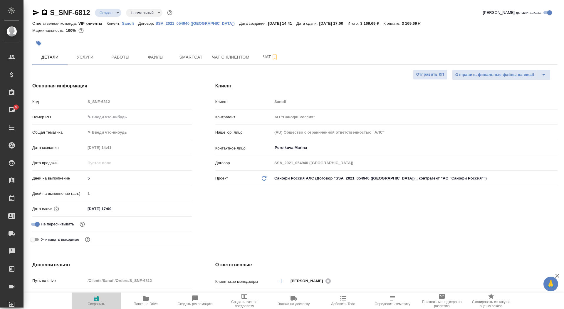
type textarea "x"
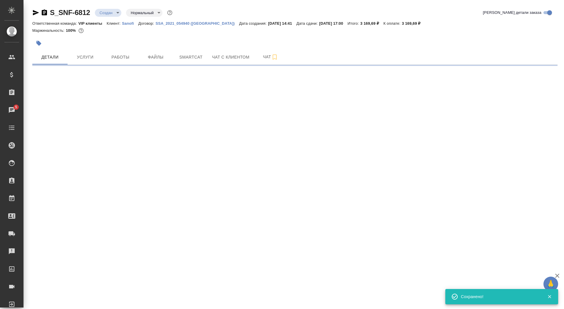
select select "RU"
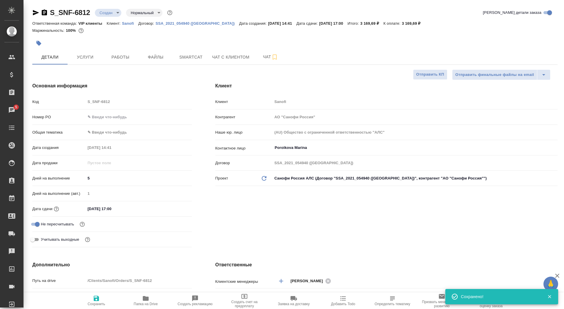
type textarea "x"
click at [415, 75] on button "Отправить КП" at bounding box center [430, 74] width 34 height 10
type textarea "x"
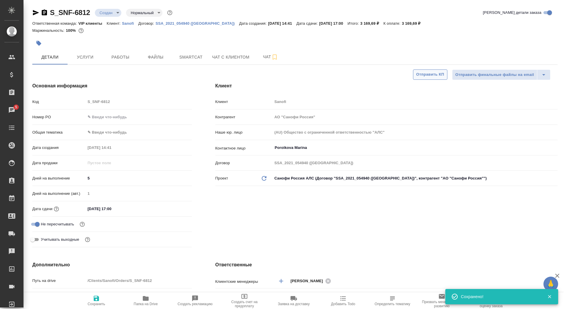
type textarea "x"
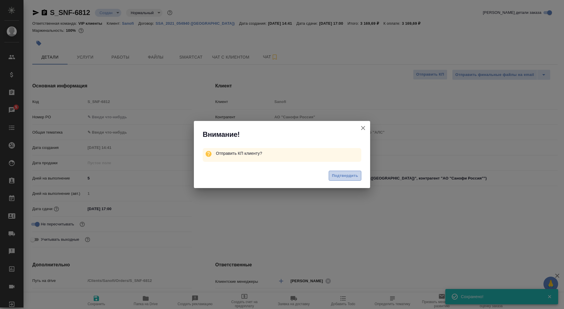
click at [336, 178] on span "Подтвердить" at bounding box center [345, 175] width 26 height 7
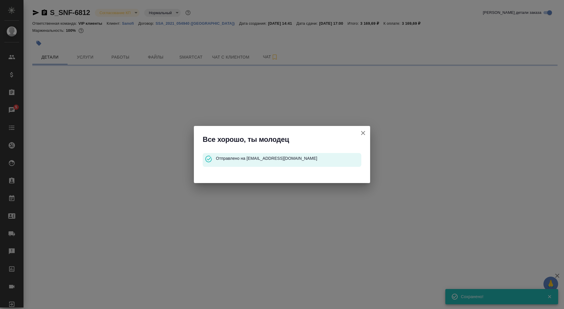
select select "RU"
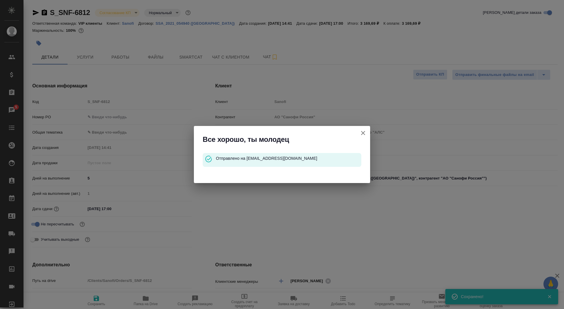
type textarea "x"
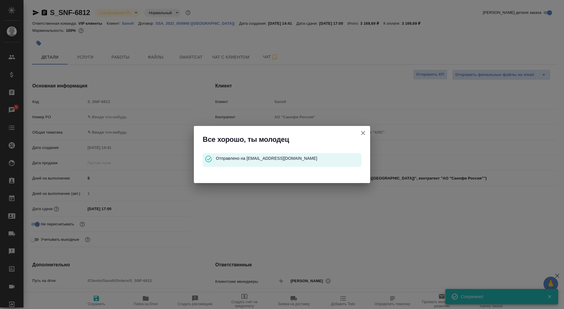
type textarea "x"
click at [365, 131] on icon "button" at bounding box center [363, 132] width 7 height 7
type textarea "x"
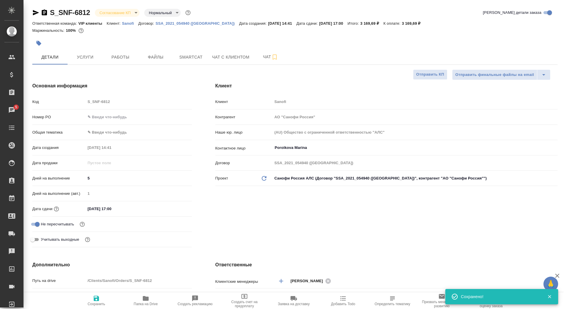
type textarea "x"
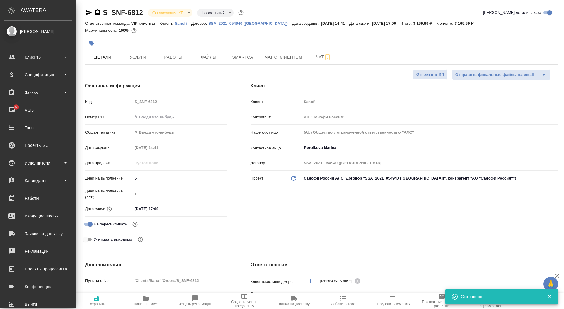
type textarea "x"
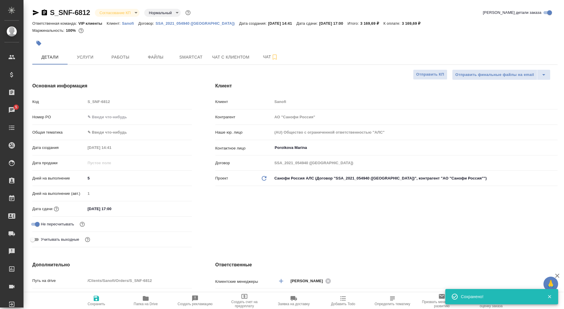
click at [43, 12] on icon "button" at bounding box center [44, 12] width 7 height 7
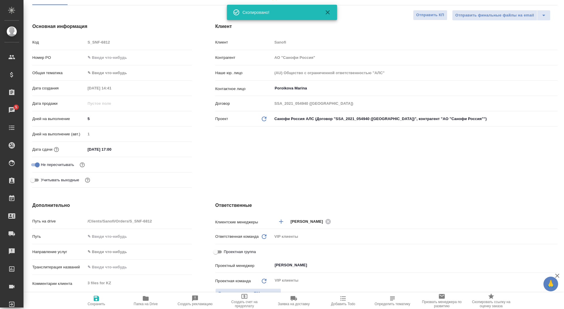
scroll to position [161, 0]
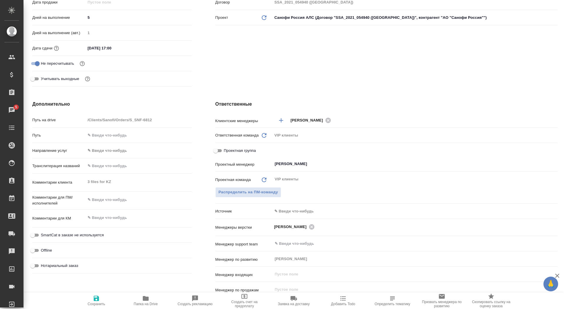
type textarea "x"
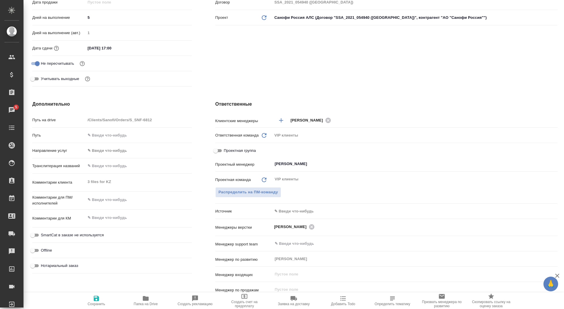
type textarea "x"
drag, startPoint x: 113, startPoint y: 187, endPoint x: 63, endPoint y: 180, distance: 51.0
click at [62, 180] on div "Комментарии клиента 3 files for KZ x" at bounding box center [112, 182] width 160 height 13
type textarea "x"
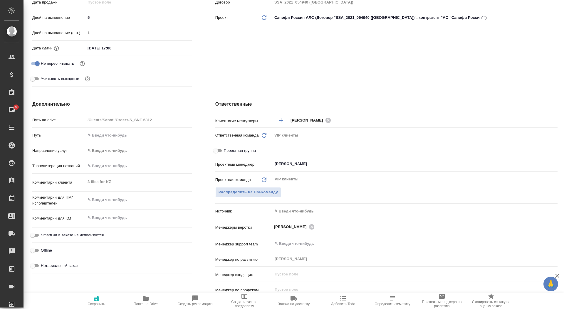
type textarea "x"
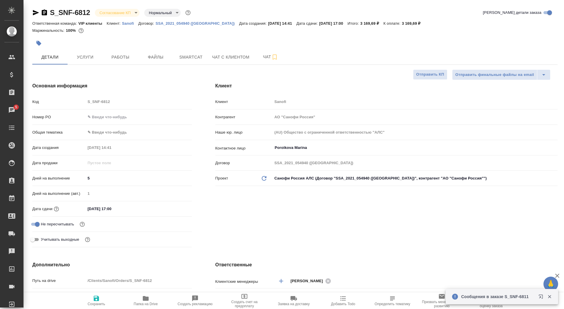
click at [101, 117] on input "text" at bounding box center [139, 117] width 106 height 9
paste input "E005815051"
type input "E005815051"
type textarea "x"
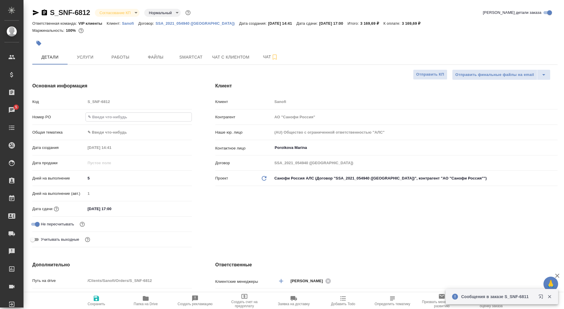
type textarea "x"
type input "E005815051"
click at [96, 308] on button "Сохранить" at bounding box center [96, 300] width 49 height 16
type textarea "x"
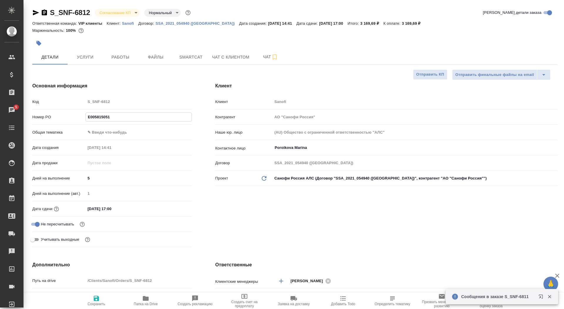
type textarea "x"
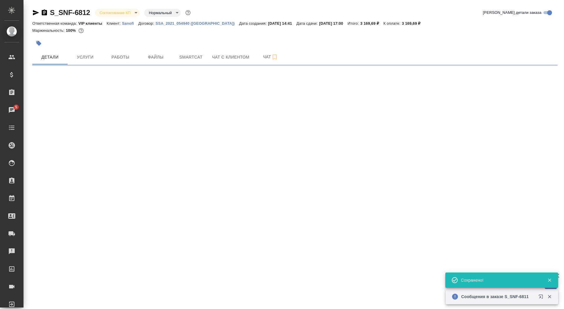
select select "RU"
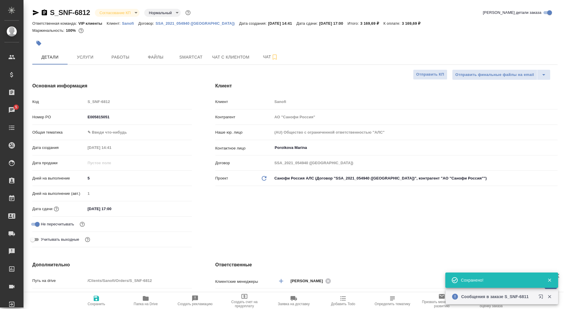
type textarea "x"
click at [119, 18] on div "S_SNF-6812 Согласование КП kpNegotiation Нормальный normal Кратко детали заказа" at bounding box center [295, 14] width 526 height 12
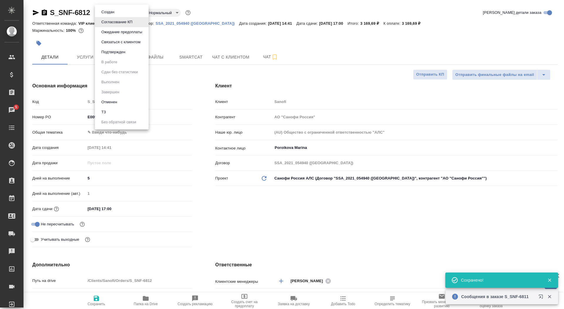
click at [120, 14] on body "🙏 .cls-1 fill:#fff; AWATERA Saydasheva Dilyara Клиенты Спецификации Заказы 5 Ча…" at bounding box center [282, 154] width 564 height 309
click at [122, 54] on button "Подтвержден" at bounding box center [114, 52] width 28 height 6
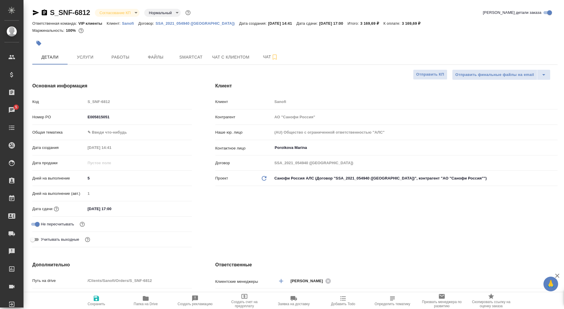
click at [127, 15] on body "🙏 .cls-1 fill:#fff; AWATERA Saydasheva Dilyara Клиенты Спецификации Заказы 5 Ча…" at bounding box center [282, 154] width 564 height 309
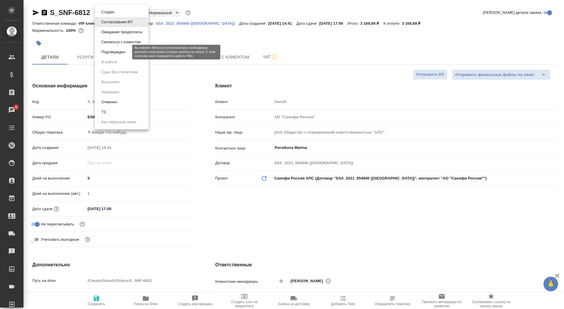
click at [126, 52] on button "Подтвержден" at bounding box center [114, 52] width 28 height 6
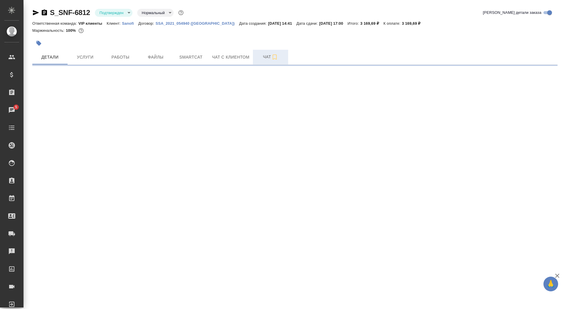
select select "RU"
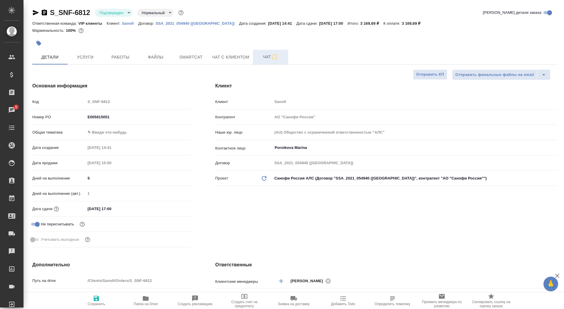
type textarea "x"
click at [261, 56] on span "Чат" at bounding box center [271, 56] width 28 height 7
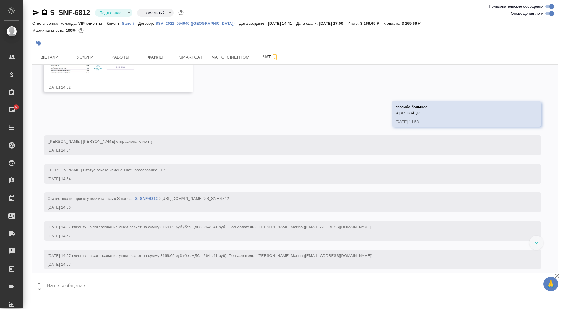
scroll to position [354, 0]
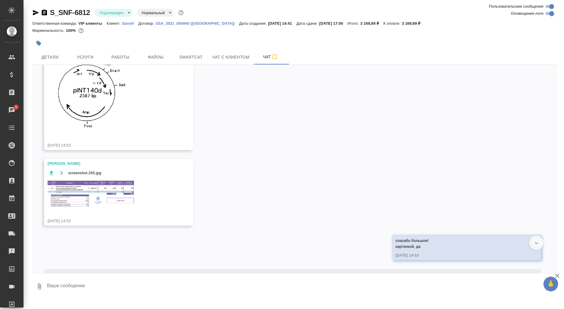
click at [79, 208] on img at bounding box center [92, 194] width 88 height 28
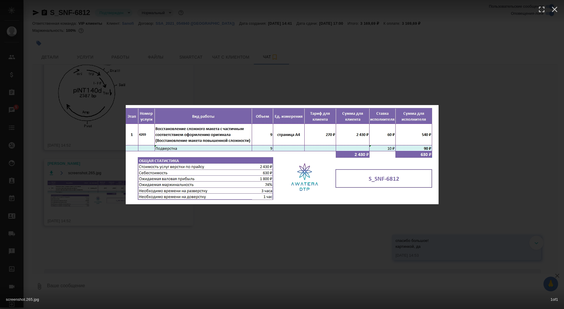
click at [78, 209] on div "screenshot.265.jpg 1 of 1" at bounding box center [282, 154] width 564 height 309
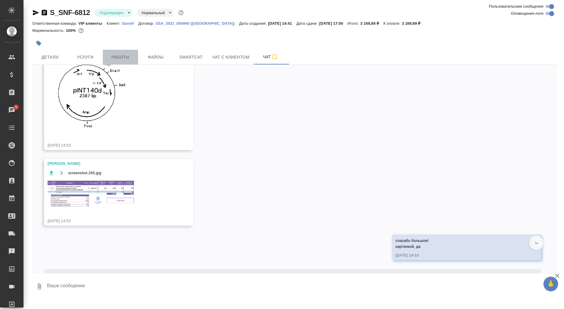
click at [123, 61] on span "Работы" at bounding box center [120, 57] width 28 height 7
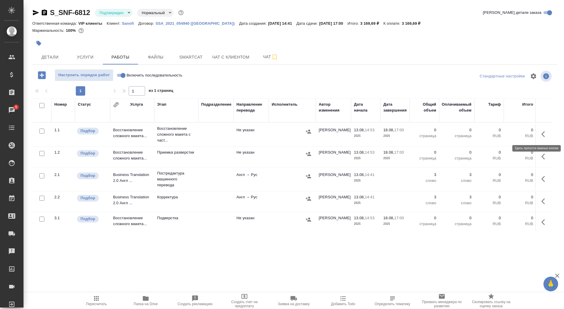
click at [542, 132] on icon "button" at bounding box center [545, 134] width 7 height 7
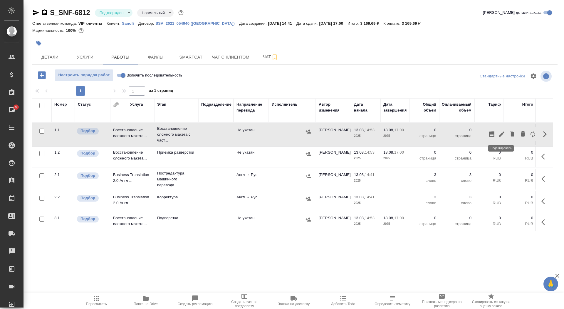
click at [499, 136] on icon "button" at bounding box center [502, 134] width 7 height 7
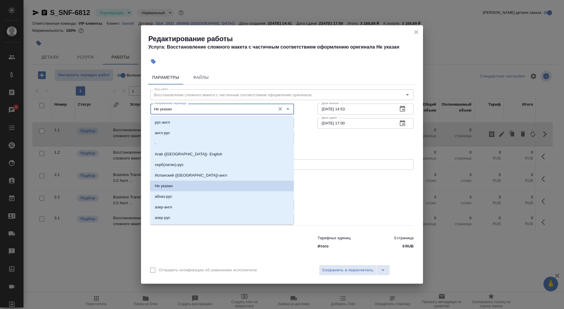
click at [199, 112] on input "Не указан" at bounding box center [212, 108] width 121 height 7
click at [192, 134] on li "англ-рус" at bounding box center [222, 133] width 144 height 11
type input "англ-рус"
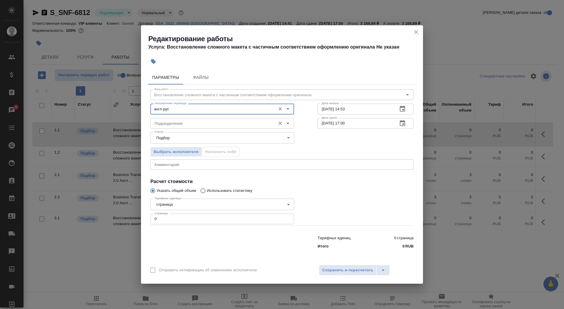
click at [188, 126] on input "Подразделение" at bounding box center [212, 123] width 121 height 7
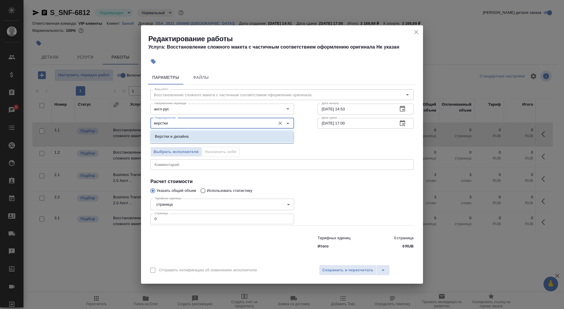
click at [186, 134] on p "Верстки и дизайна" at bounding box center [172, 136] width 34 height 6
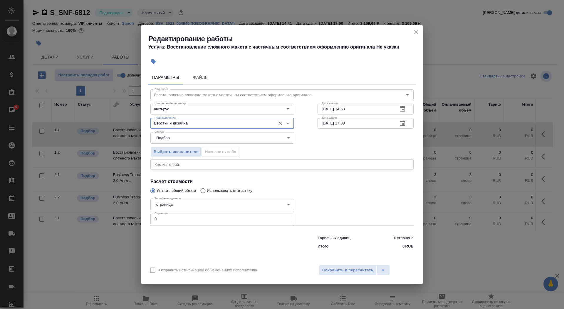
type input "Верстки и дизайна"
click at [176, 199] on body "🙏 .cls-1 fill:#fff; AWATERA Saydasheva Dilyara Клиенты Спецификации Заказы 5 Ча…" at bounding box center [282, 154] width 564 height 309
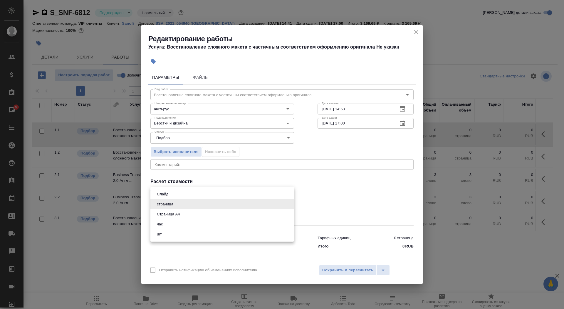
click at [178, 213] on button "Страница А4" at bounding box center [168, 214] width 26 height 6
type input "5f036ec4e16dec2d6b59c8ff"
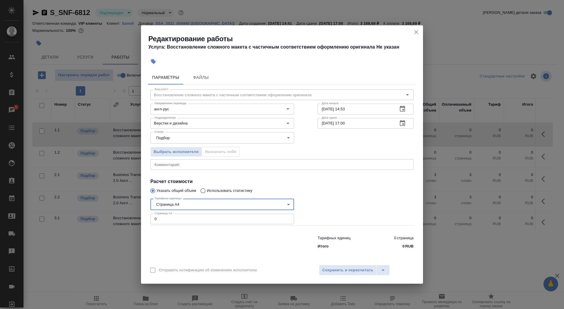
click at [175, 220] on input "0" at bounding box center [223, 218] width 144 height 11
type input "9"
drag, startPoint x: 360, startPoint y: 112, endPoint x: 345, endPoint y: 110, distance: 15.7
click at [345, 110] on input "13.08.2025 14:53" at bounding box center [356, 108] width 76 height 11
type input "13.08.2025 15:00"
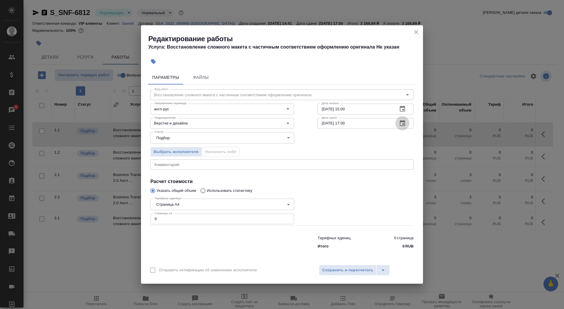
click at [405, 123] on icon "button" at bounding box center [402, 123] width 7 height 7
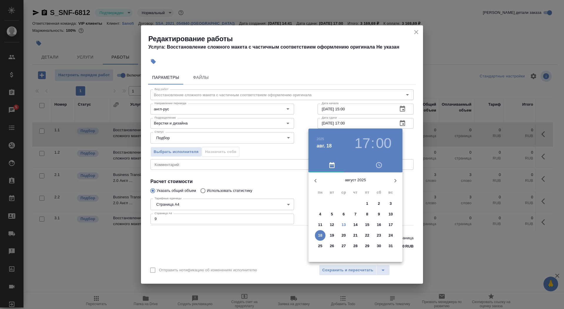
click at [342, 228] on button "13" at bounding box center [344, 224] width 11 height 11
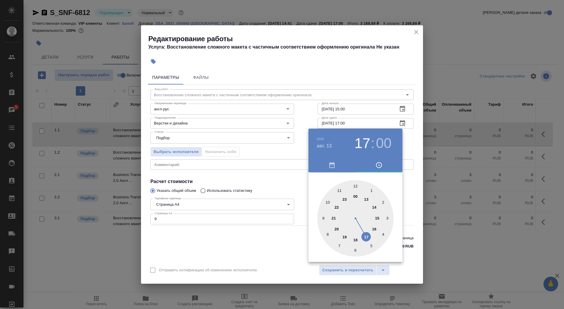
click at [354, 240] on div at bounding box center [356, 218] width 76 height 76
type input "13.08.2025 18:00"
click at [447, 189] on div at bounding box center [282, 154] width 564 height 309
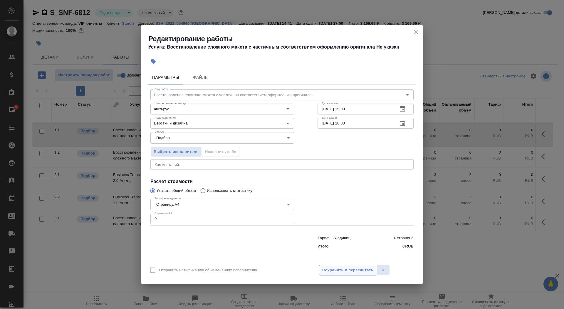
click at [346, 272] on span "Сохранить и пересчитать" at bounding box center [348, 270] width 51 height 7
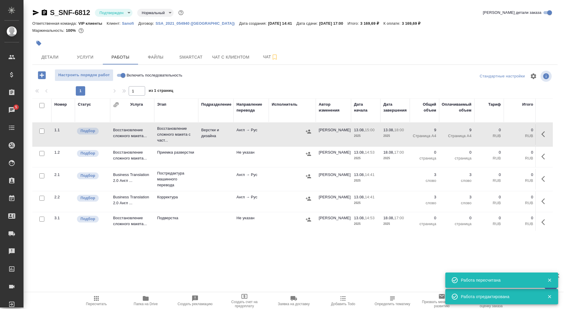
click at [35, 45] on button "button" at bounding box center [38, 43] width 13 height 13
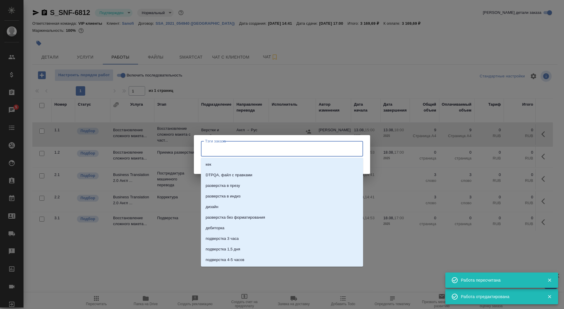
click at [255, 148] on input "Тэги заказа" at bounding box center [277, 148] width 146 height 10
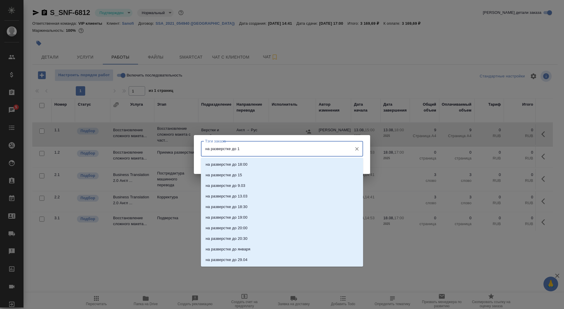
type input "на разверстке до 18"
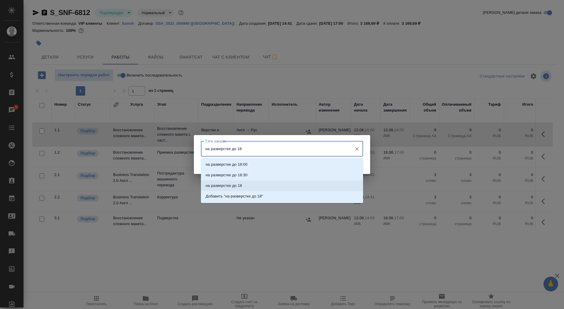
click at [265, 187] on li "на разверстке до 18" at bounding box center [282, 185] width 162 height 11
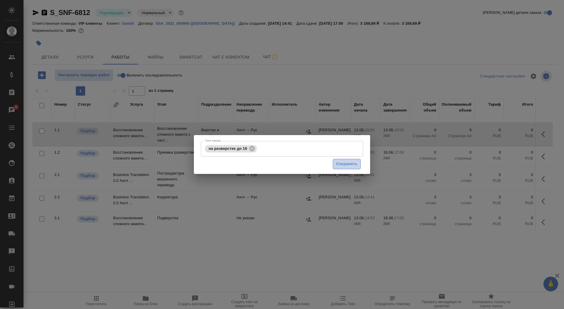
click at [351, 164] on span "Сохранить" at bounding box center [346, 164] width 21 height 7
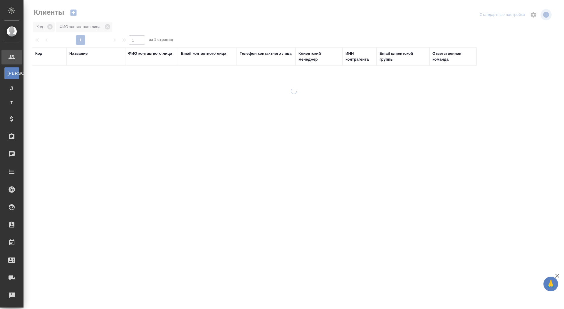
select select "RU"
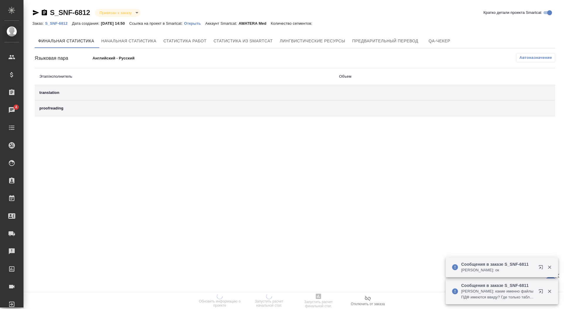
click at [205, 24] on p "Открыть" at bounding box center [194, 23] width 21 height 4
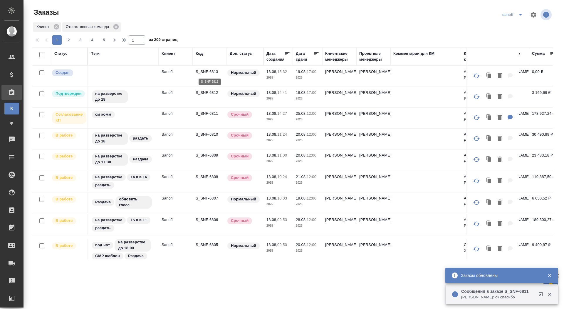
click at [207, 70] on p "S_SNF-6813" at bounding box center [210, 72] width 28 height 6
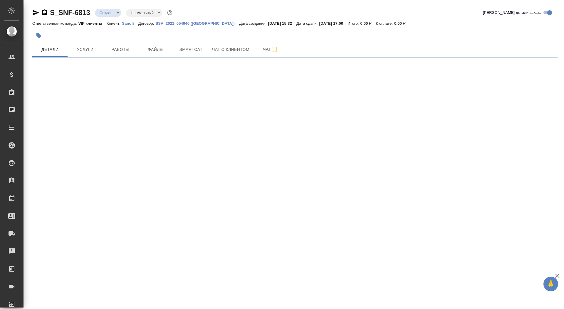
select select "RU"
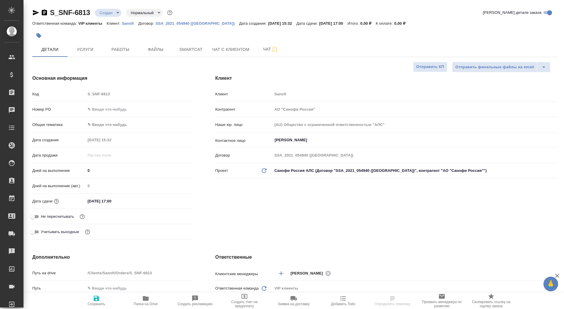
type textarea "x"
type input "[PERSON_NAME]"
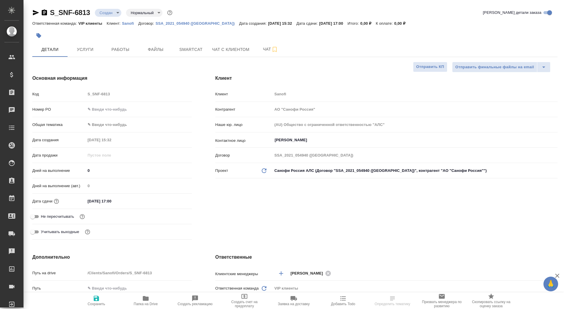
type textarea "x"
drag, startPoint x: 93, startPoint y: 171, endPoint x: 83, endPoint y: 171, distance: 9.4
click at [83, 171] on div "Дней на выполнение 0" at bounding box center [112, 170] width 160 height 10
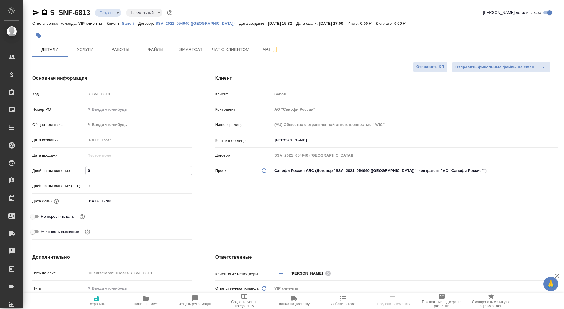
type input "6"
type textarea "x"
type input "6"
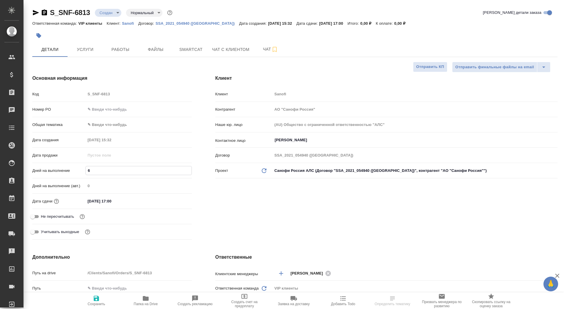
click at [93, 300] on icon "button" at bounding box center [96, 298] width 7 height 7
type textarea "x"
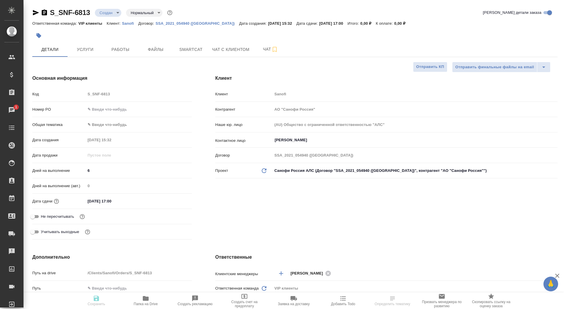
type textarea "x"
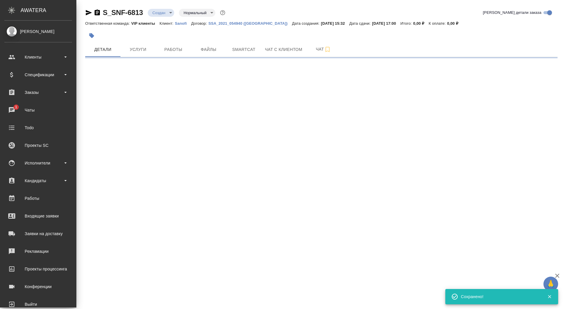
select select "RU"
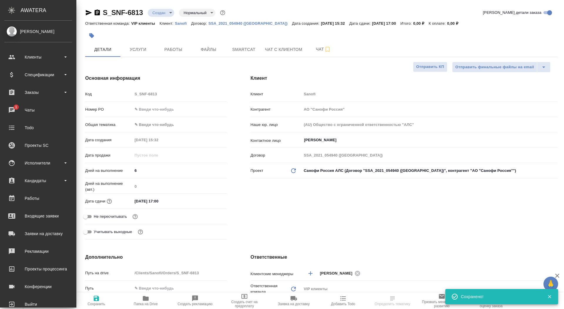
type textarea "x"
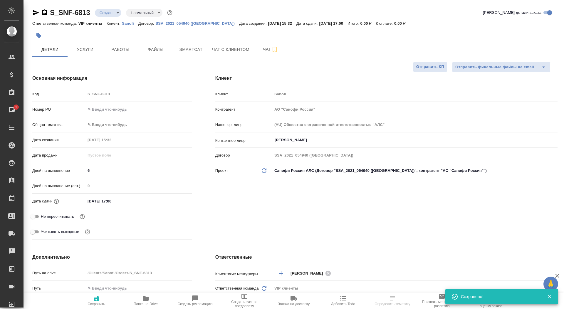
click at [40, 219] on input "Не пересчитывать" at bounding box center [32, 216] width 21 height 7
checkbox input "true"
type textarea "x"
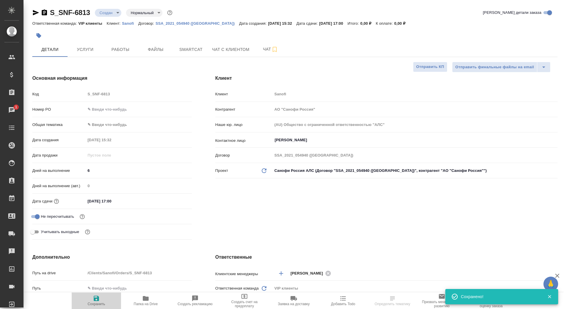
click at [99, 297] on icon "button" at bounding box center [96, 298] width 7 height 7
type textarea "x"
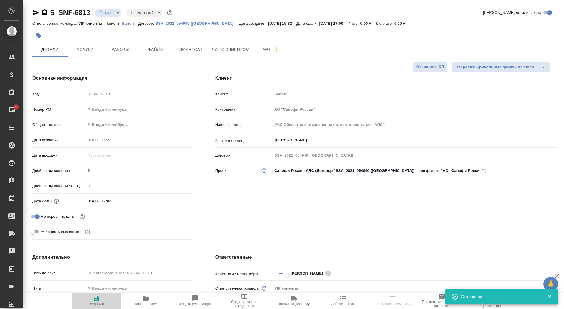
type textarea "x"
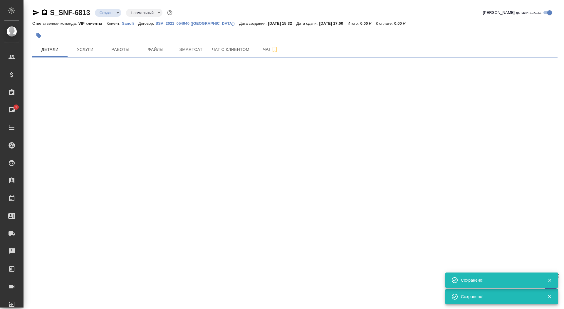
select select "RU"
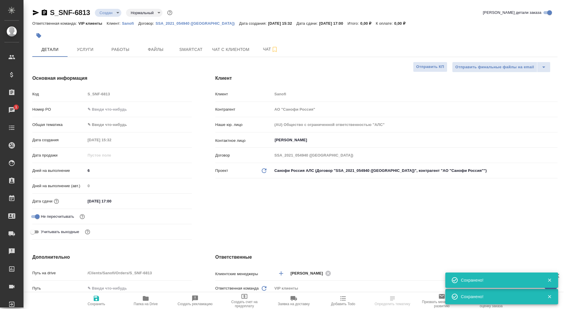
type textarea "x"
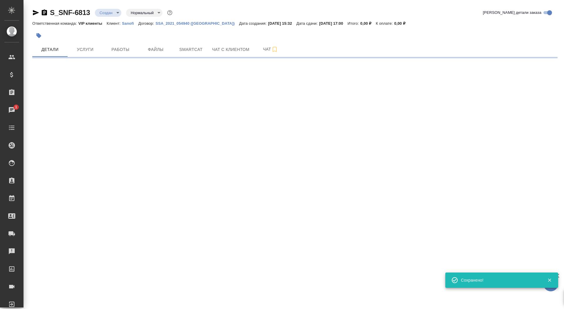
select select "RU"
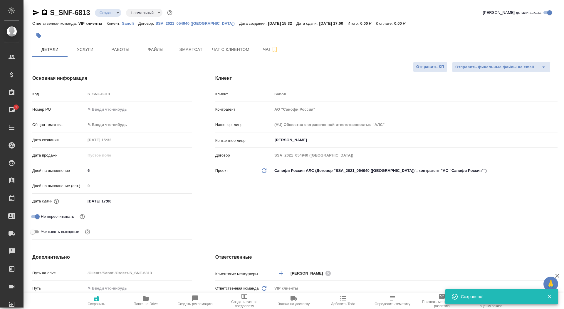
type textarea "x"
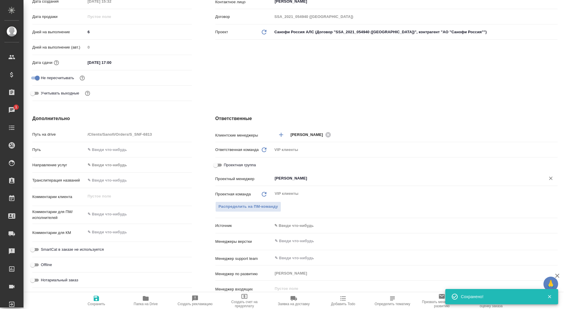
click at [292, 176] on input "[PERSON_NAME]" at bounding box center [405, 178] width 262 height 7
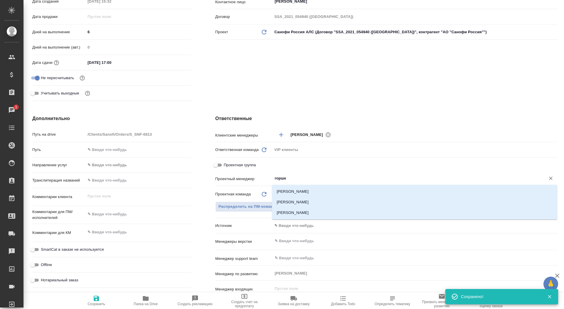
type input "горшко"
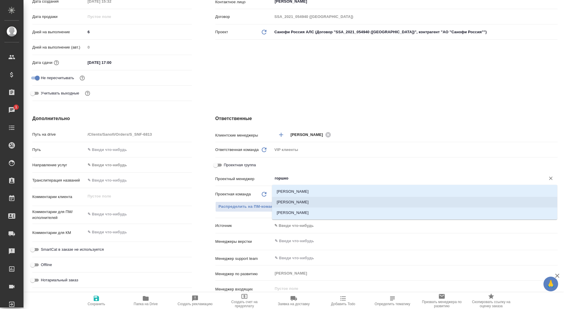
click at [310, 204] on li "[PERSON_NAME]" at bounding box center [414, 202] width 285 height 11
type textarea "x"
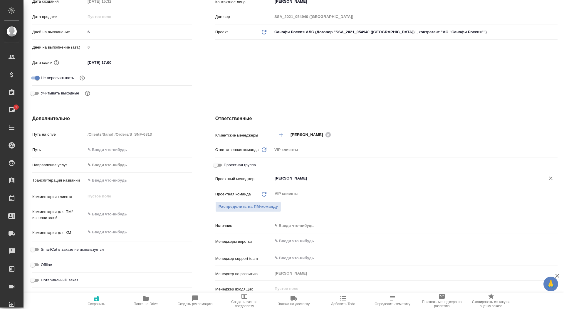
type input "[PERSON_NAME]"
click at [99, 299] on icon "button" at bounding box center [96, 298] width 7 height 7
type textarea "x"
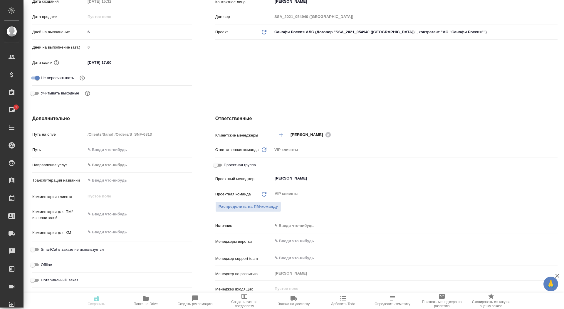
type textarea "x"
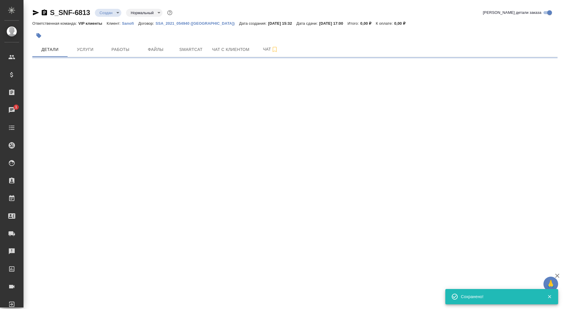
scroll to position [0, 0]
select select "RU"
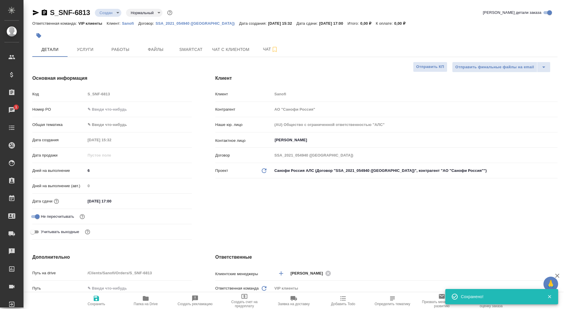
type textarea "x"
click at [149, 303] on span "Папка на Drive" at bounding box center [146, 304] width 24 height 4
type textarea "x"
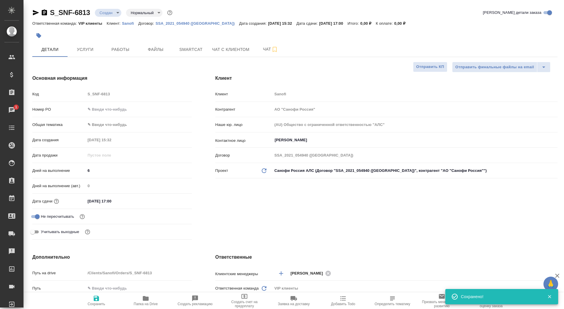
type textarea "x"
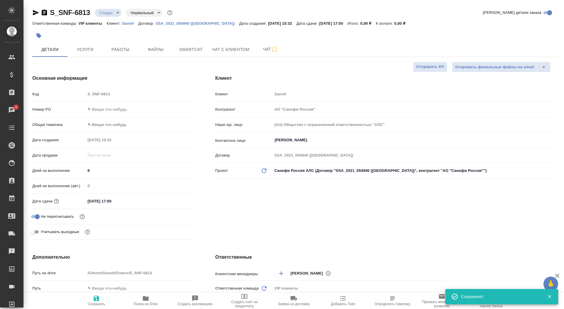
type textarea "x"
